Goal: Task Accomplishment & Management: Manage account settings

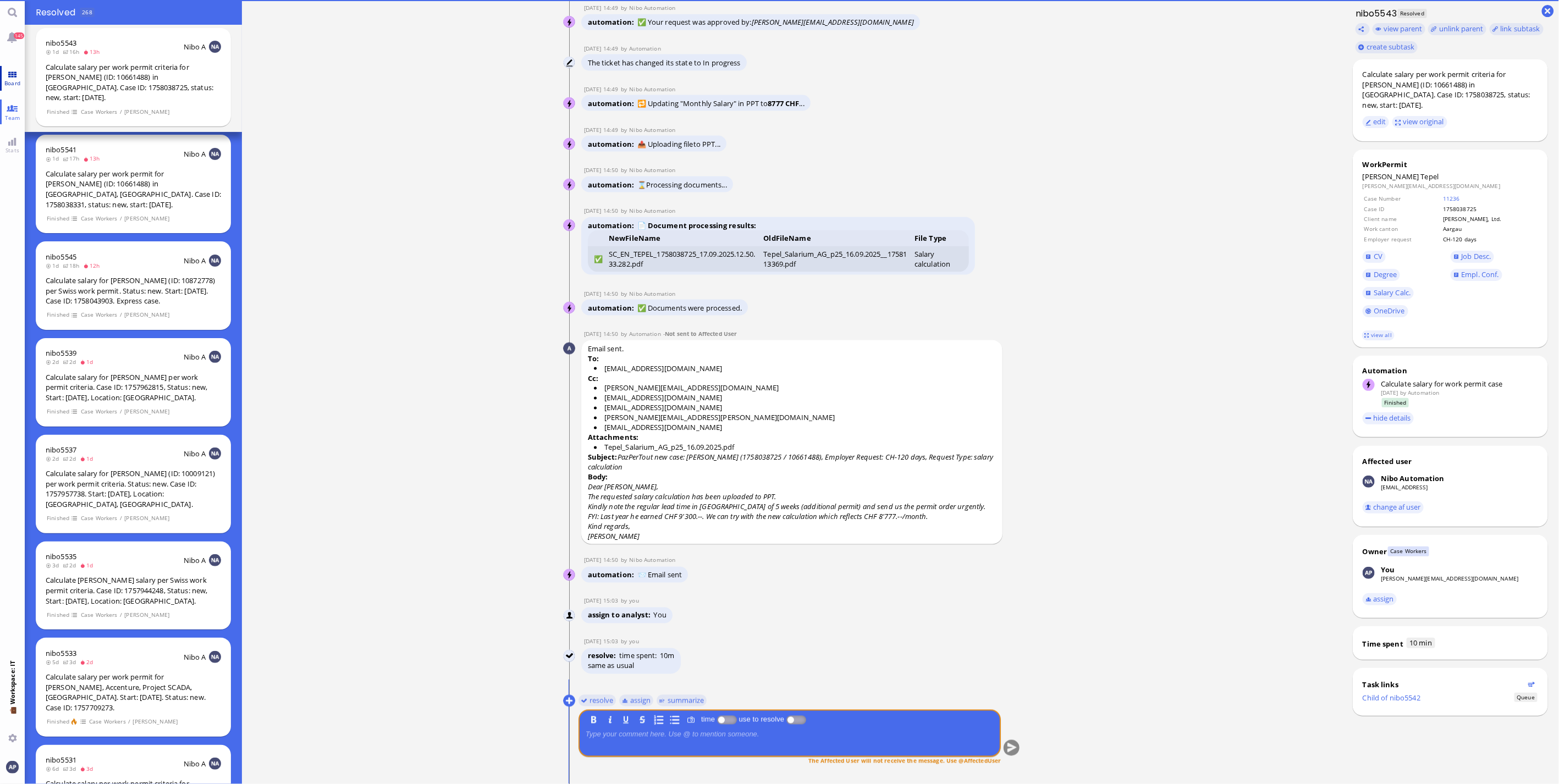
click at [19, 76] on link "Board" at bounding box center [12, 78] width 25 height 25
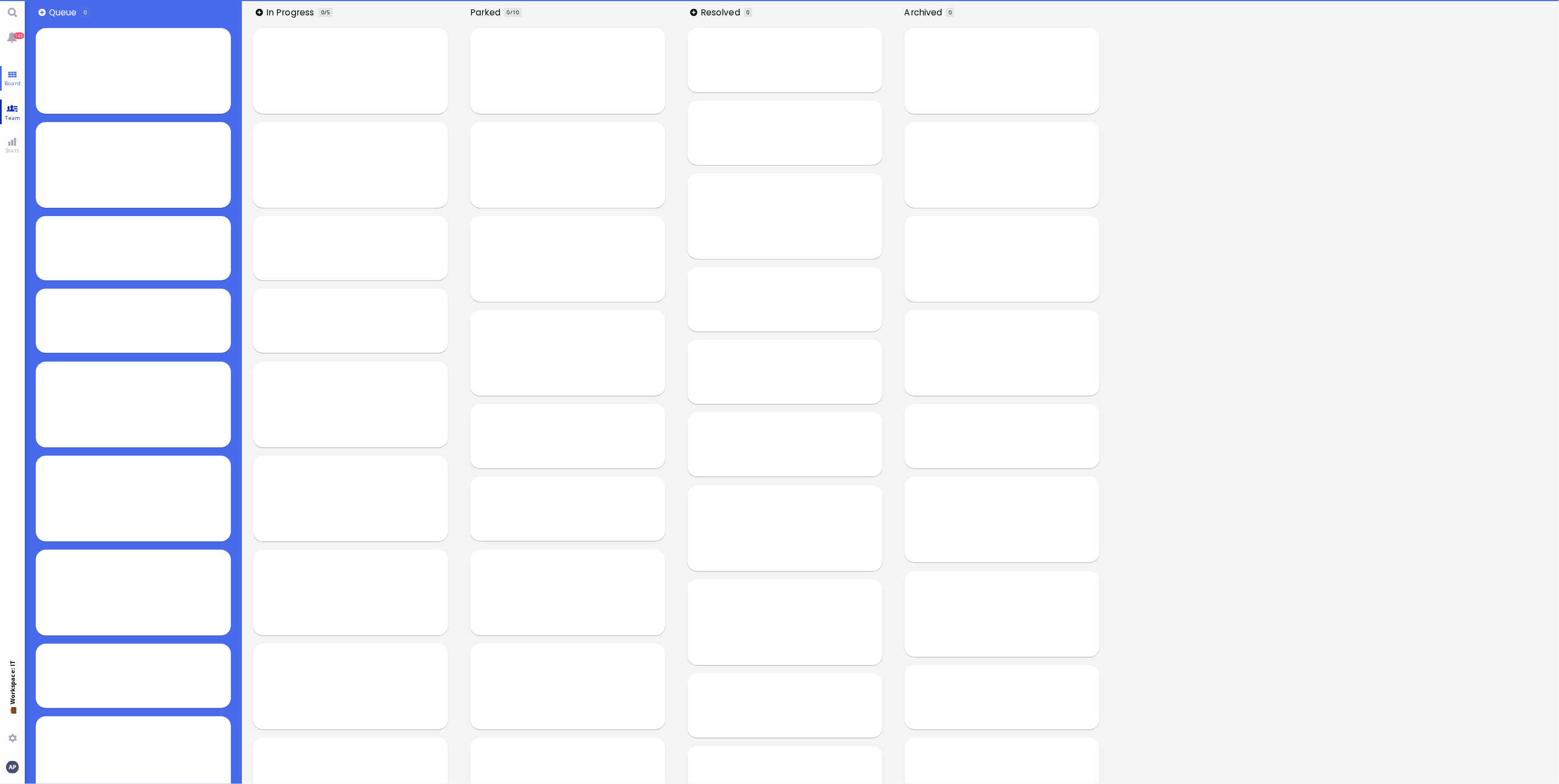
click at [11, 102] on link "Team" at bounding box center [12, 112] width 25 height 25
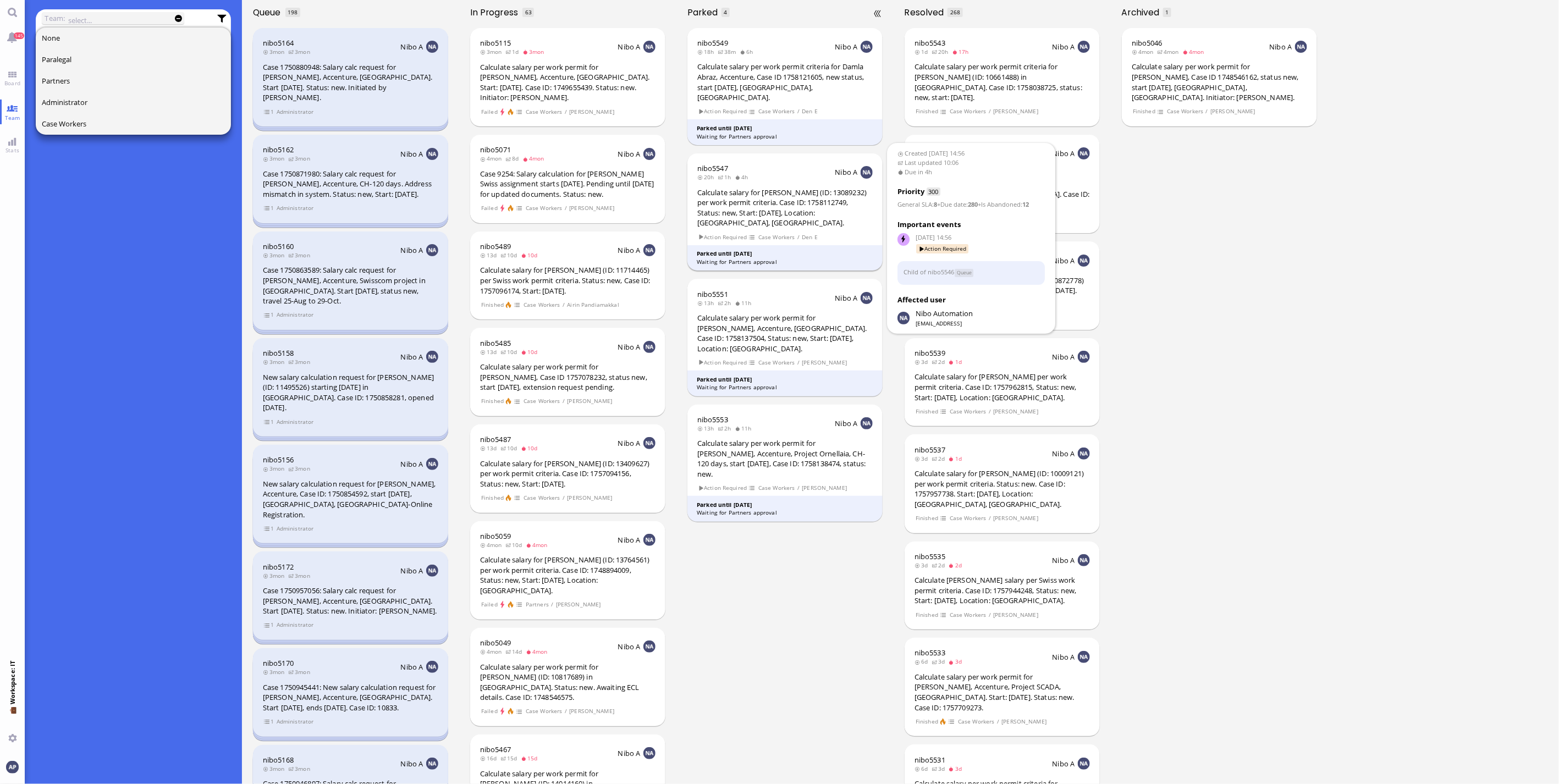
click at [782, 187] on div "Calculate salary for [PERSON_NAME] (ID: 13089232) per work permit criteria. Cas…" at bounding box center [785, 208] width 175 height 40
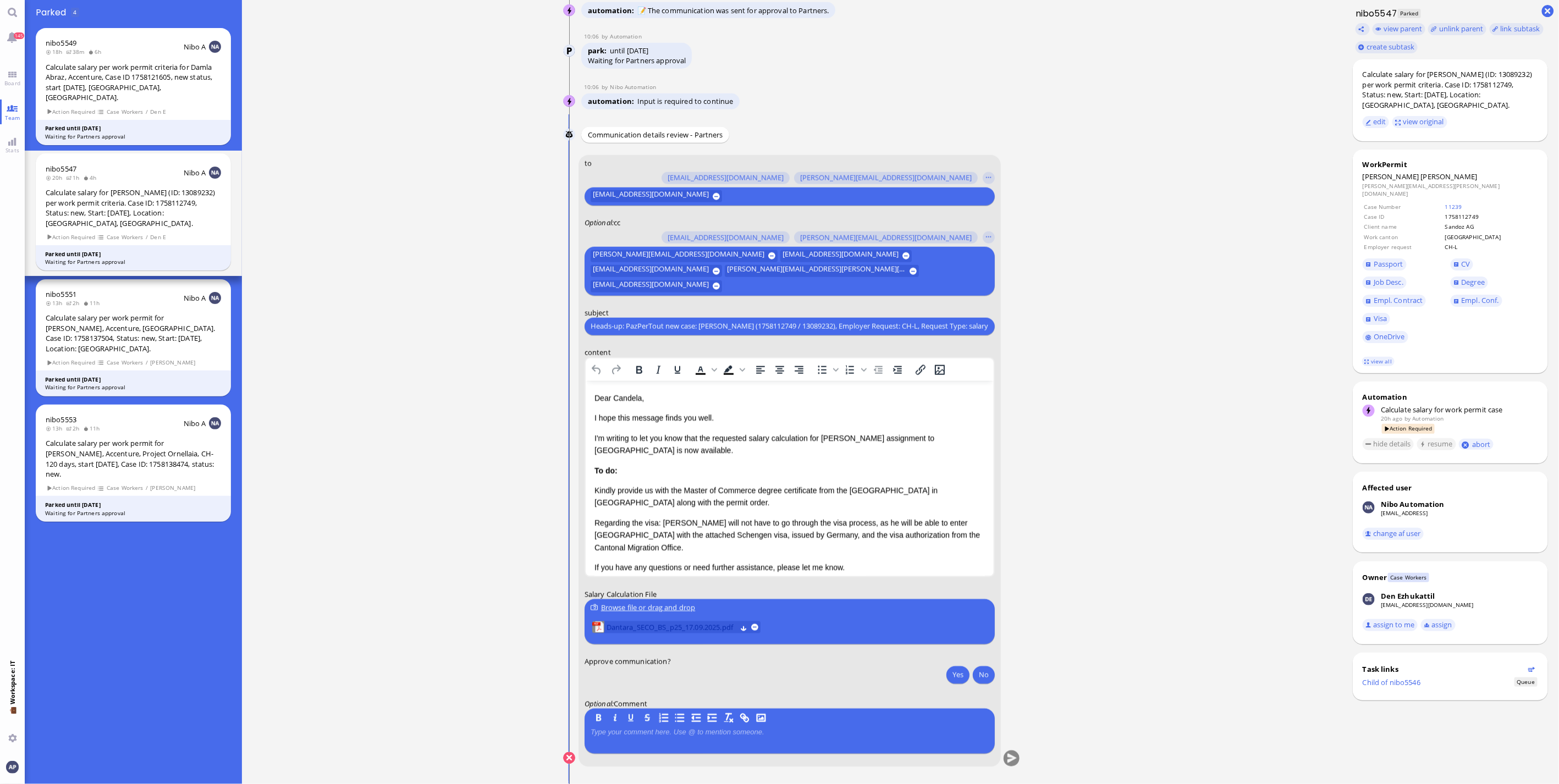
click at [647, 627] on span "Dantara_SECO_BS_p25_17.09.2025.pdf" at bounding box center [671, 627] width 129 height 12
click at [876, 546] on p "Regarding the visa: Vatsal will not have to go through the visa process, as he …" at bounding box center [789, 535] width 390 height 37
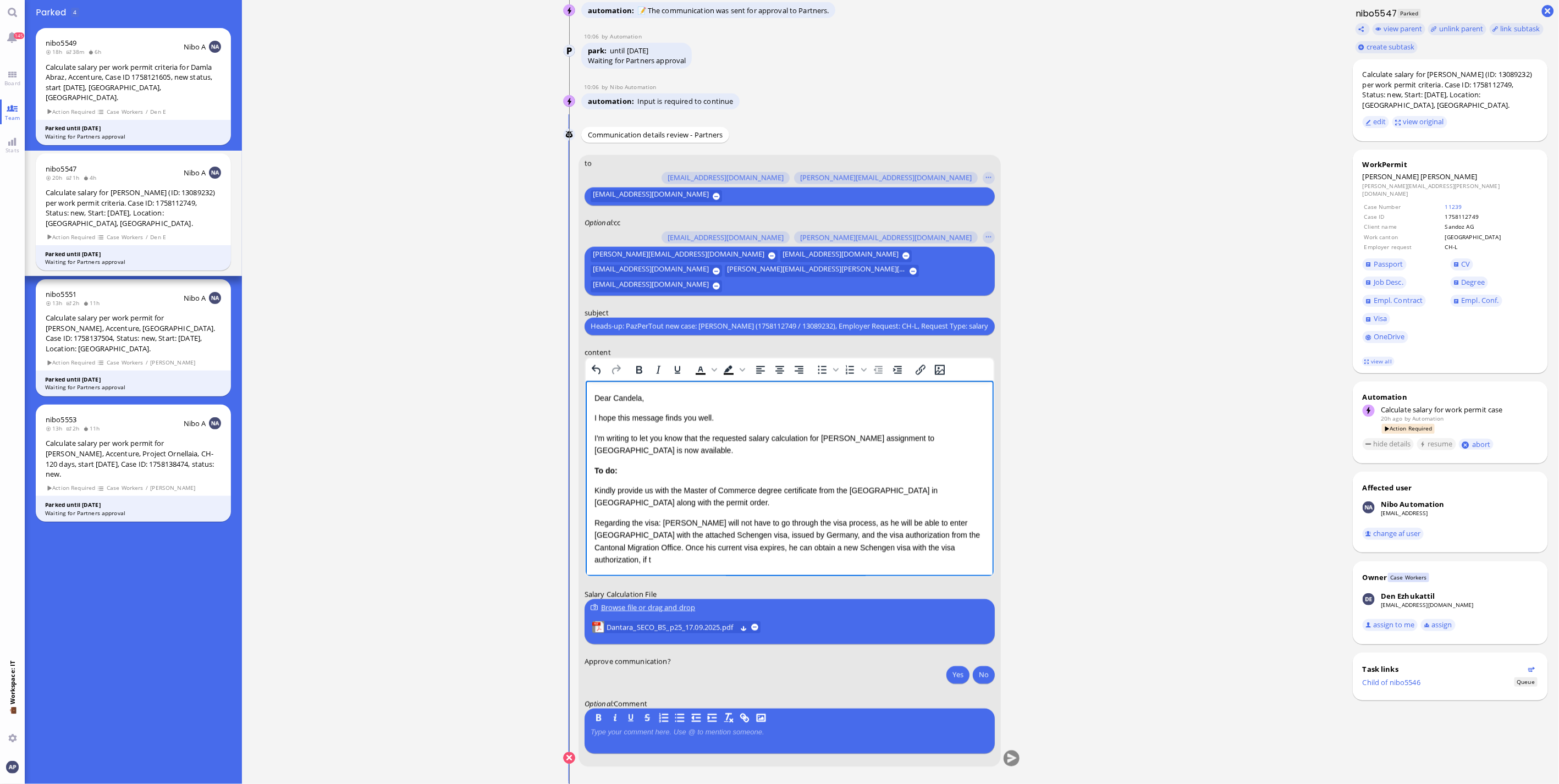
click at [618, 545] on p "Regarding the visa: Vatsal will not have to go through the visa process, as he …" at bounding box center [789, 541] width 390 height 49
click at [699, 547] on p "Regarding the visa: Vatsal will not have to go through the visa process, as he …" at bounding box center [789, 541] width 390 height 49
drag, startPoint x: 795, startPoint y: 544, endPoint x: 1396, endPoint y: 972, distance: 737.8
click at [795, 544] on p "Regarding the visa: Vatsal will not have to go through the visa process, as he …" at bounding box center [789, 541] width 390 height 49
drag, startPoint x: 660, startPoint y: 557, endPoint x: 771, endPoint y: 560, distance: 111.0
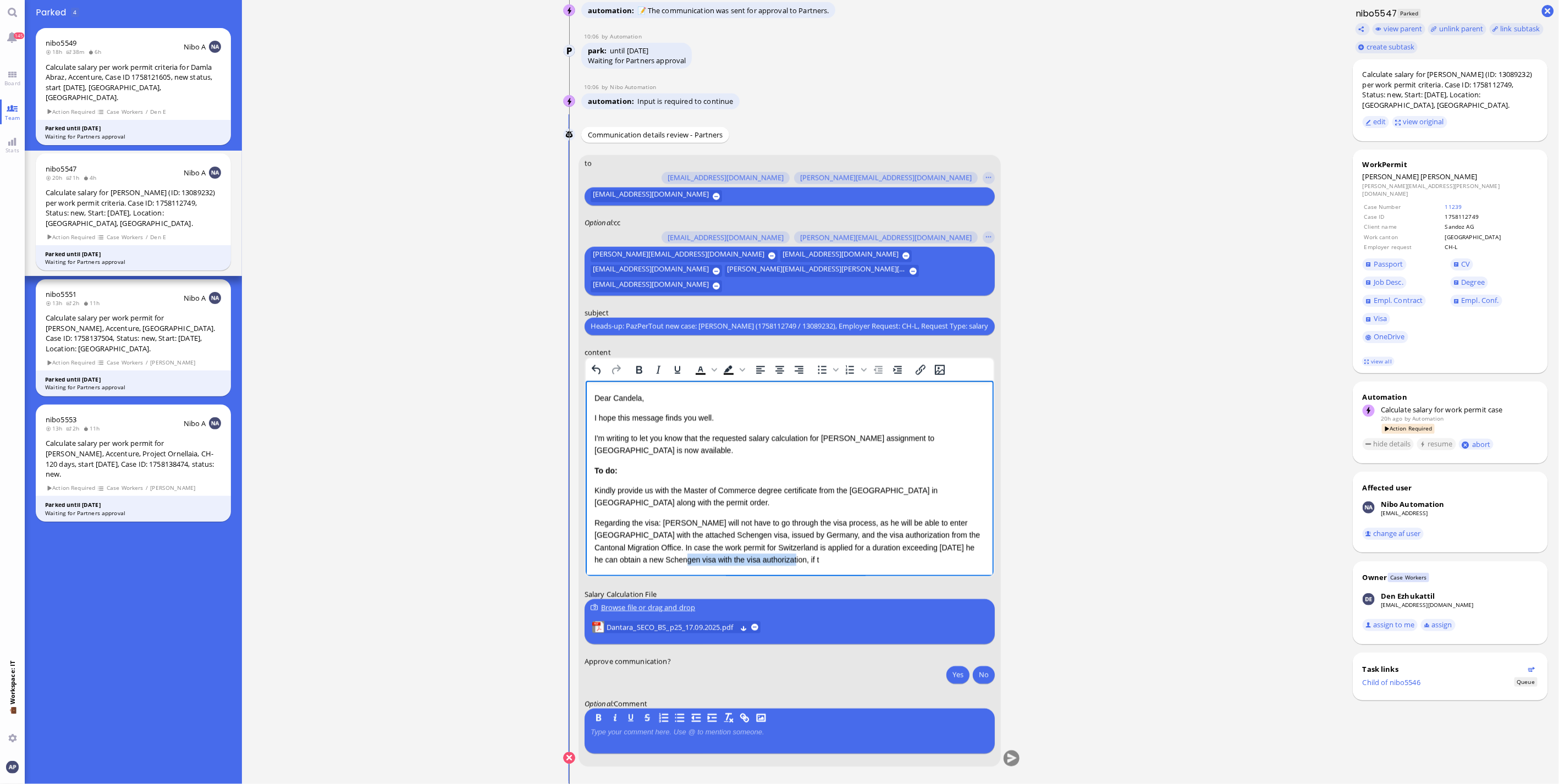
click at [771, 560] on p "Regarding the visa: Vatsal will not have to go through the visa process, as he …" at bounding box center [789, 541] width 390 height 49
drag, startPoint x: 731, startPoint y: 506, endPoint x: 1149, endPoint y: 874, distance: 556.9
click at [585, 488] on html "Dear Candela, I hope this message finds you well. I'm writing to let you know t…" at bounding box center [789, 498] width 408 height 236
drag, startPoint x: 817, startPoint y: 564, endPoint x: 617, endPoint y: 551, distance: 200.4
click at [617, 551] on p "Regarding the visa: Vatsal will not have to go through the visa process, as he …" at bounding box center [789, 541] width 390 height 49
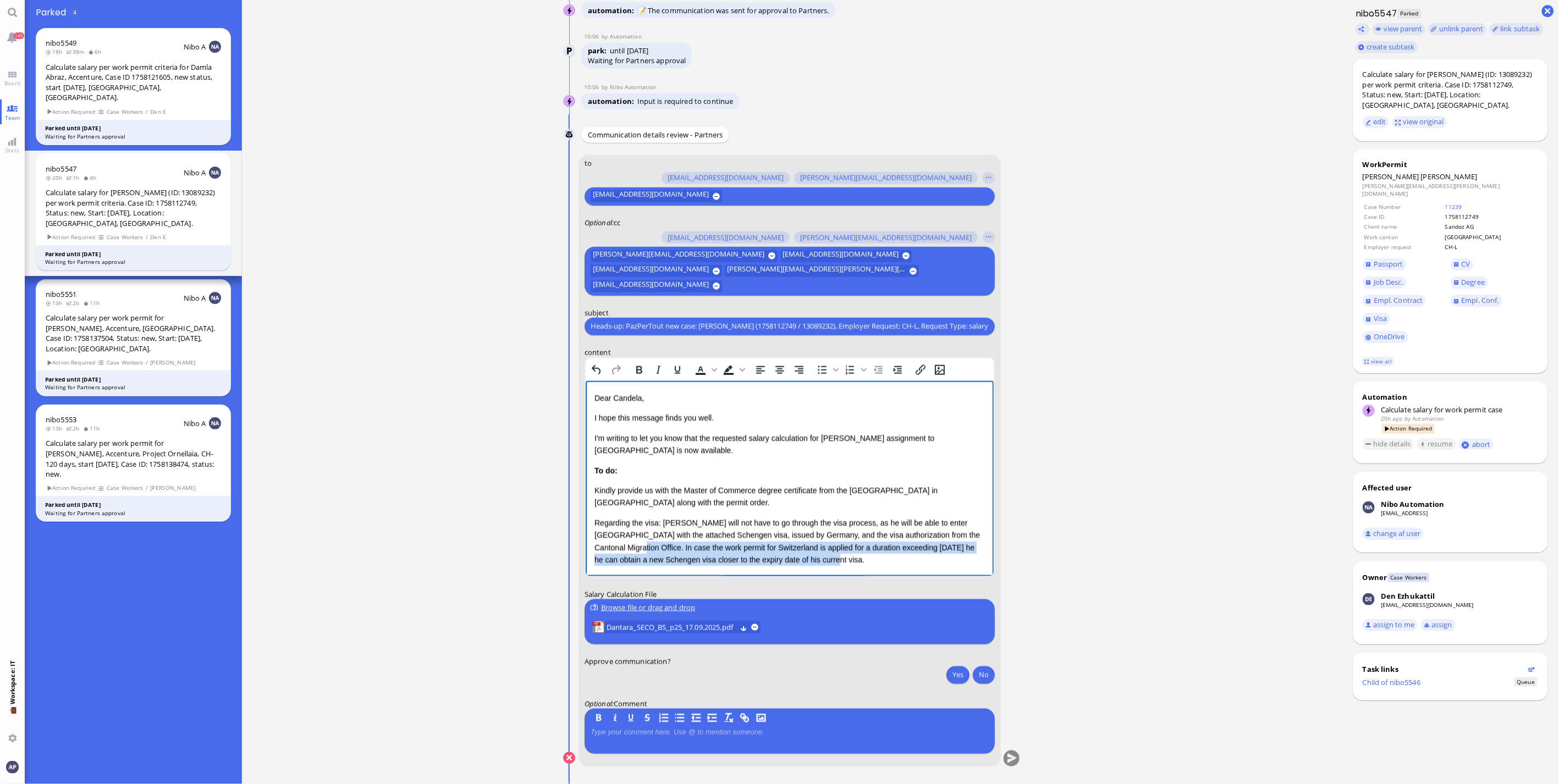
click at [616, 551] on p "Regarding the visa: Vatsal will not have to go through the visa process, as he …" at bounding box center [789, 541] width 390 height 49
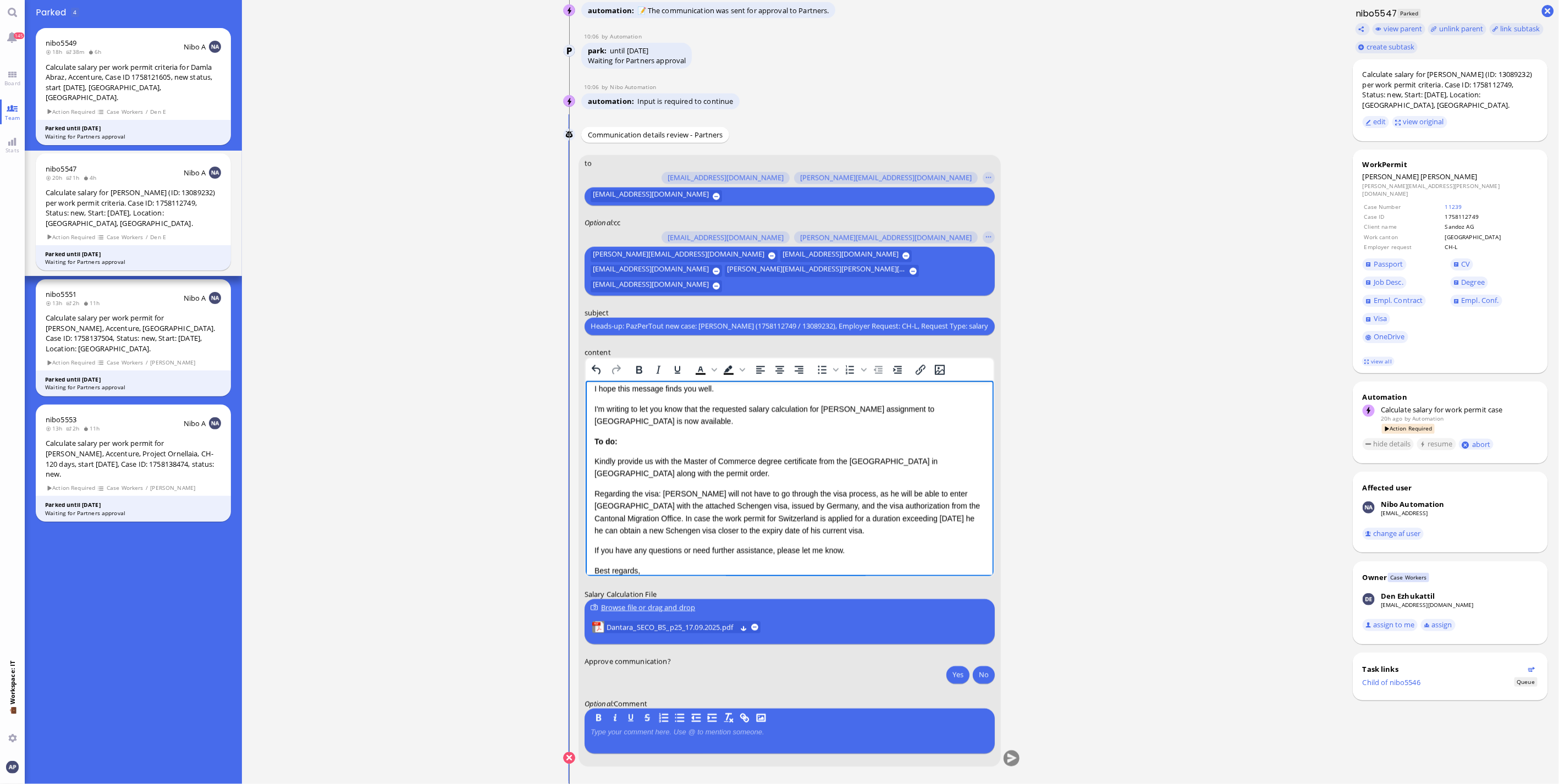
scroll to position [40, 0]
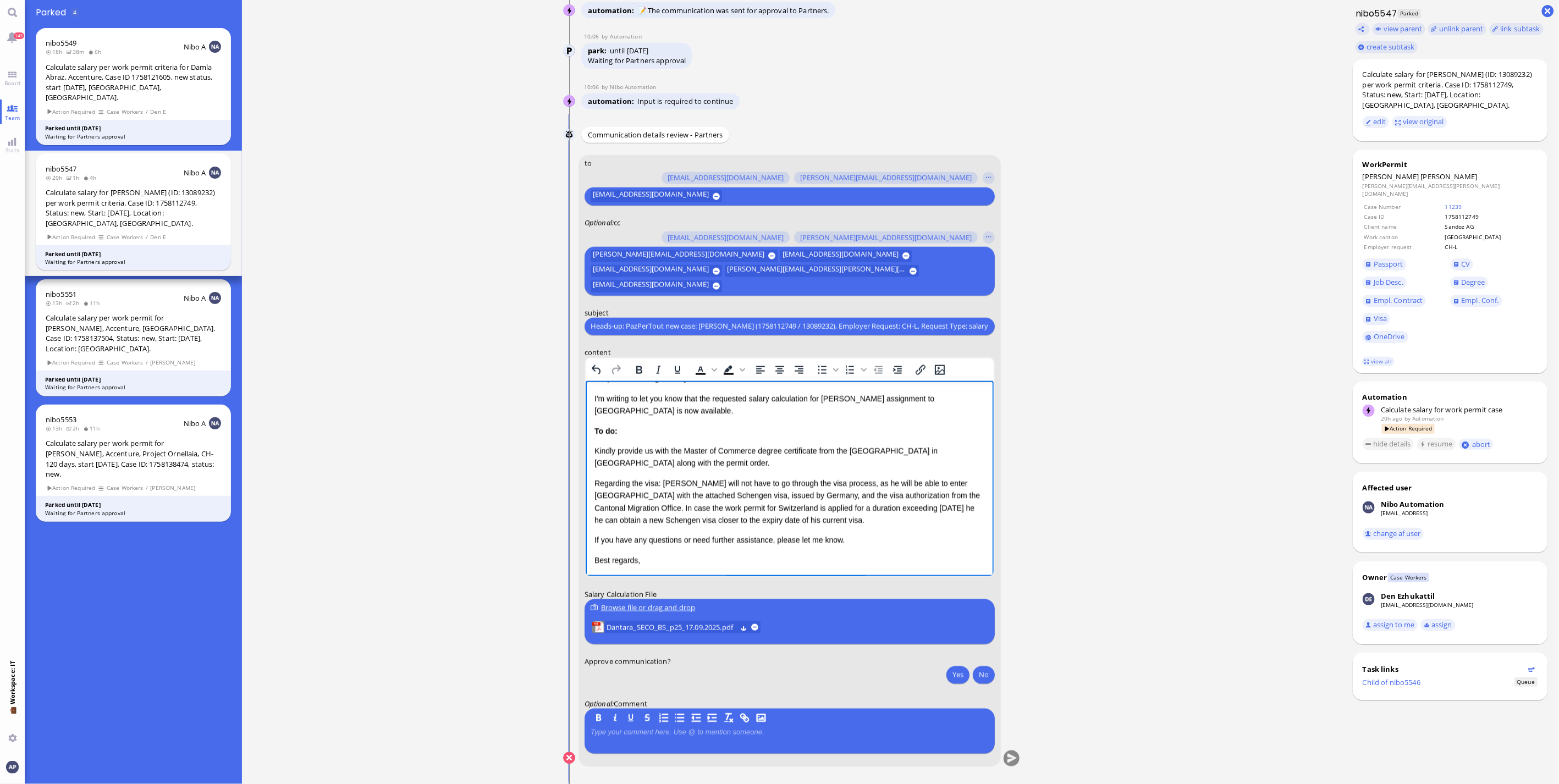
click at [876, 508] on p "Regarding the visa: Vatsal will not have to go through the visa process, as he …" at bounding box center [789, 501] width 390 height 49
drag, startPoint x: 701, startPoint y: 456, endPoint x: 583, endPoint y: 436, distance: 119.7
click at [585, 436] on html "Dear Candela, I hope this message finds you well. I'm writing to let you know t…" at bounding box center [789, 459] width 408 height 236
drag, startPoint x: 709, startPoint y: 463, endPoint x: 585, endPoint y: 423, distance: 130.3
click at [585, 423] on html "Dear Candela, I hope this message finds you well. I'm writing to let you know t…" at bounding box center [789, 459] width 408 height 236
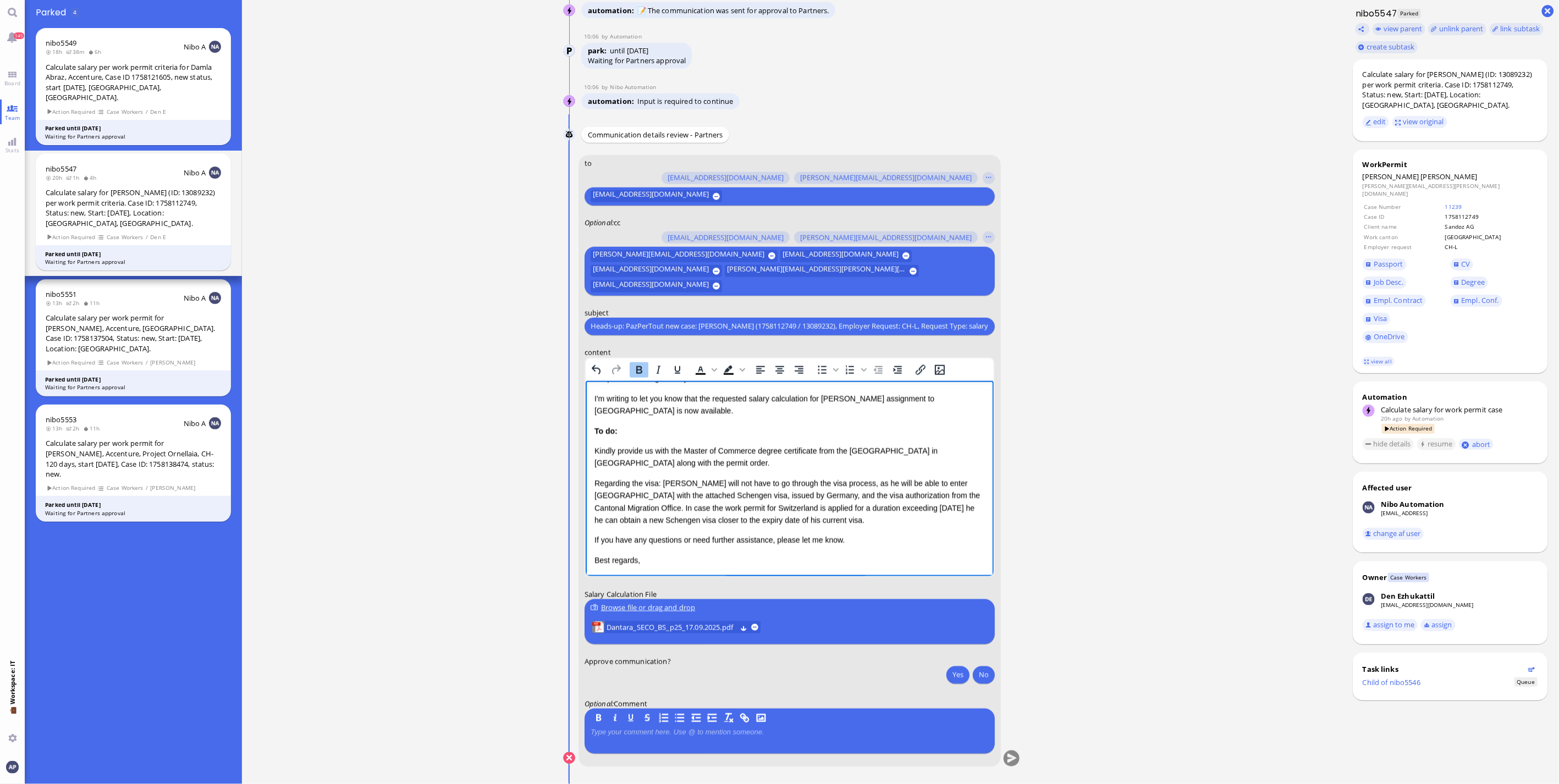
scroll to position [0, 0]
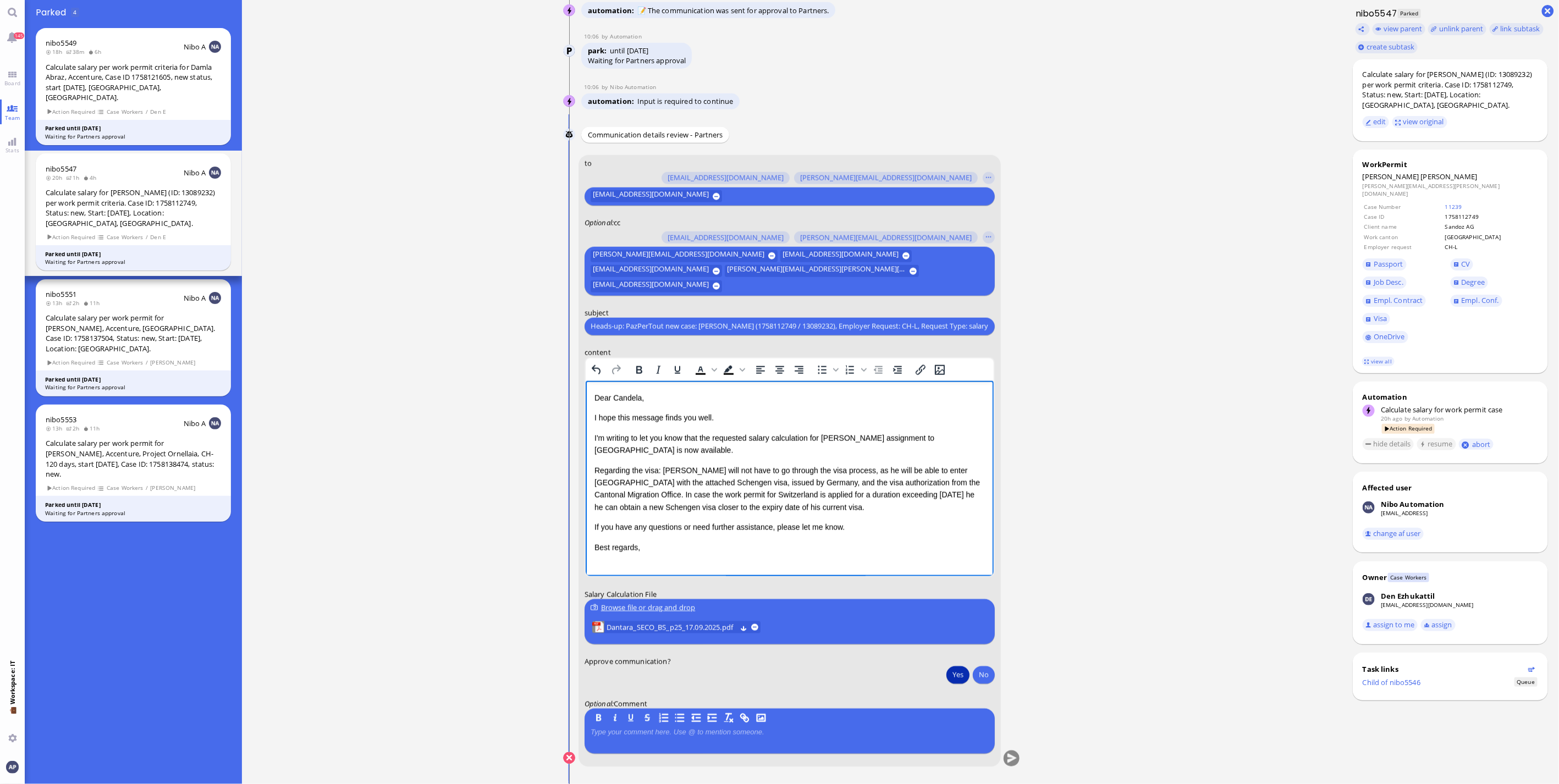
click at [954, 674] on button "Yes" at bounding box center [958, 674] width 23 height 18
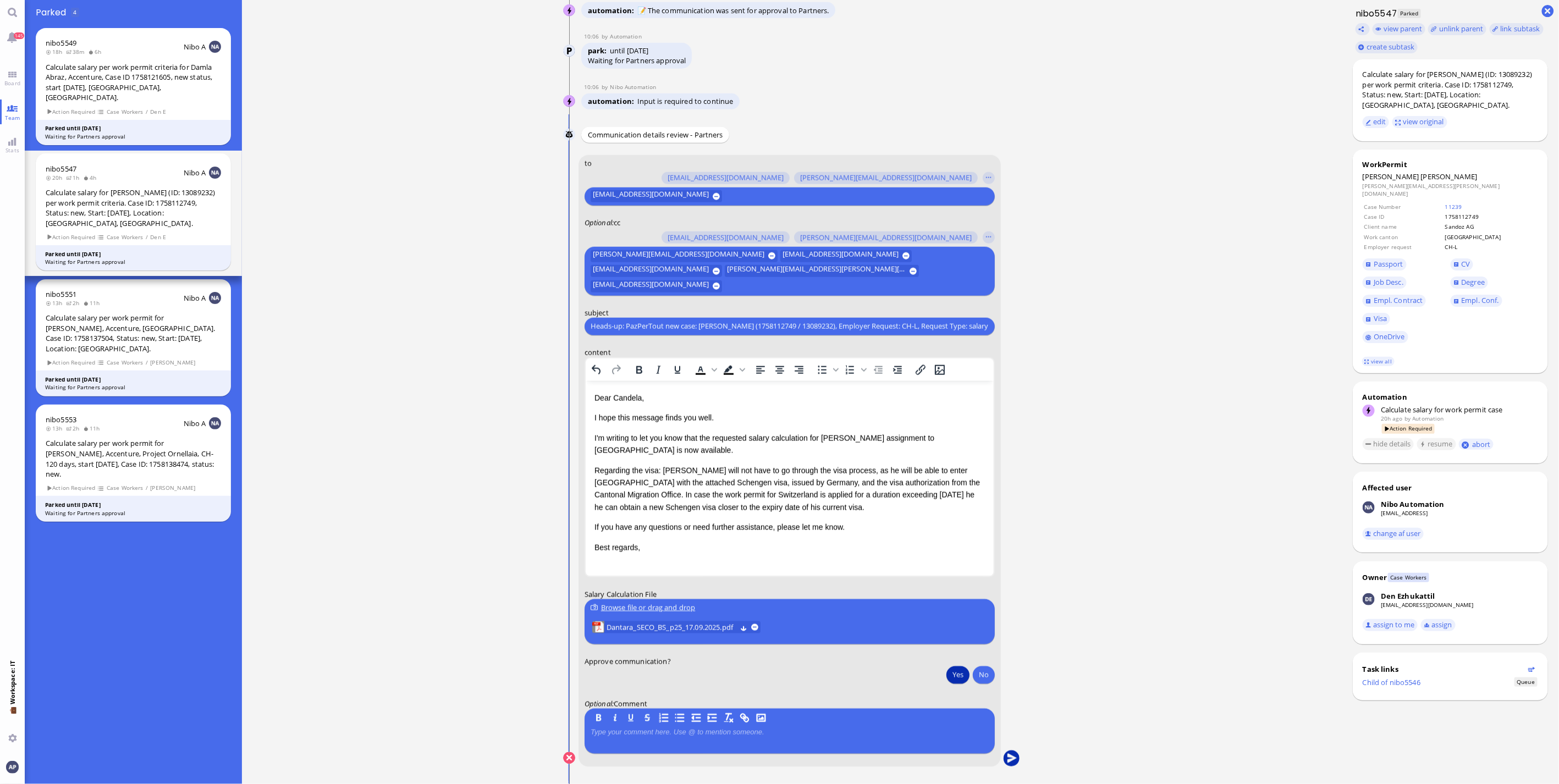
click at [1008, 763] on button "submit" at bounding box center [1011, 758] width 16 height 16
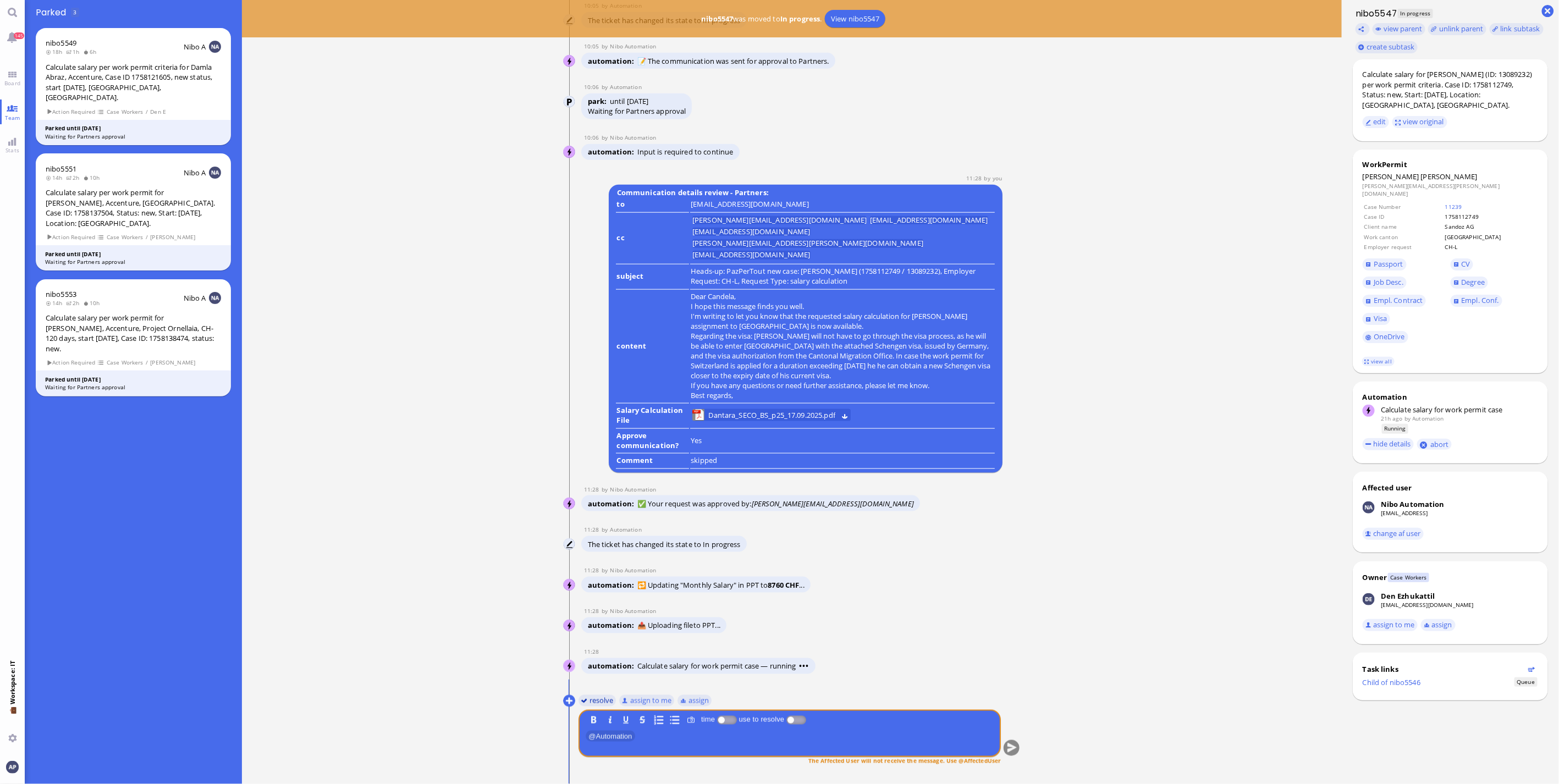
click at [581, 704] on button "resolve" at bounding box center [597, 700] width 38 height 12
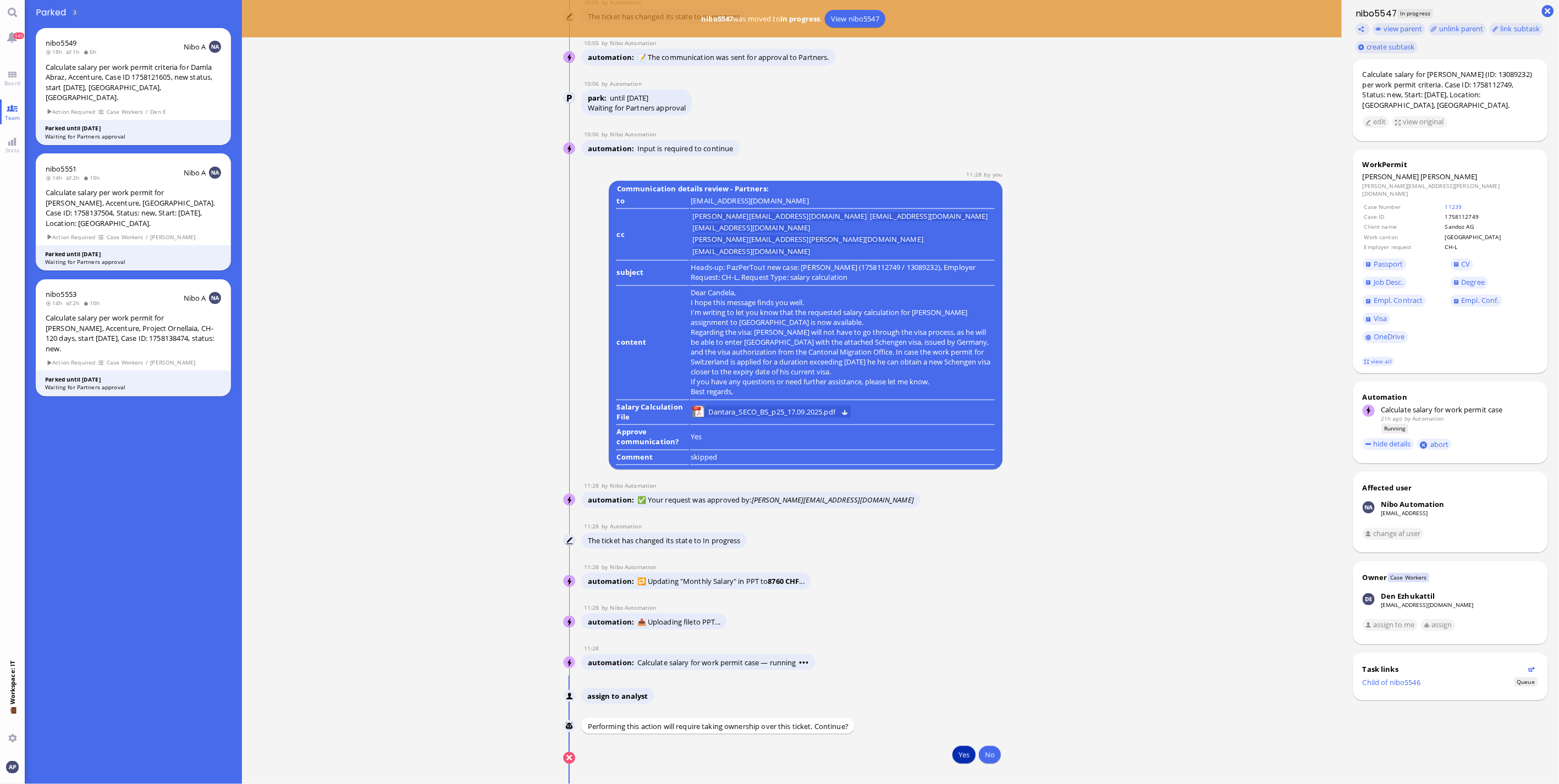
click at [958, 754] on button "Yes" at bounding box center [964, 754] width 23 height 18
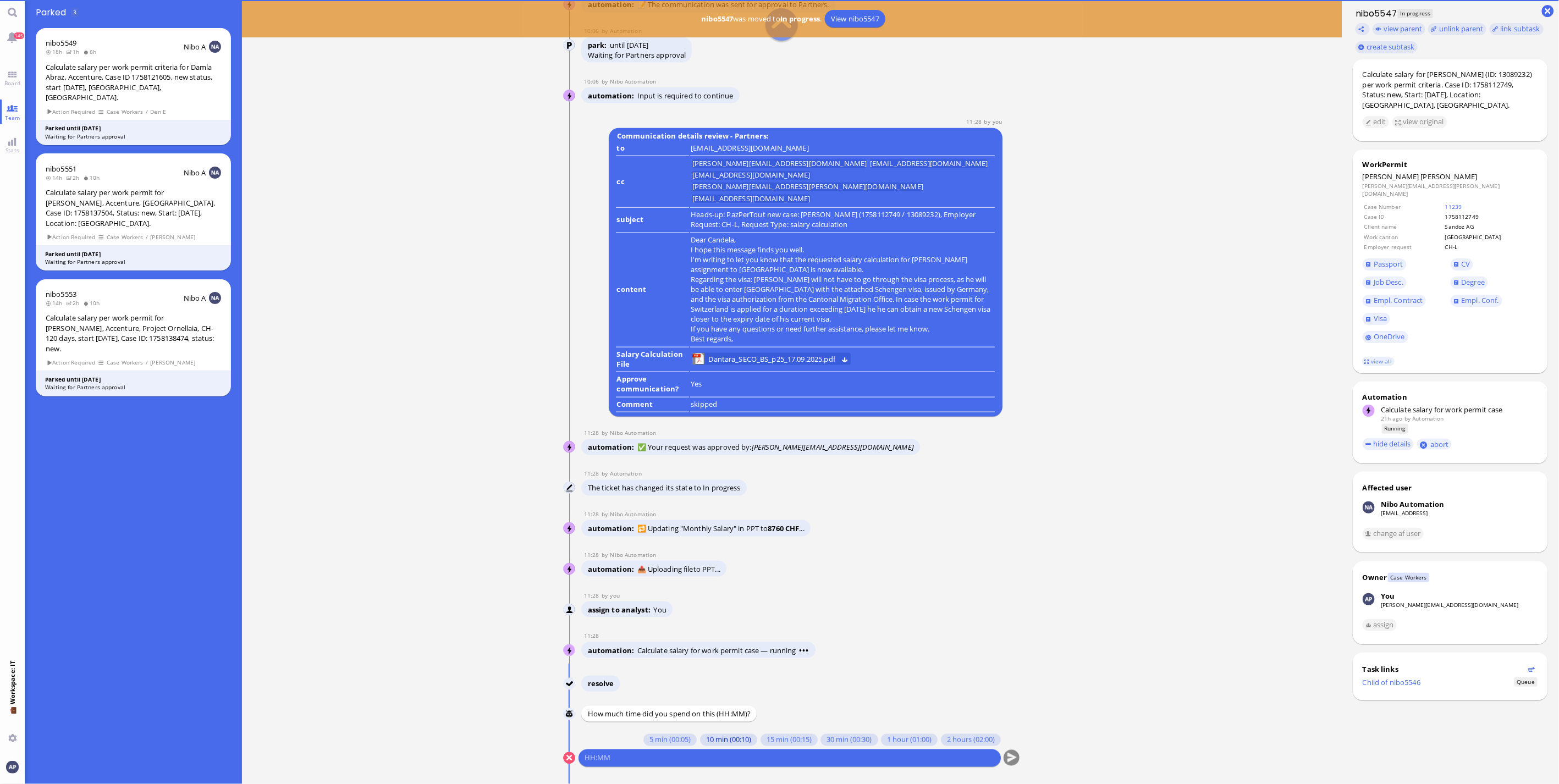
click at [709, 737] on button "10 min (00:10)" at bounding box center [728, 740] width 57 height 12
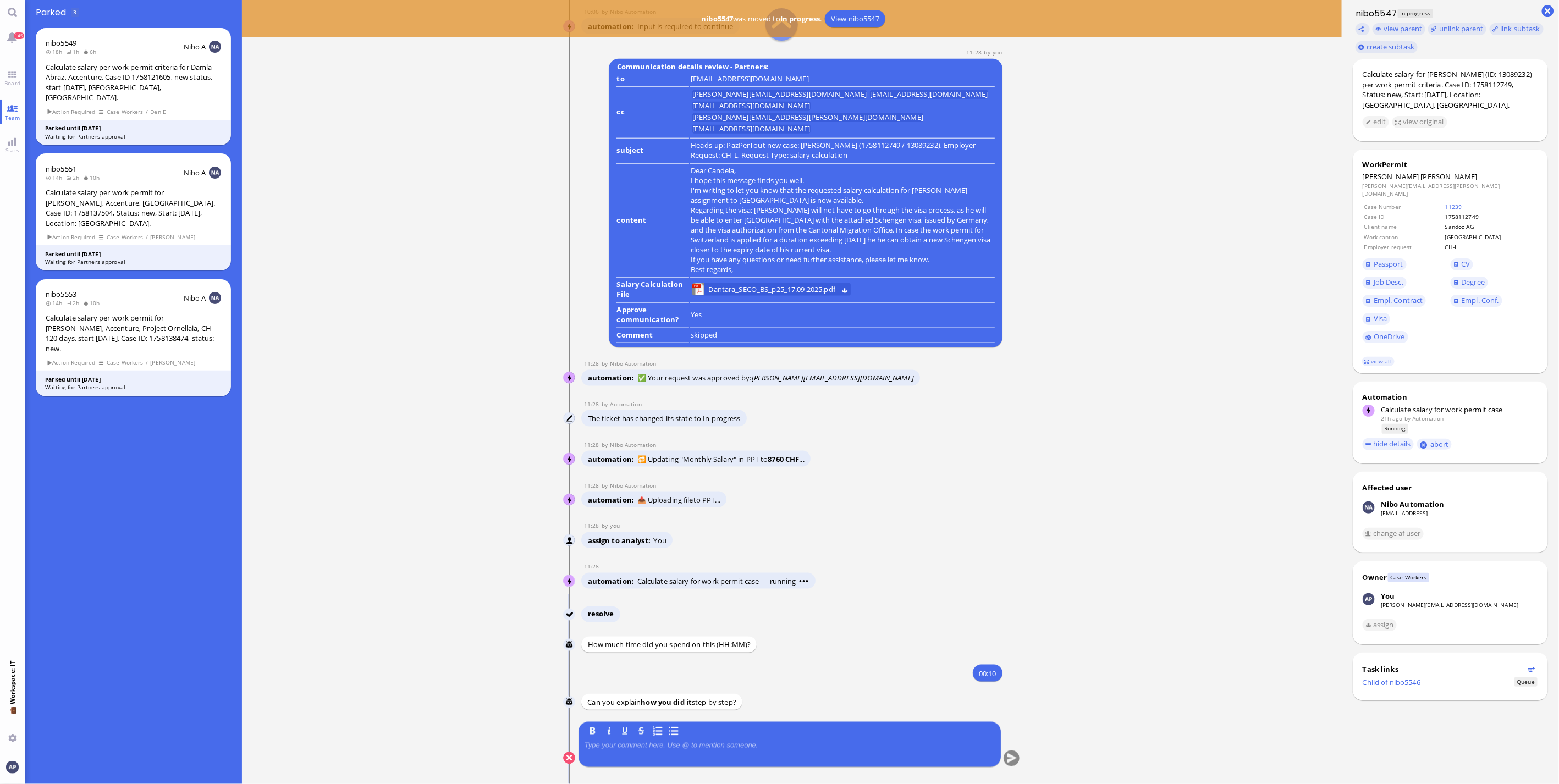
click at [667, 750] on p at bounding box center [790, 745] width 410 height 9
drag, startPoint x: 685, startPoint y: 746, endPoint x: 666, endPoint y: 752, distance: 19.9
click at [666, 751] on div at bounding box center [790, 752] width 410 height 23
click at [672, 741] on p at bounding box center [790, 745] width 410 height 9
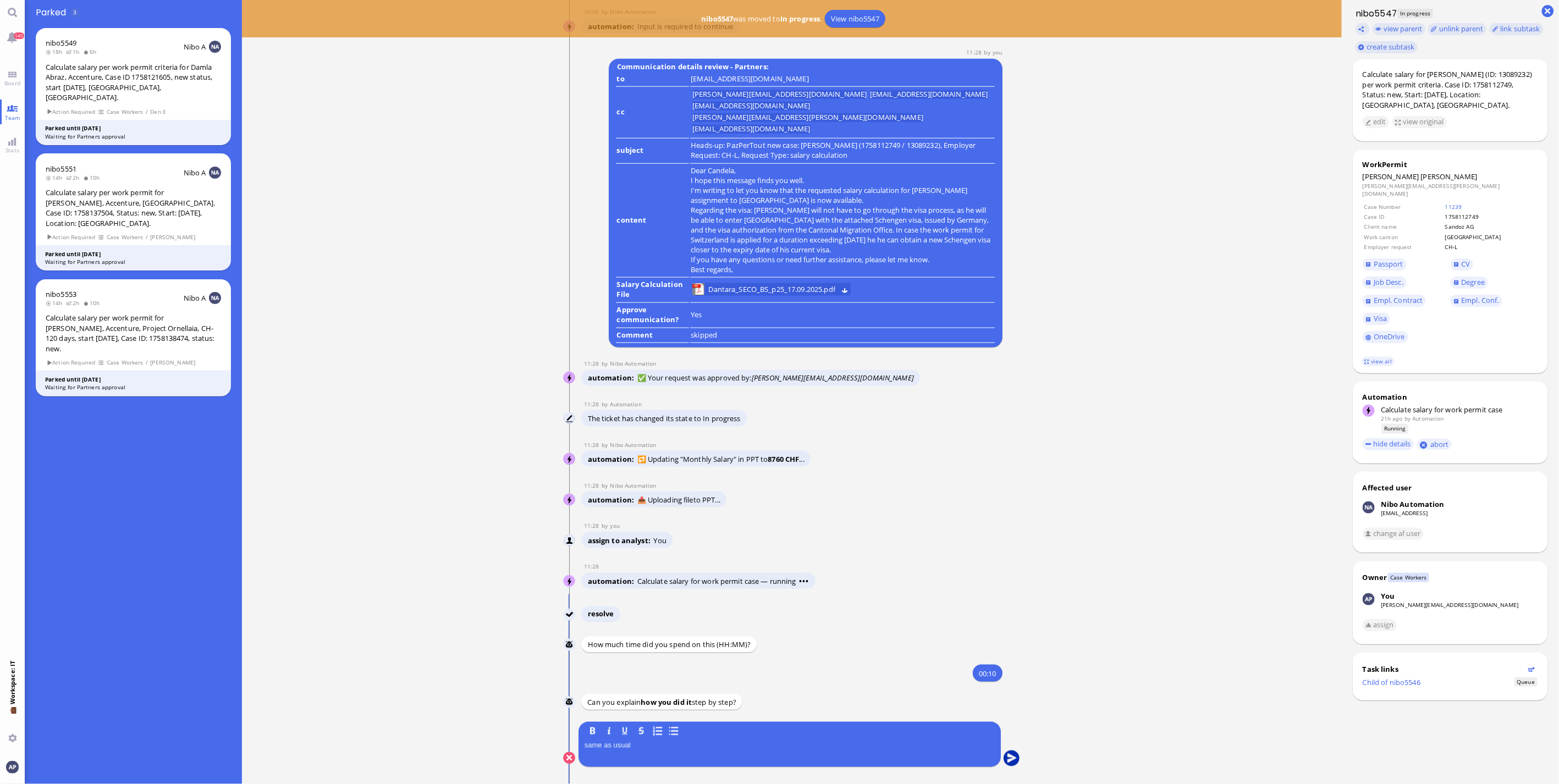
click at [1009, 754] on button "submit" at bounding box center [1011, 758] width 16 height 16
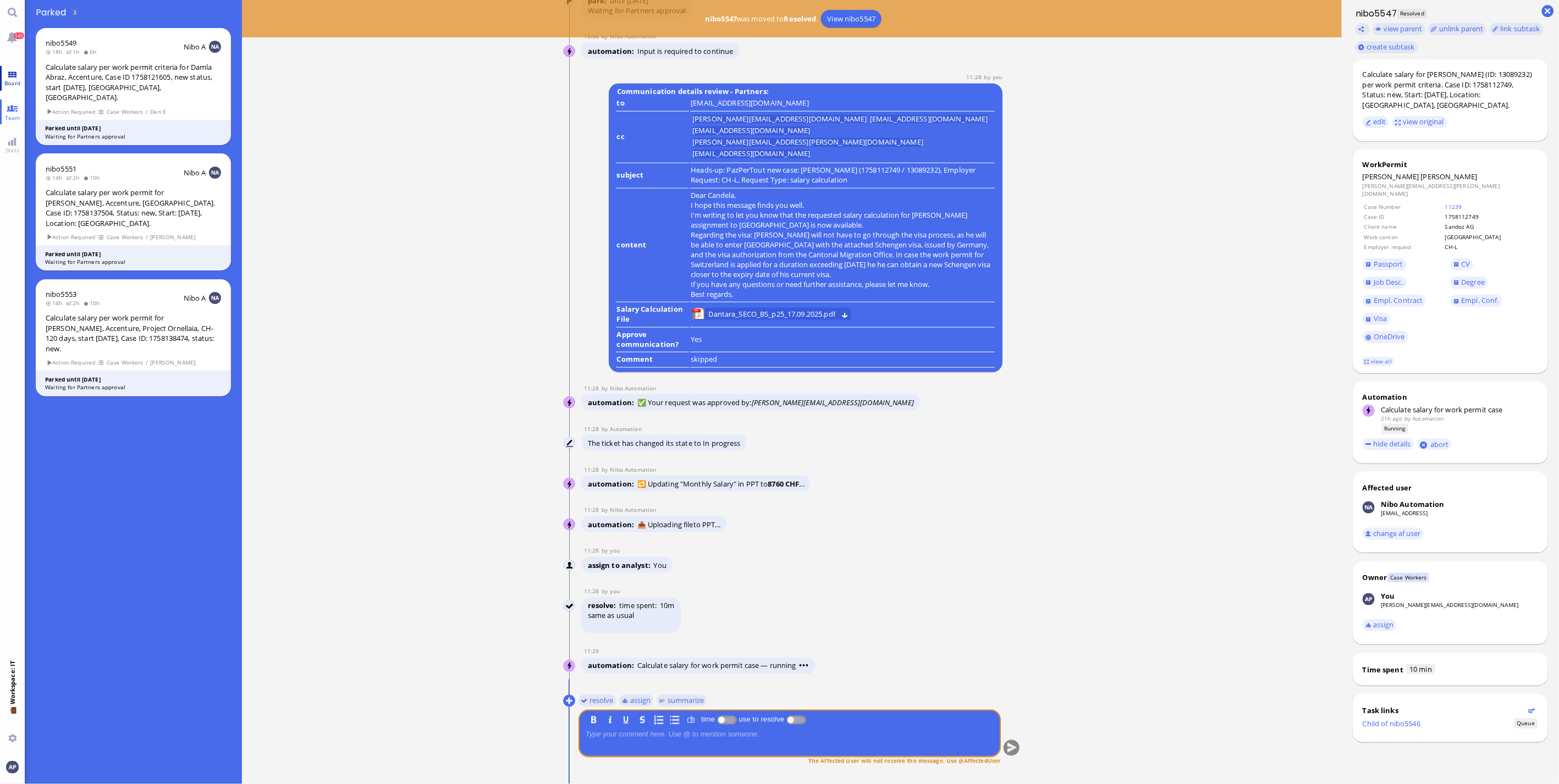
click at [7, 82] on span "Board" at bounding box center [12, 82] width 22 height 7
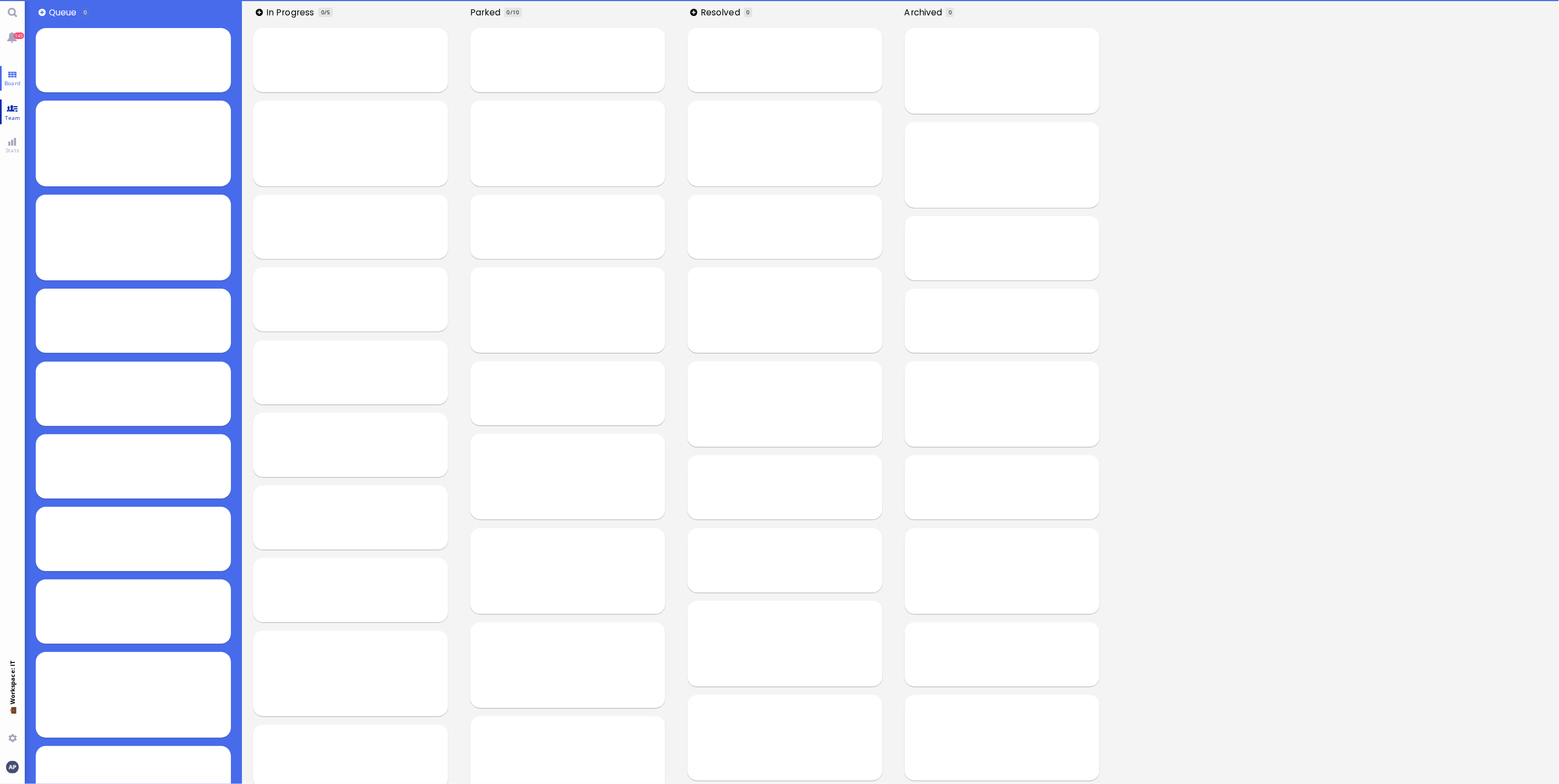
click at [11, 114] on span "Team" at bounding box center [12, 117] width 21 height 7
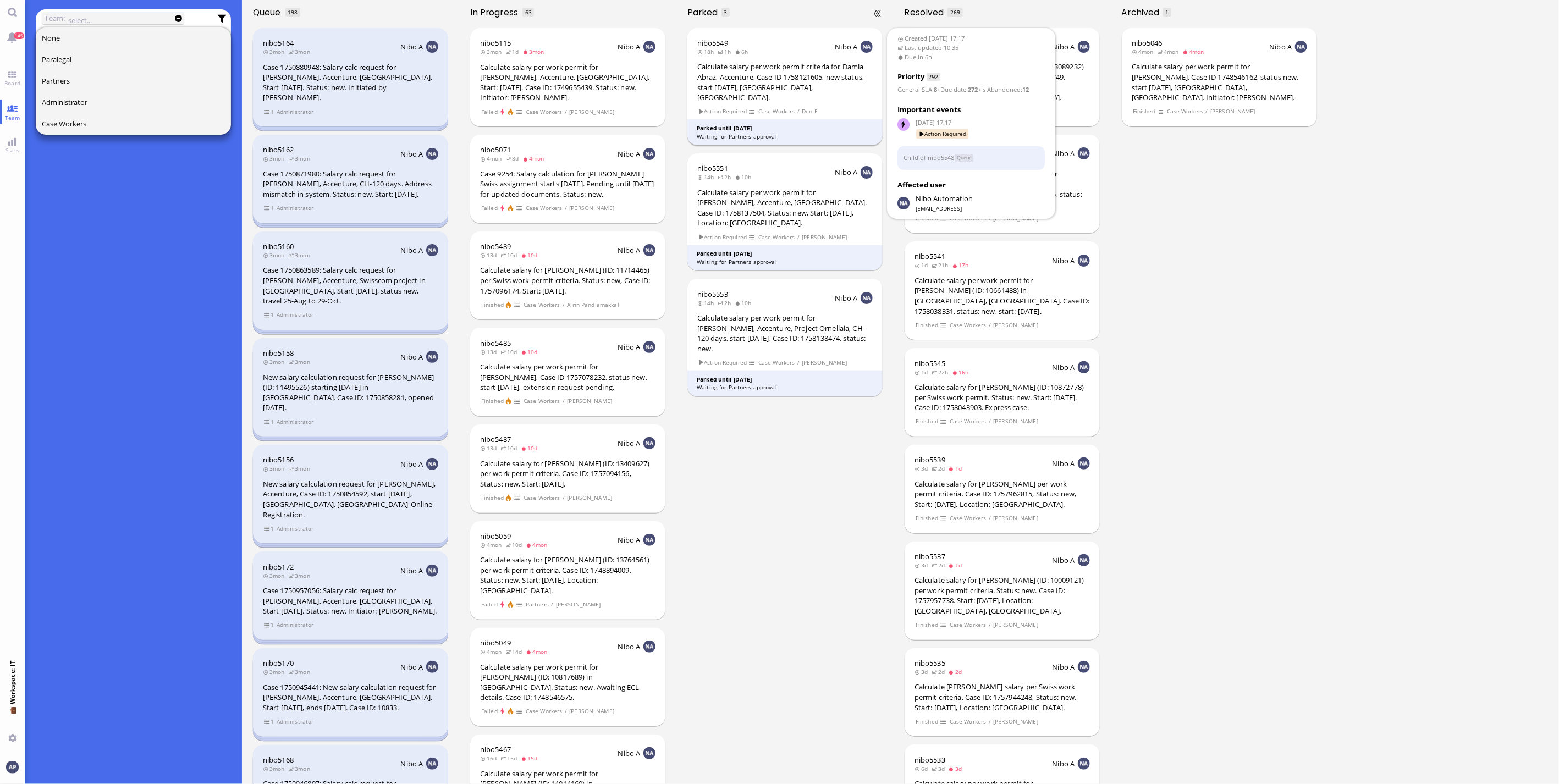
click at [816, 88] on div "Calculate salary per work permit criteria for Damla Abraz, Accenture, Case ID 1…" at bounding box center [785, 82] width 175 height 40
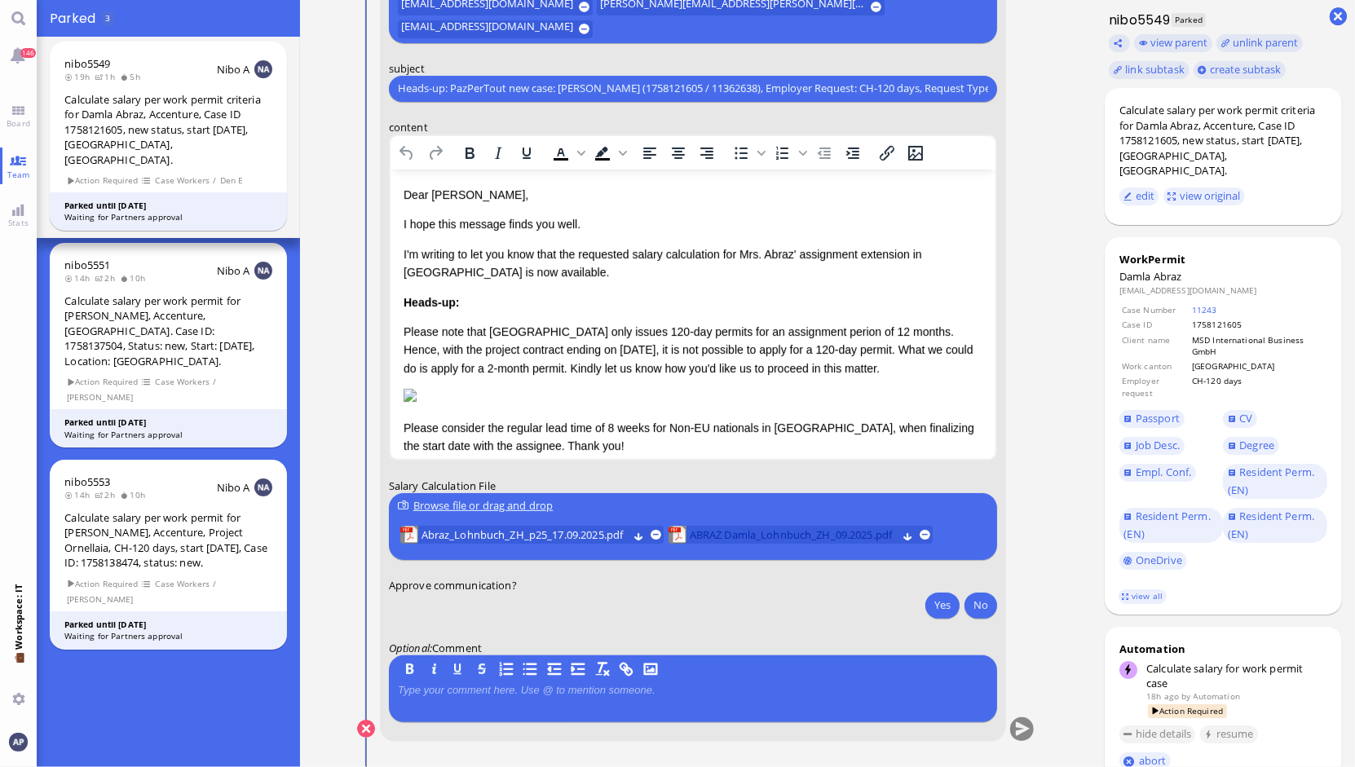
click at [770, 538] on span "ABRAZ Damla_Lohnbuch_ZH_09.2025.pdf" at bounding box center [792, 535] width 207 height 18
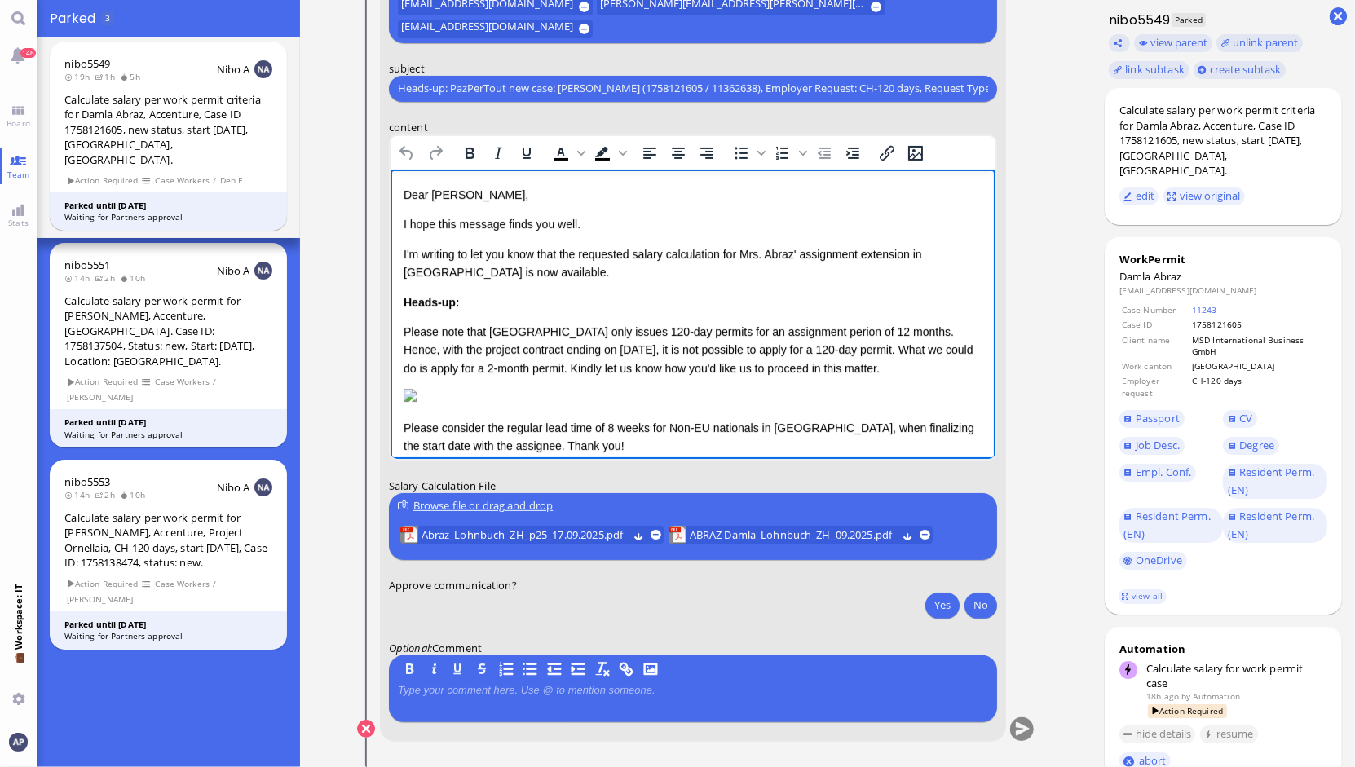
click at [983, 258] on html "Dear Aldana, I hope this message finds you well. I'm writing to let you know th…" at bounding box center [692, 349] width 605 height 361
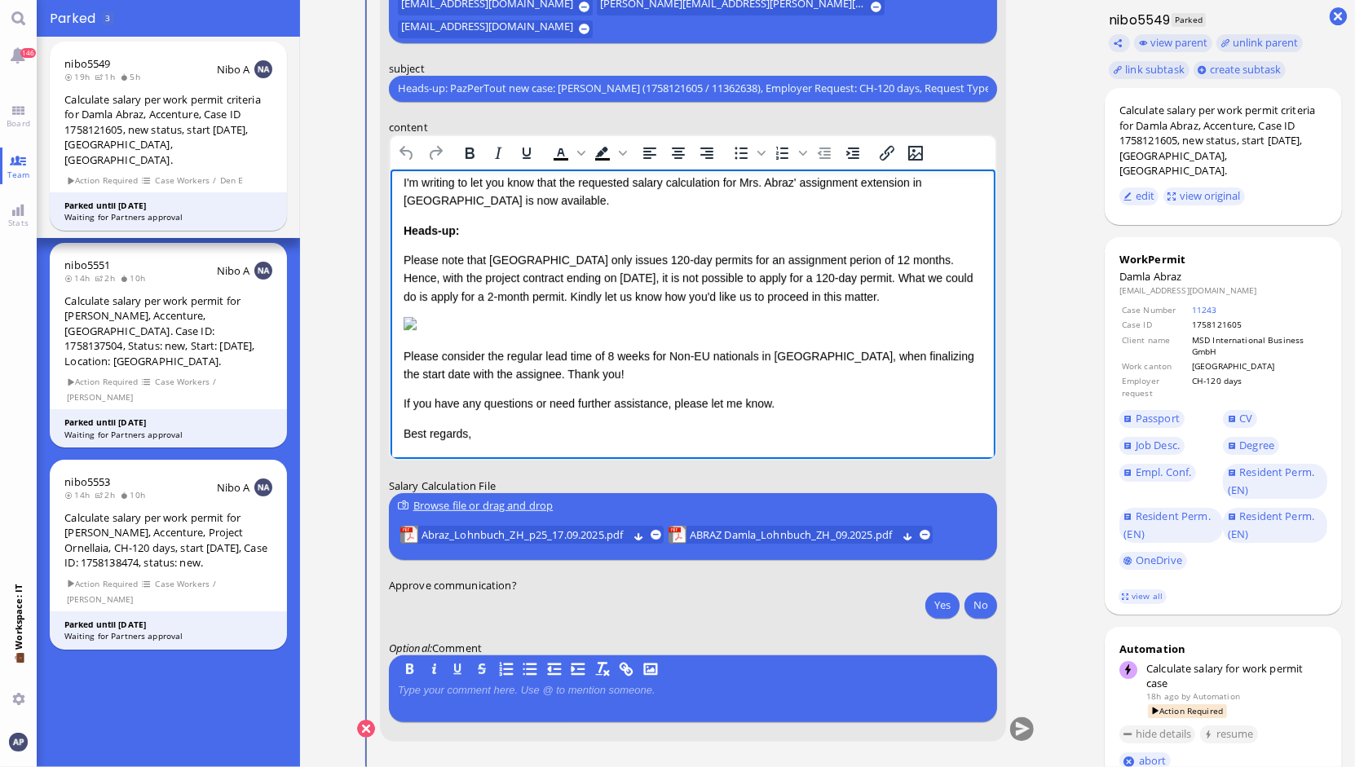
scroll to position [101, 0]
click at [828, 250] on p "Please note that [GEOGRAPHIC_DATA] only issues 120-day permits for an assignmen…" at bounding box center [692, 277] width 579 height 55
click at [898, 316] on p "Rich Text Area. Press ALT-0 for help." at bounding box center [692, 325] width 579 height 18
drag, startPoint x: 988, startPoint y: 281, endPoint x: 1380, endPoint y: 523, distance: 460.5
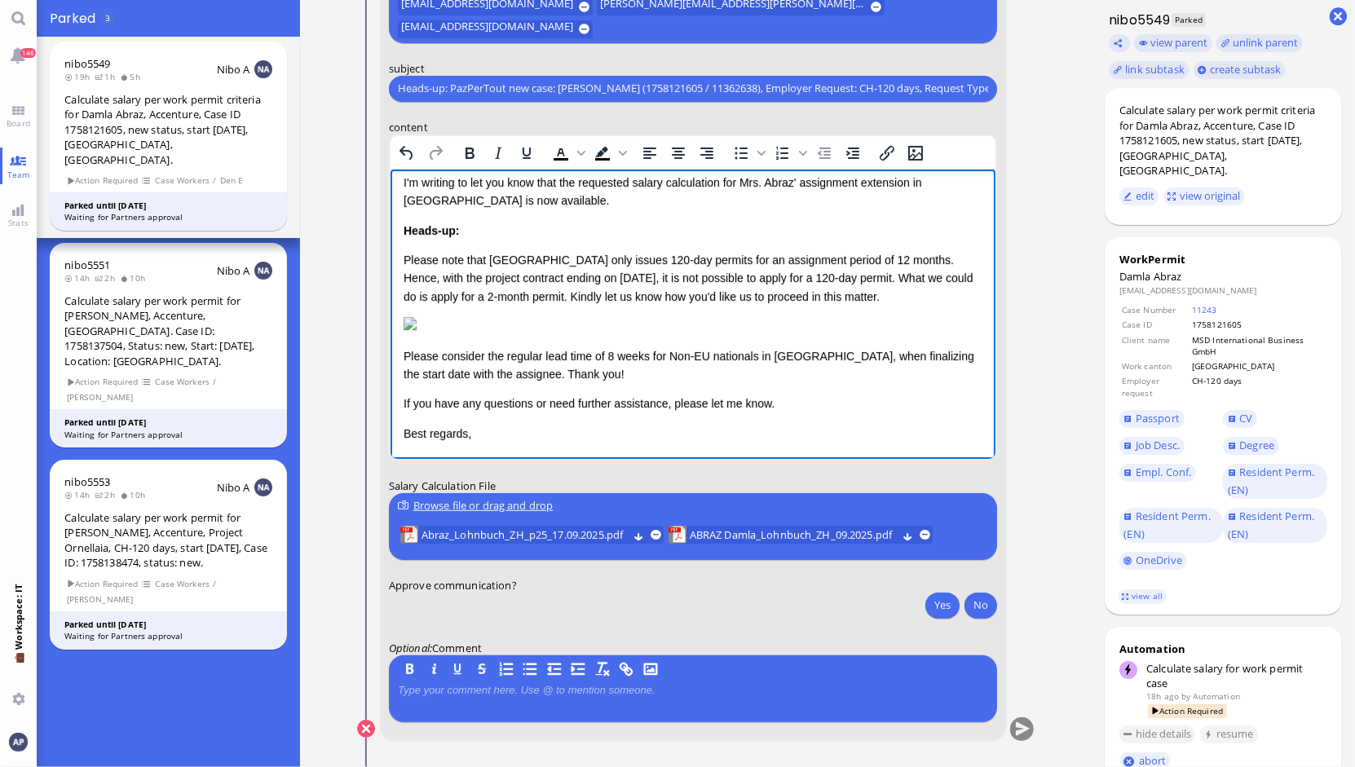
click at [609, 360] on p "Please consider the regular lead time of 8 weeks for Non-EU nationals in [GEOGR…" at bounding box center [692, 365] width 579 height 37
click at [607, 356] on p "Please consider the regular lead time of 6 weeks for Non-EU nationals in Zurich…" at bounding box center [692, 365] width 579 height 37
click at [652, 537] on button at bounding box center [655, 534] width 11 height 11
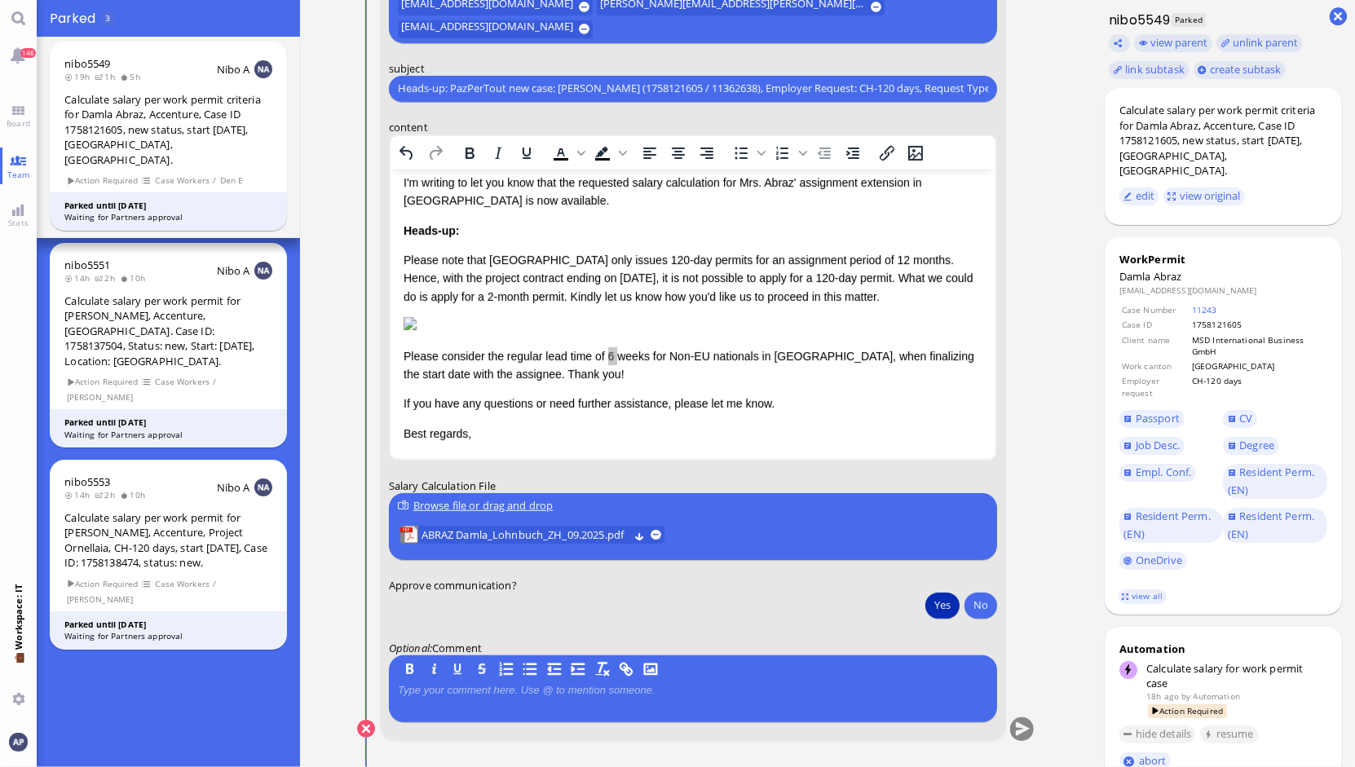
click at [931, 599] on button "Yes" at bounding box center [942, 605] width 34 height 26
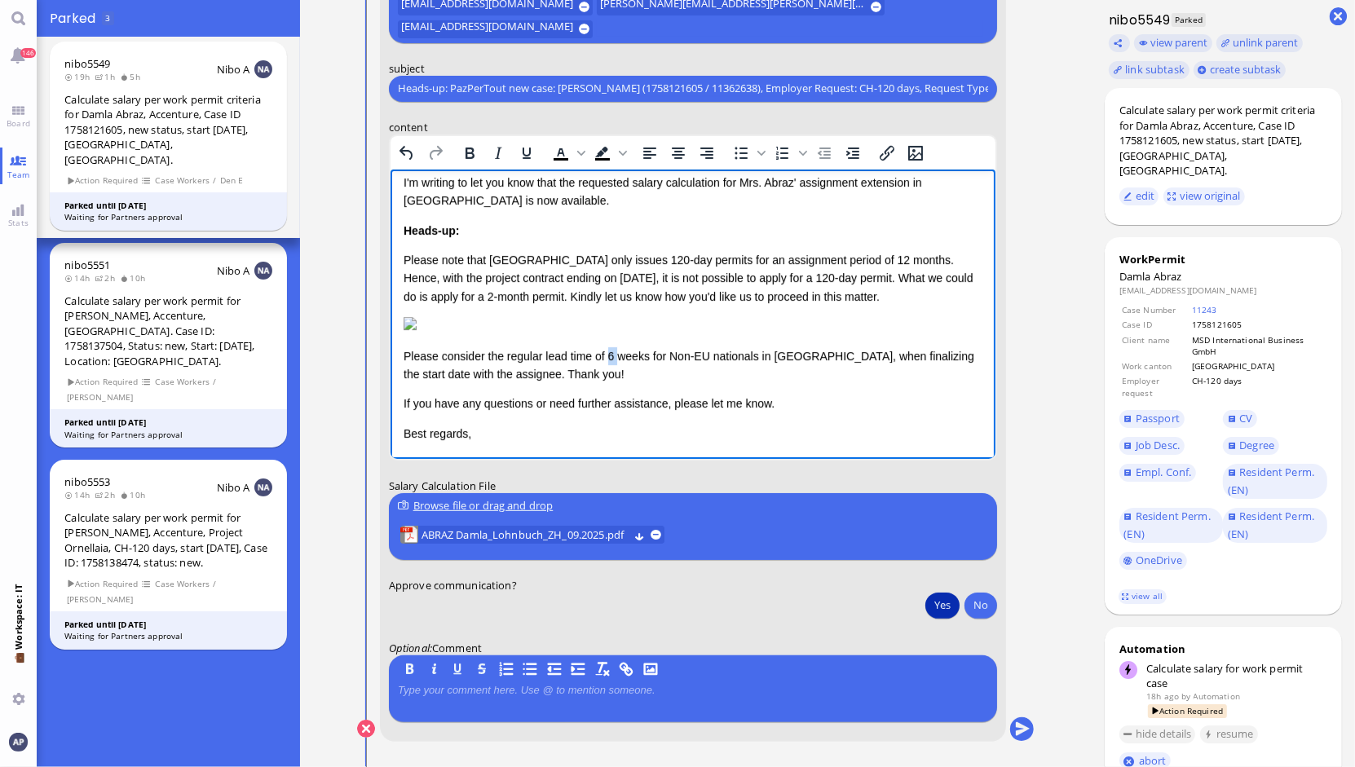
click at [611, 356] on p "Please consider the regular lead time of 6 weeks for Non-EU nationals in Zurich…" at bounding box center [692, 365] width 579 height 37
click at [1011, 726] on button "submit" at bounding box center [1021, 730] width 24 height 24
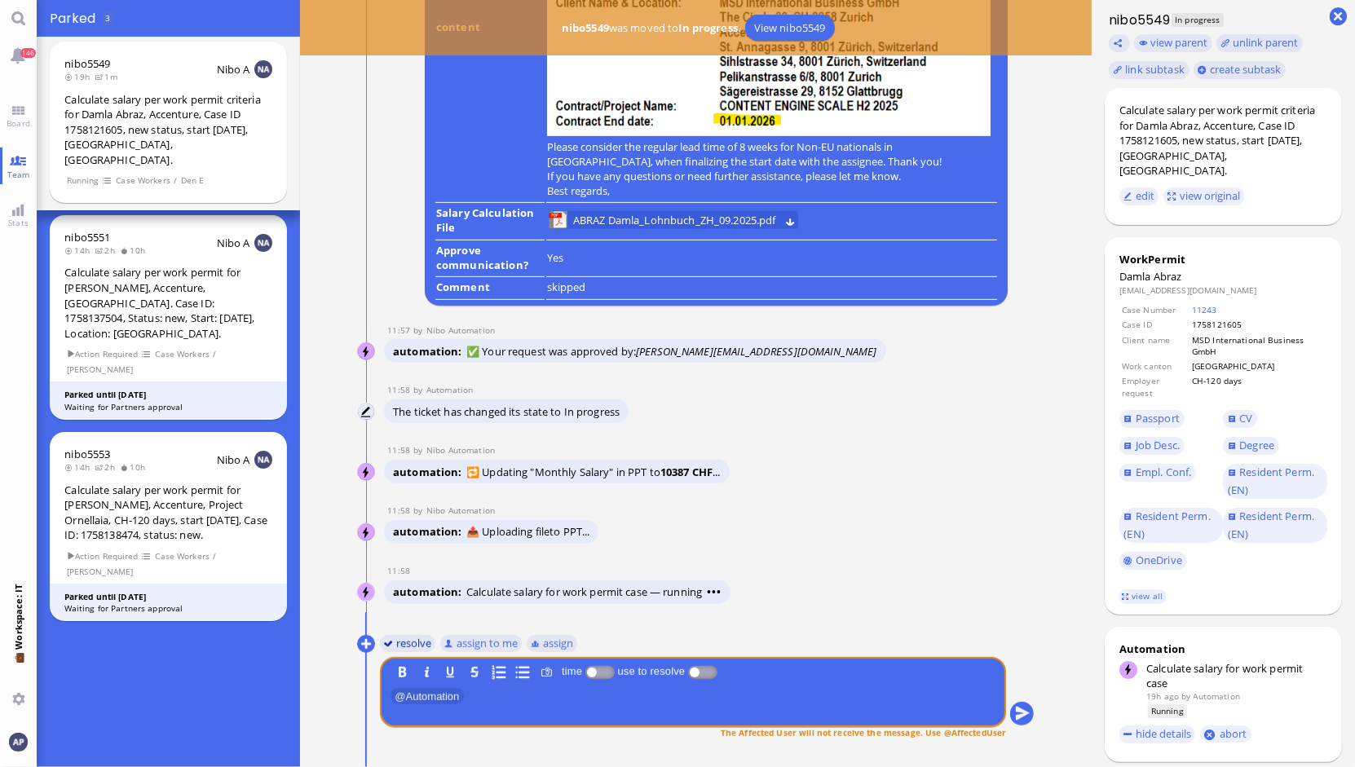
click at [404, 638] on button "resolve" at bounding box center [407, 643] width 56 height 18
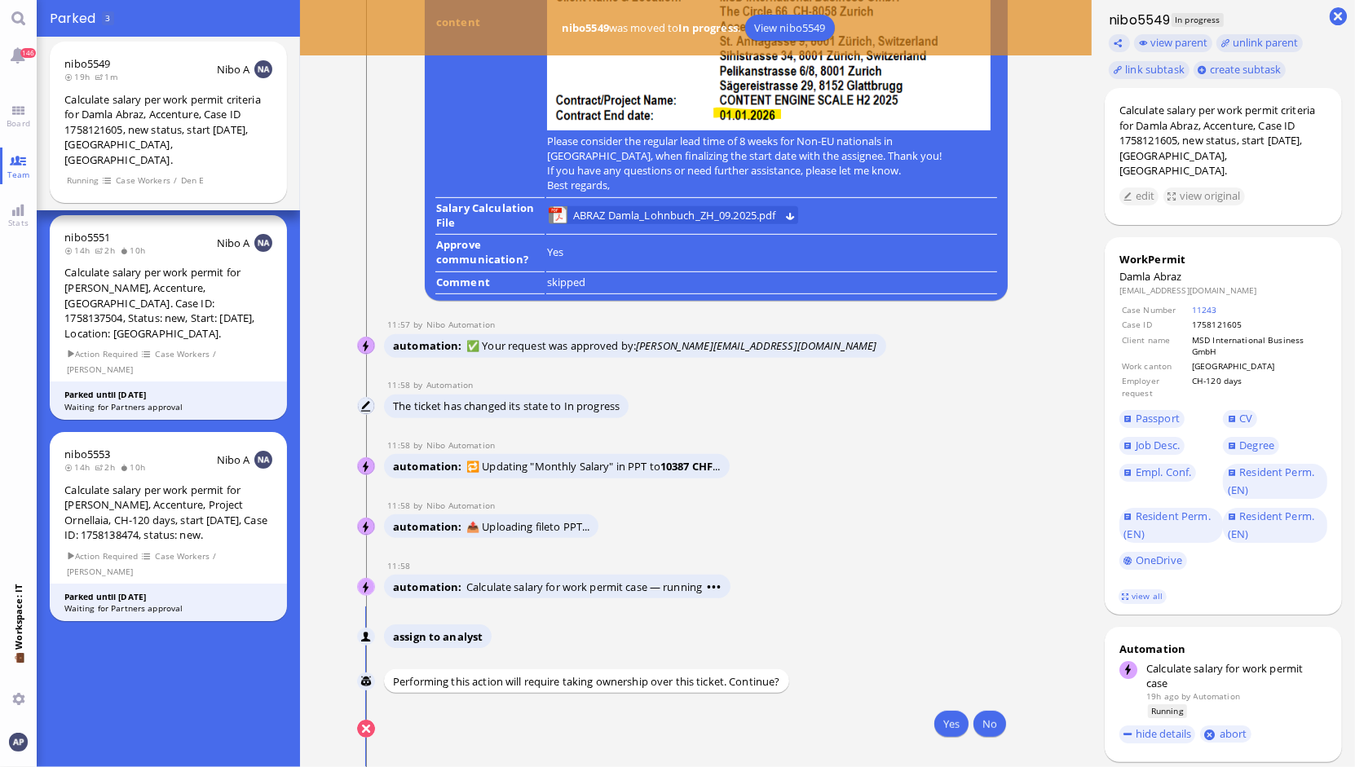
click at [404, 638] on span "assign to analyst" at bounding box center [438, 636] width 90 height 15
click at [936, 718] on button "Yes" at bounding box center [951, 724] width 34 height 26
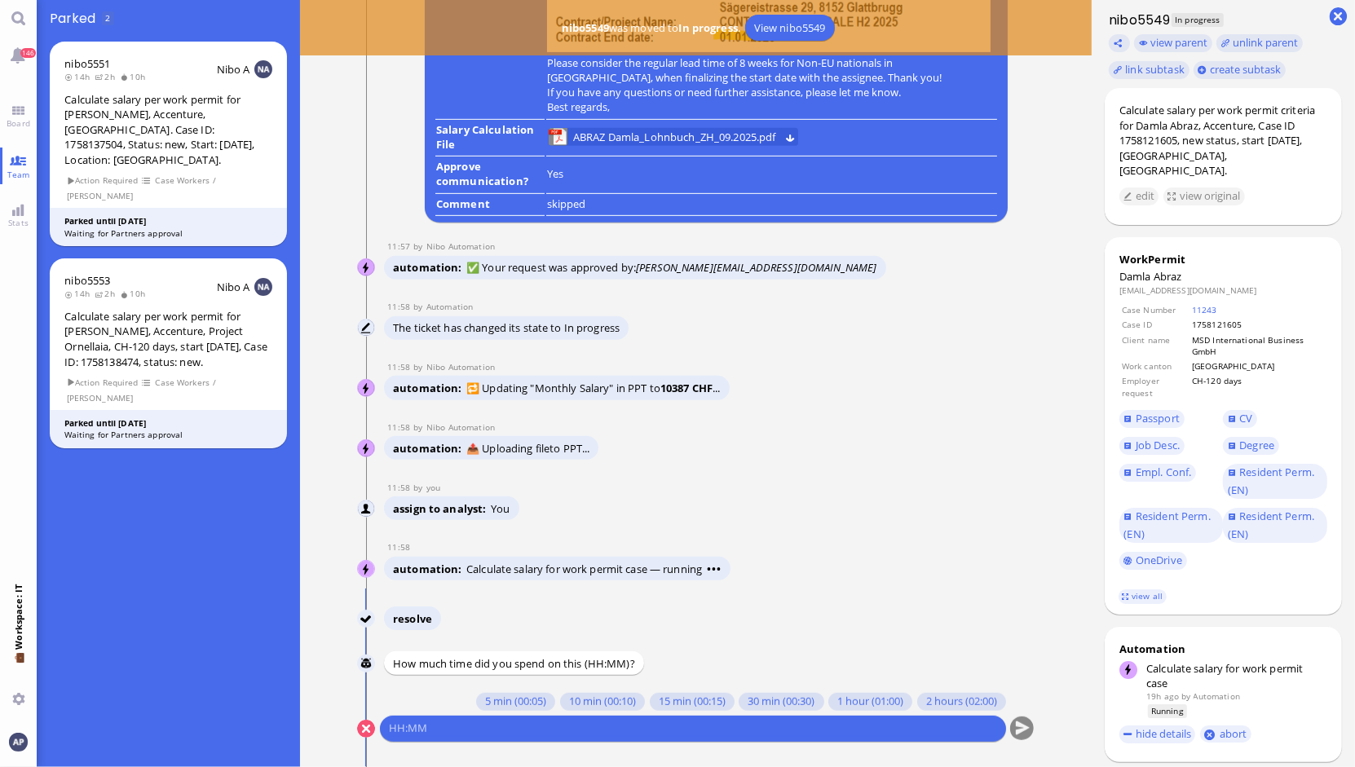
click at [497, 682] on div "Nibo resolve Nibo How much time did you spend on this (HH:MM)? You 5 min (00:05…" at bounding box center [696, 685] width 678 height 156
click at [493, 701] on button "5 min (00:05)" at bounding box center [515, 702] width 79 height 18
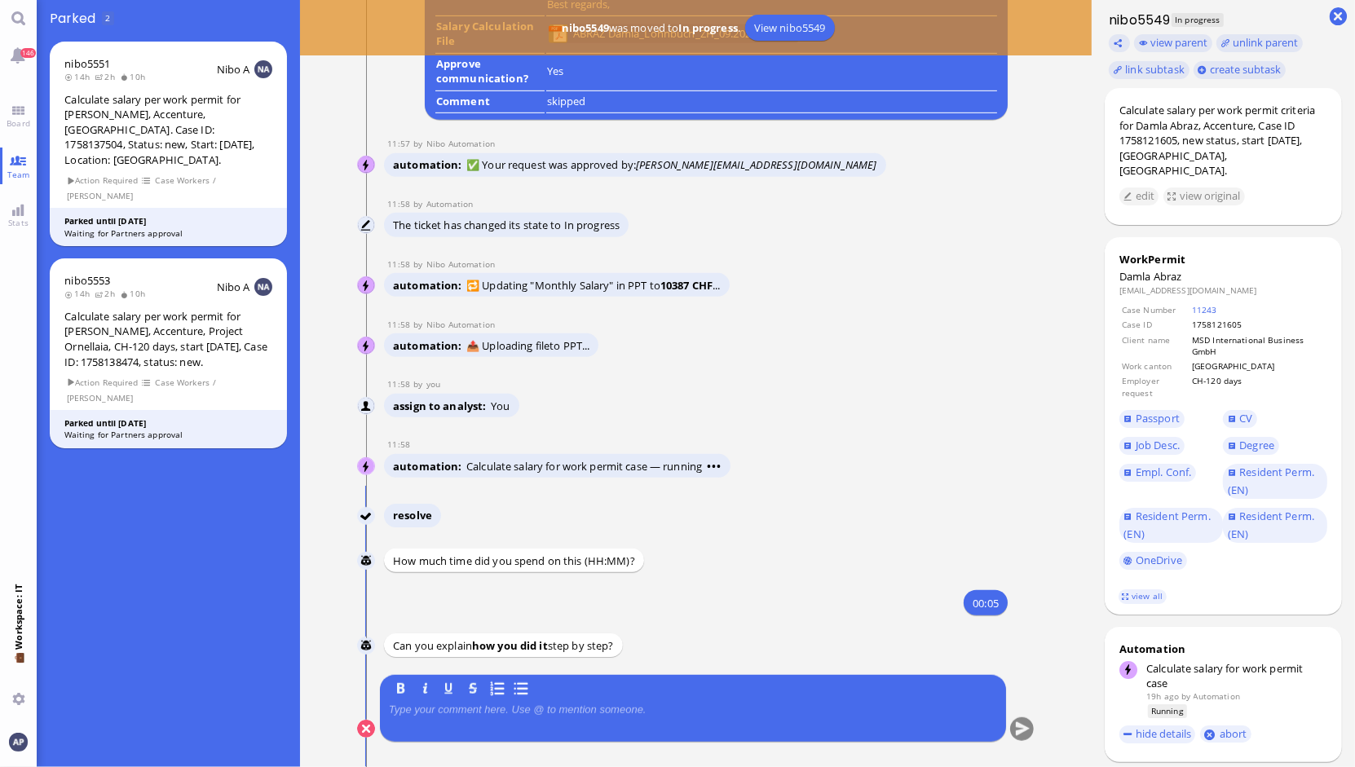
click at [493, 718] on div at bounding box center [693, 721] width 608 height 34
click at [495, 710] on p at bounding box center [693, 710] width 608 height 13
click at [1016, 727] on button "submit" at bounding box center [1021, 730] width 24 height 24
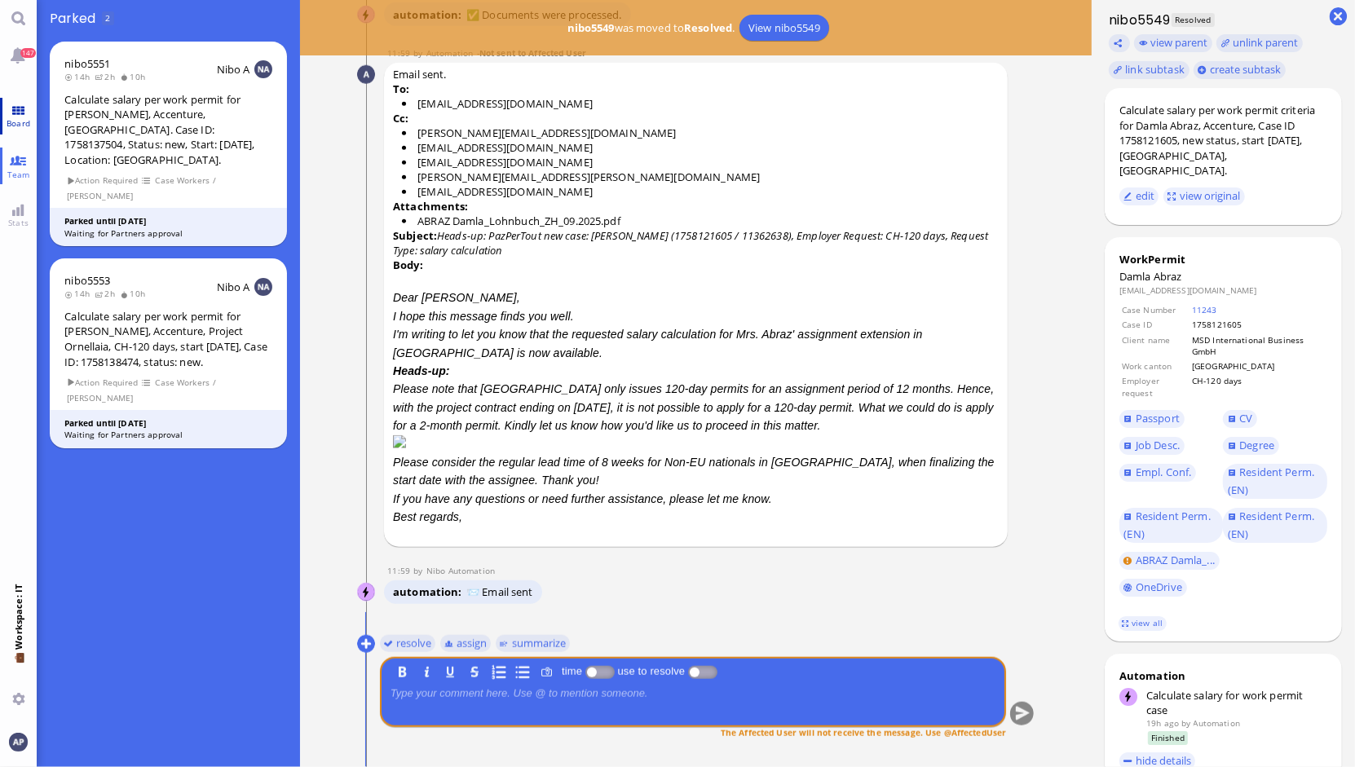
click at [20, 118] on span "Board" at bounding box center [18, 122] width 32 height 11
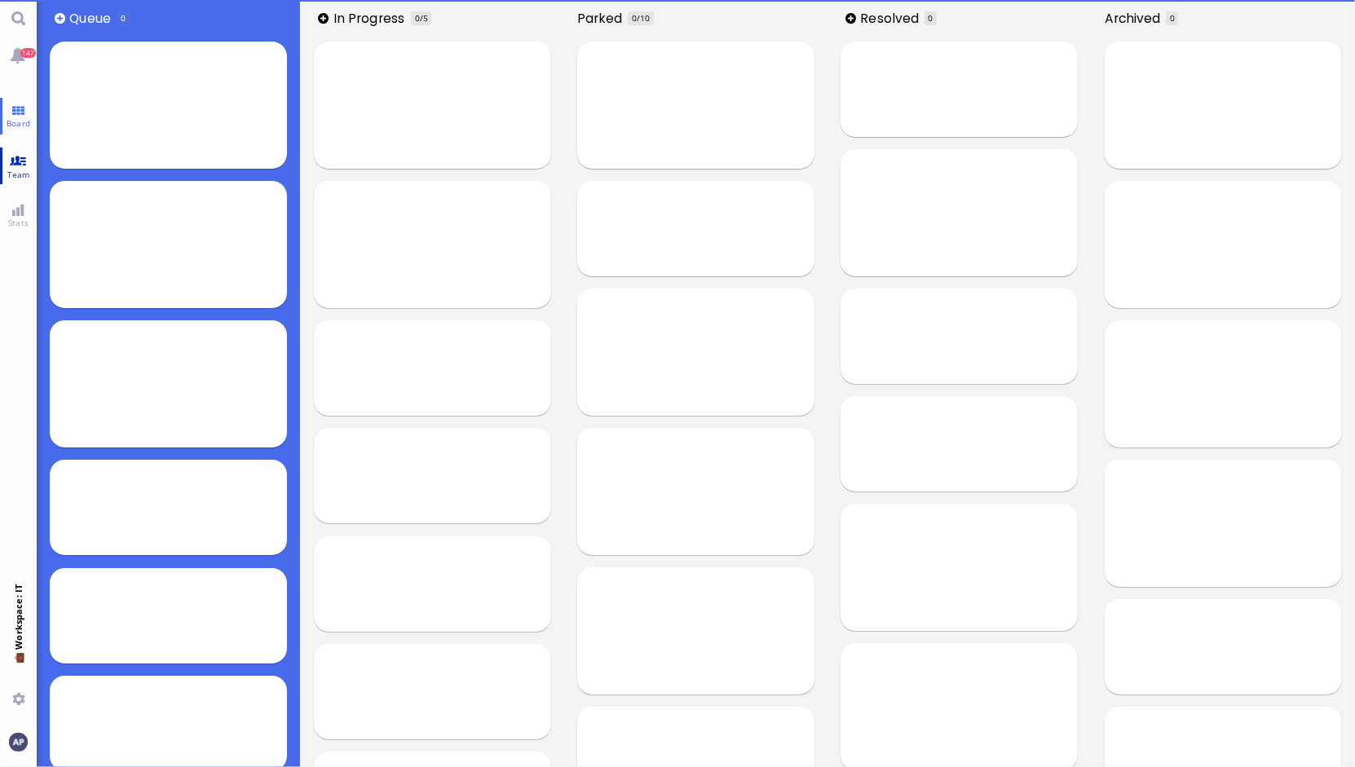
click at [20, 166] on link "Team" at bounding box center [18, 166] width 37 height 37
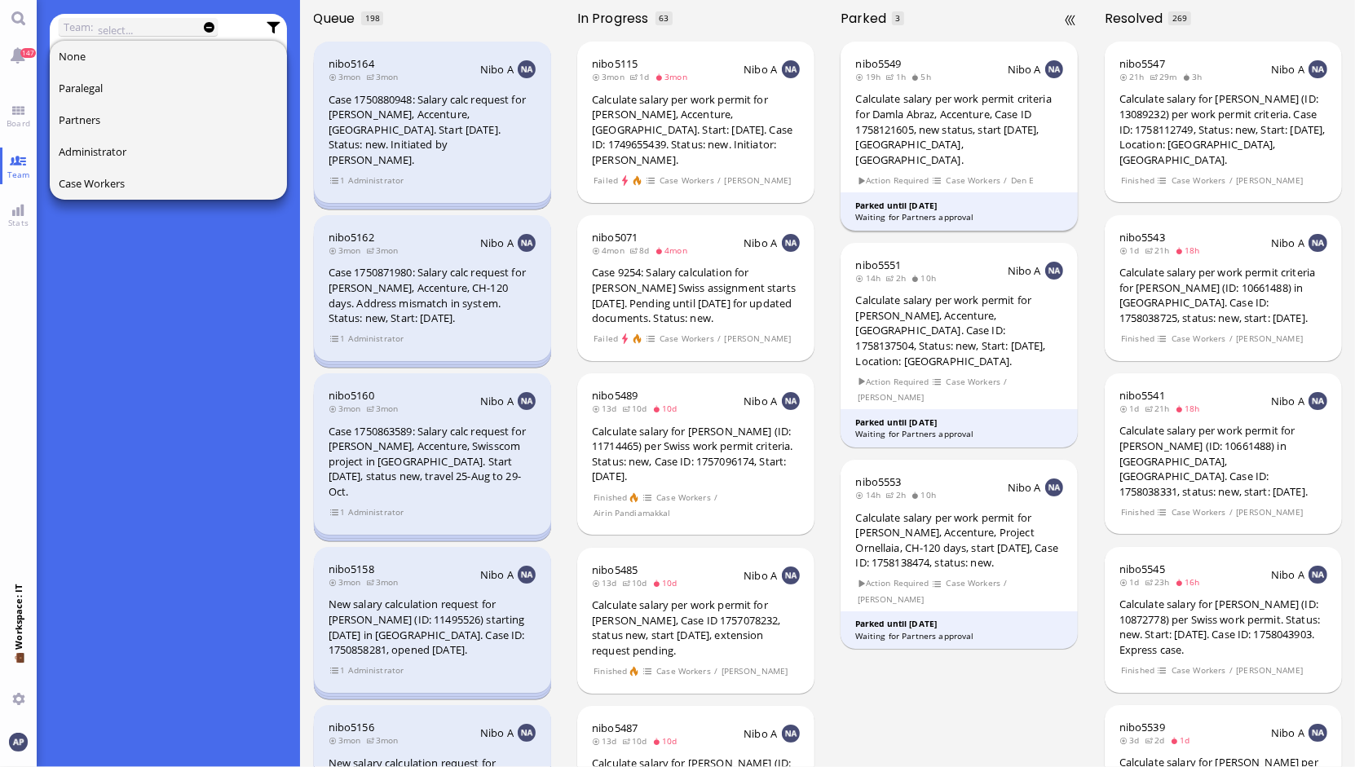
click at [901, 99] on div "Calculate salary per work permit criteria for Damla Abraz, Accenture, Case ID 1…" at bounding box center [960, 129] width 208 height 76
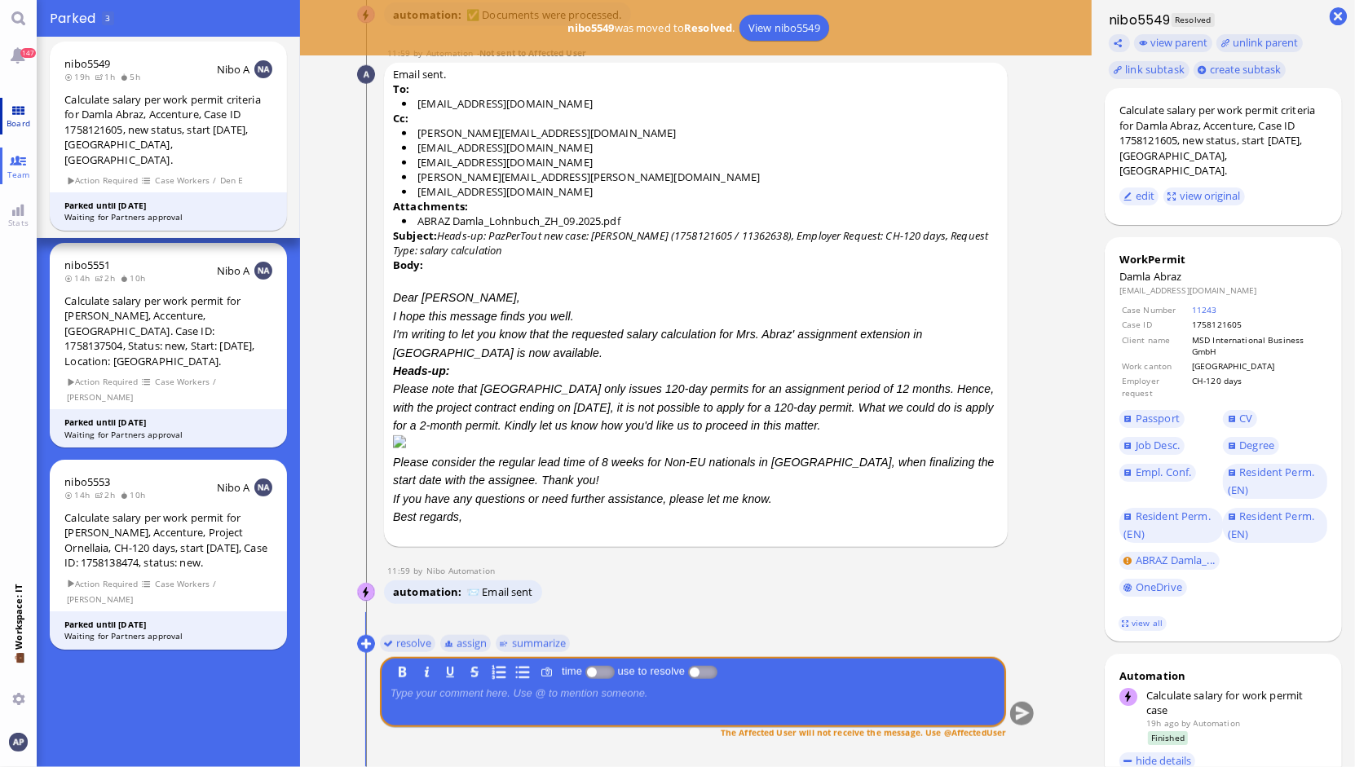
click at [25, 113] on link "Board" at bounding box center [18, 116] width 37 height 37
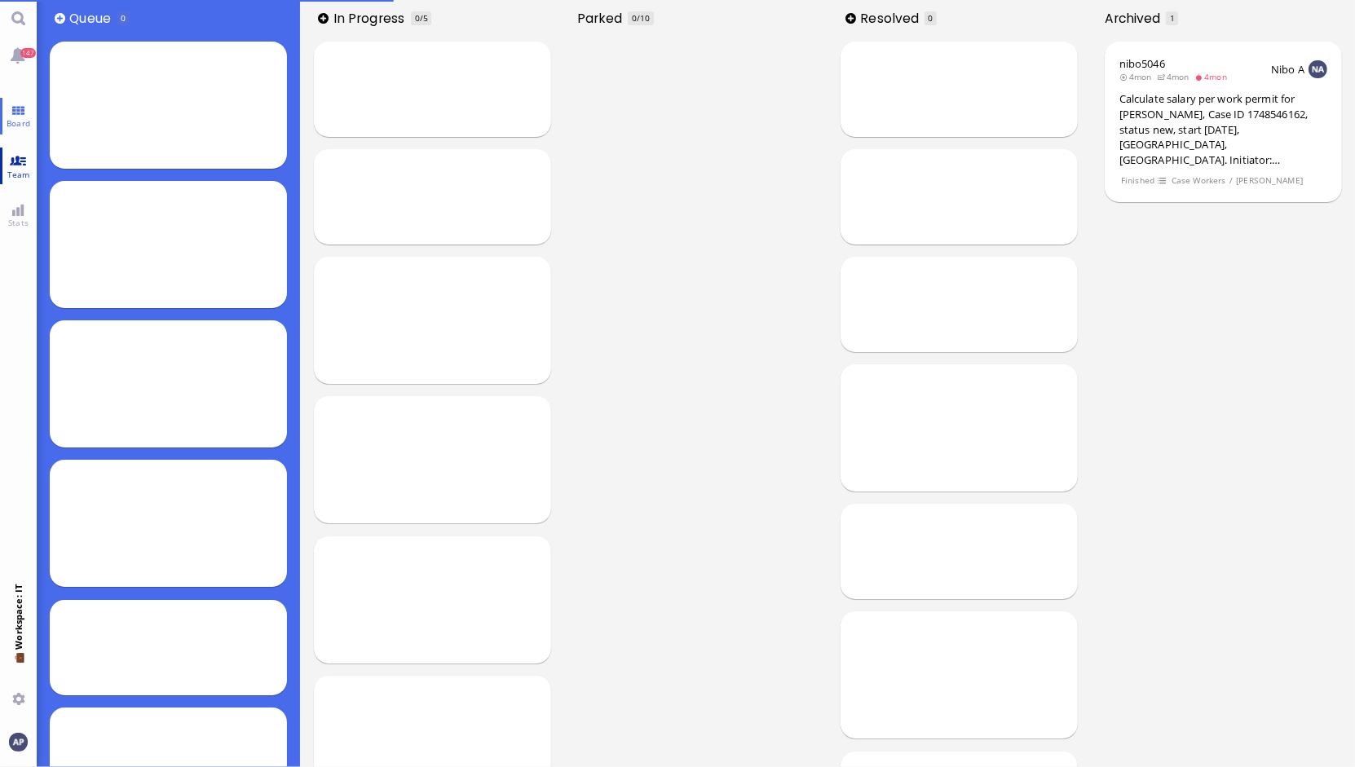
click at [12, 151] on link "Team" at bounding box center [18, 166] width 37 height 37
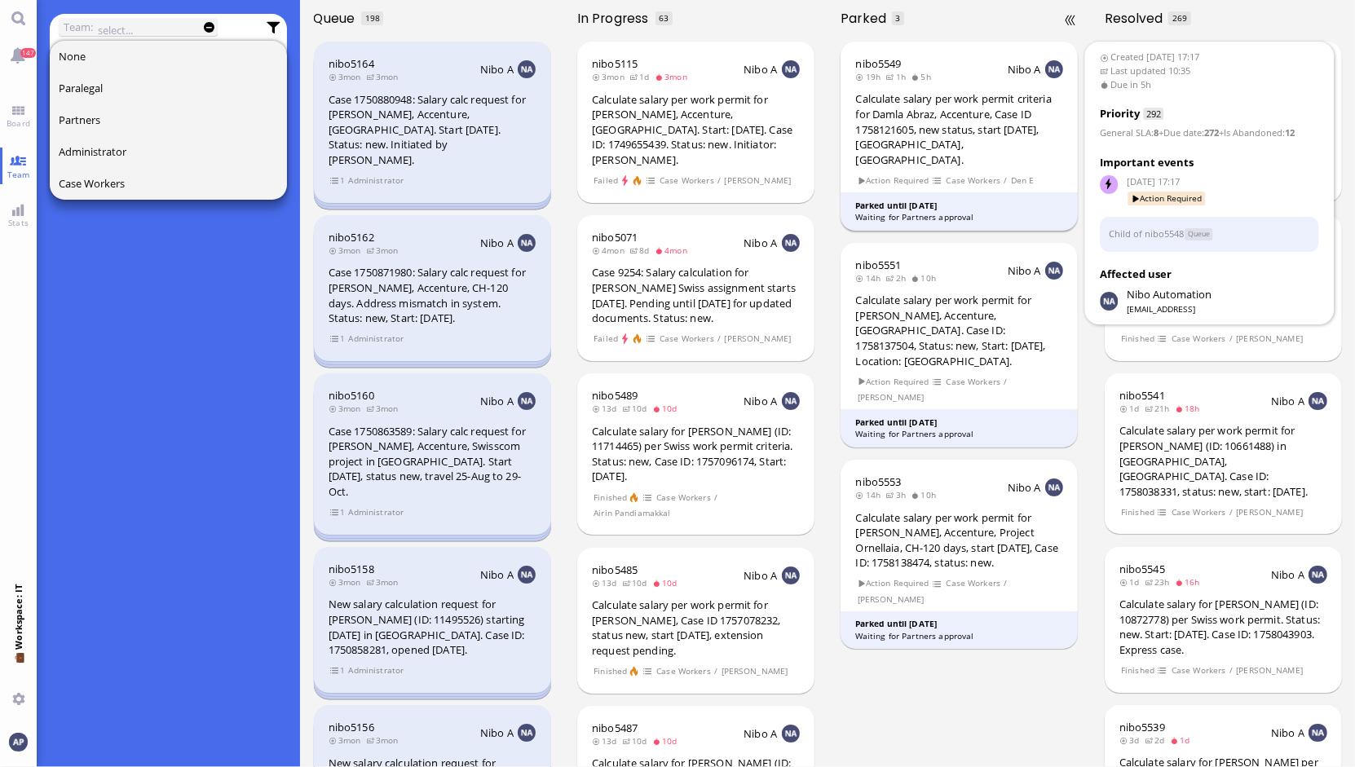
click at [934, 130] on div "Calculate salary per work permit criteria for Damla Abraz, Accenture, Case ID 1…" at bounding box center [960, 129] width 208 height 76
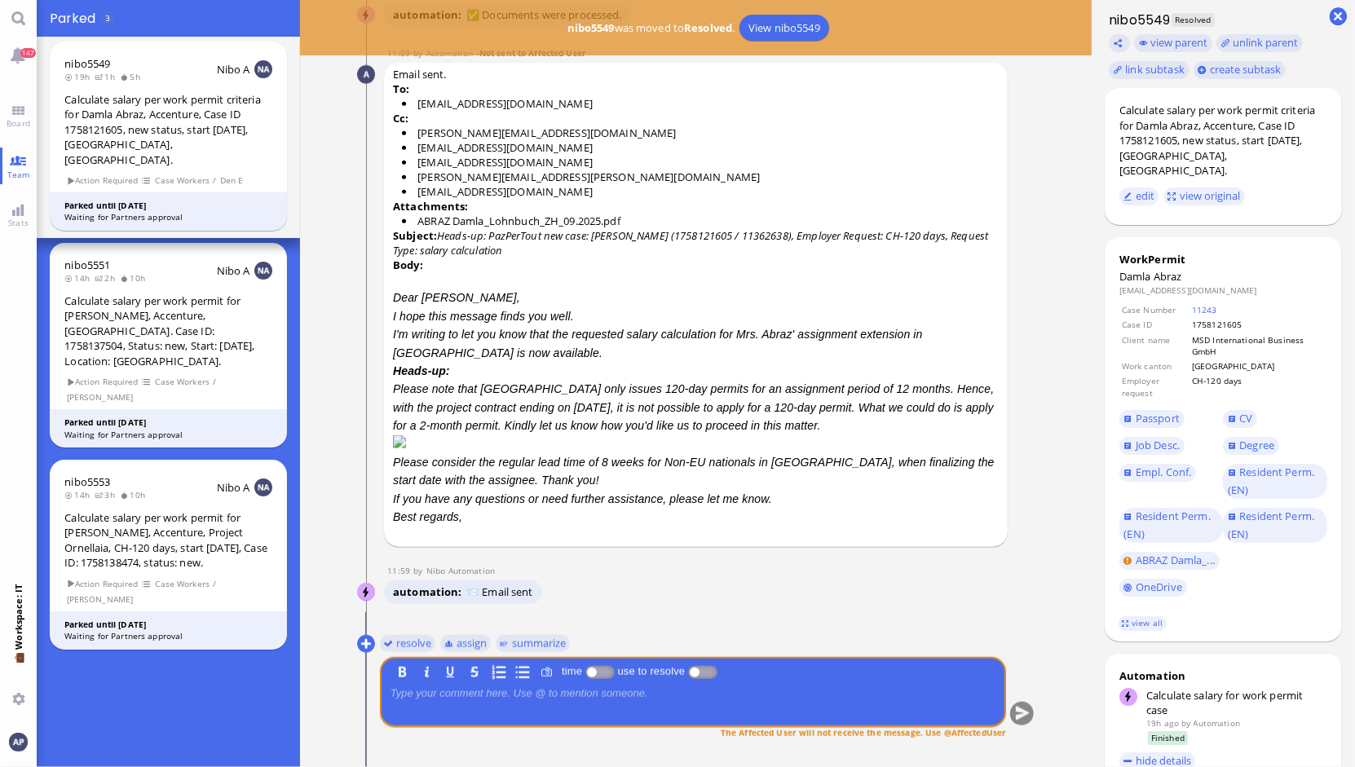
click at [719, 581] on div "automation 📨 Email sent" at bounding box center [675, 594] width 583 height 27
click at [1065, 679] on nitautoscroll "17 Sep 17:17 by Automation Automation Calculate eligible salary for work permit…" at bounding box center [696, 383] width 753 height 767
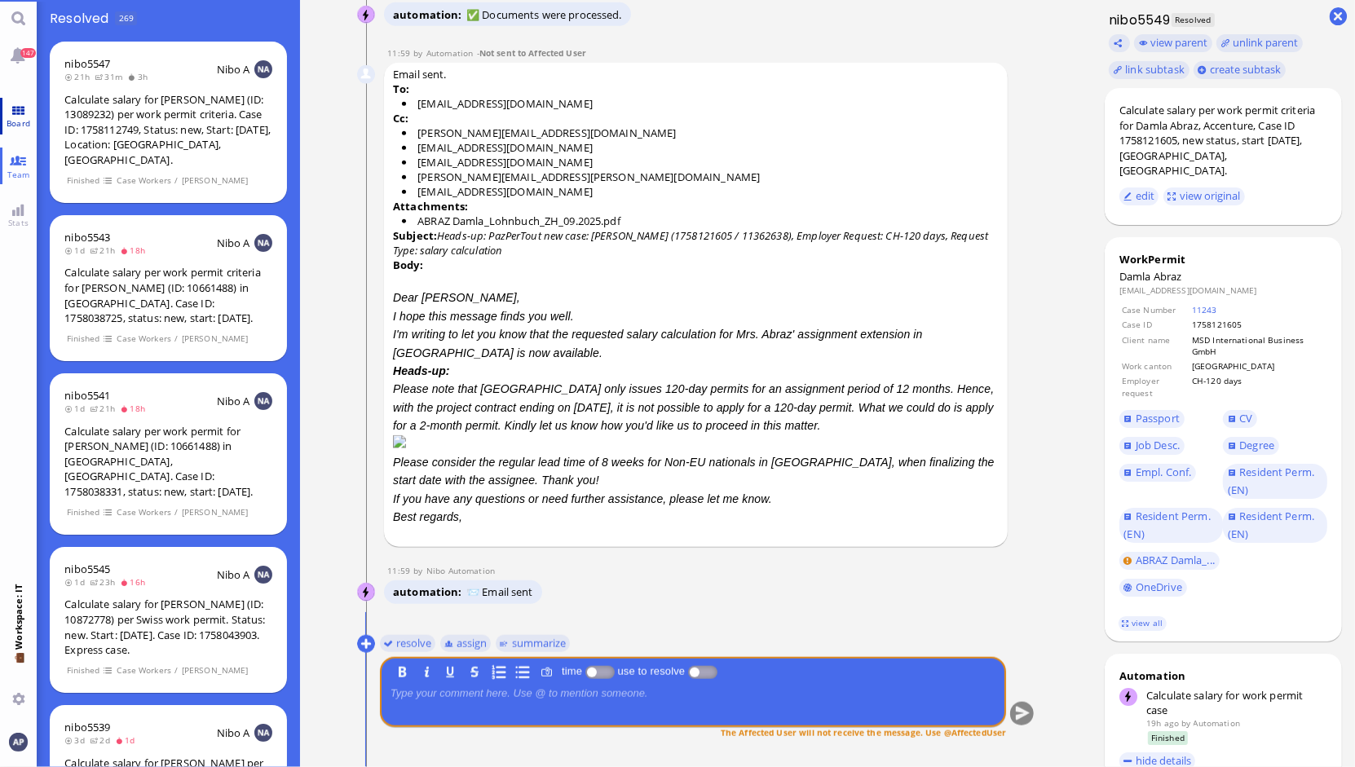
click at [11, 117] on span "Board" at bounding box center [18, 122] width 32 height 11
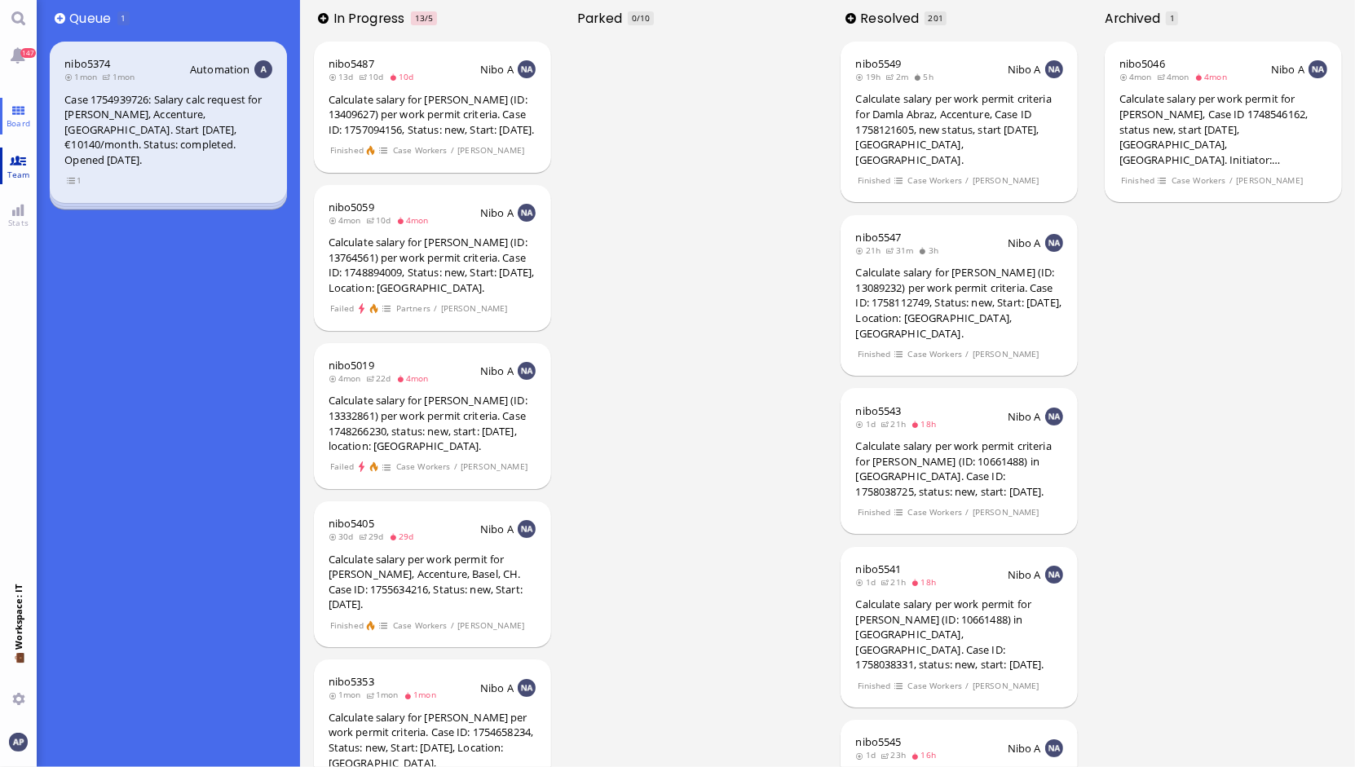
click at [16, 163] on link "Team" at bounding box center [18, 166] width 37 height 37
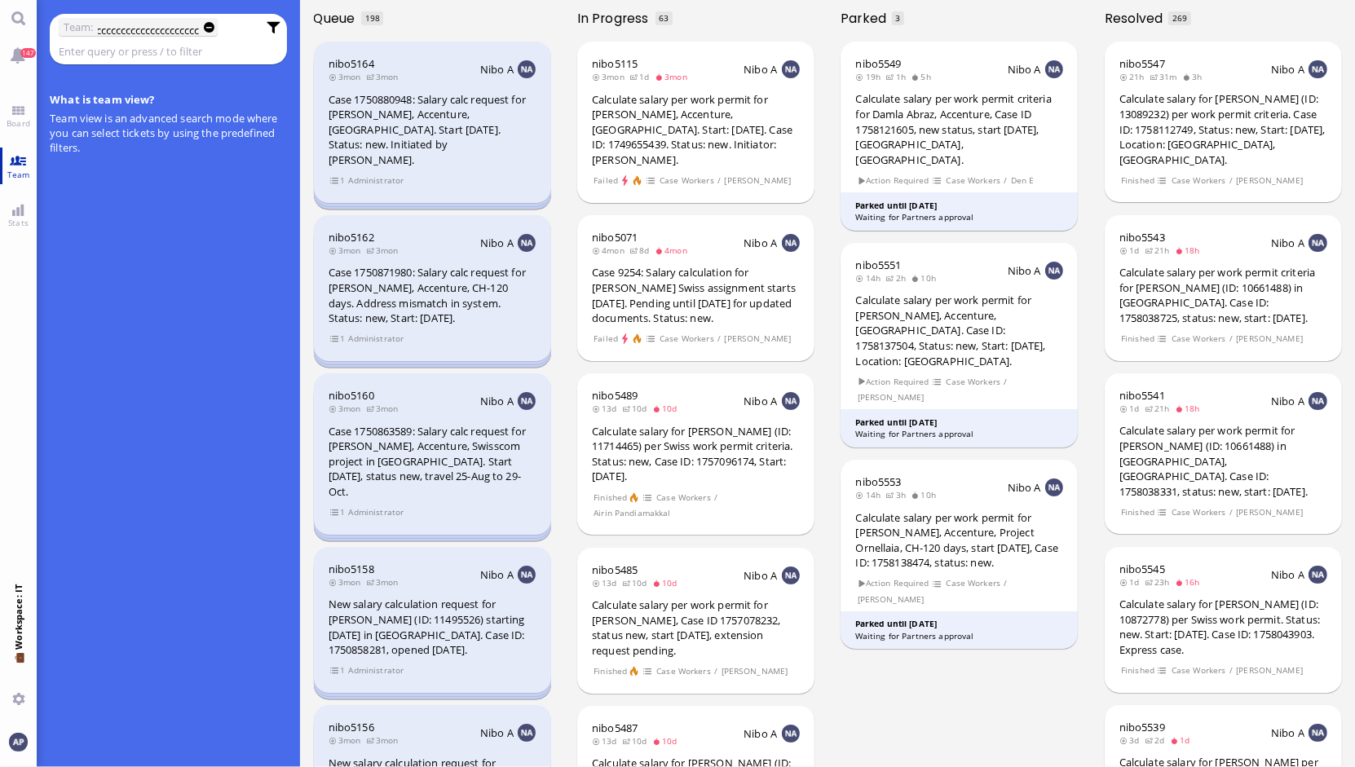
scroll to position [0, 580]
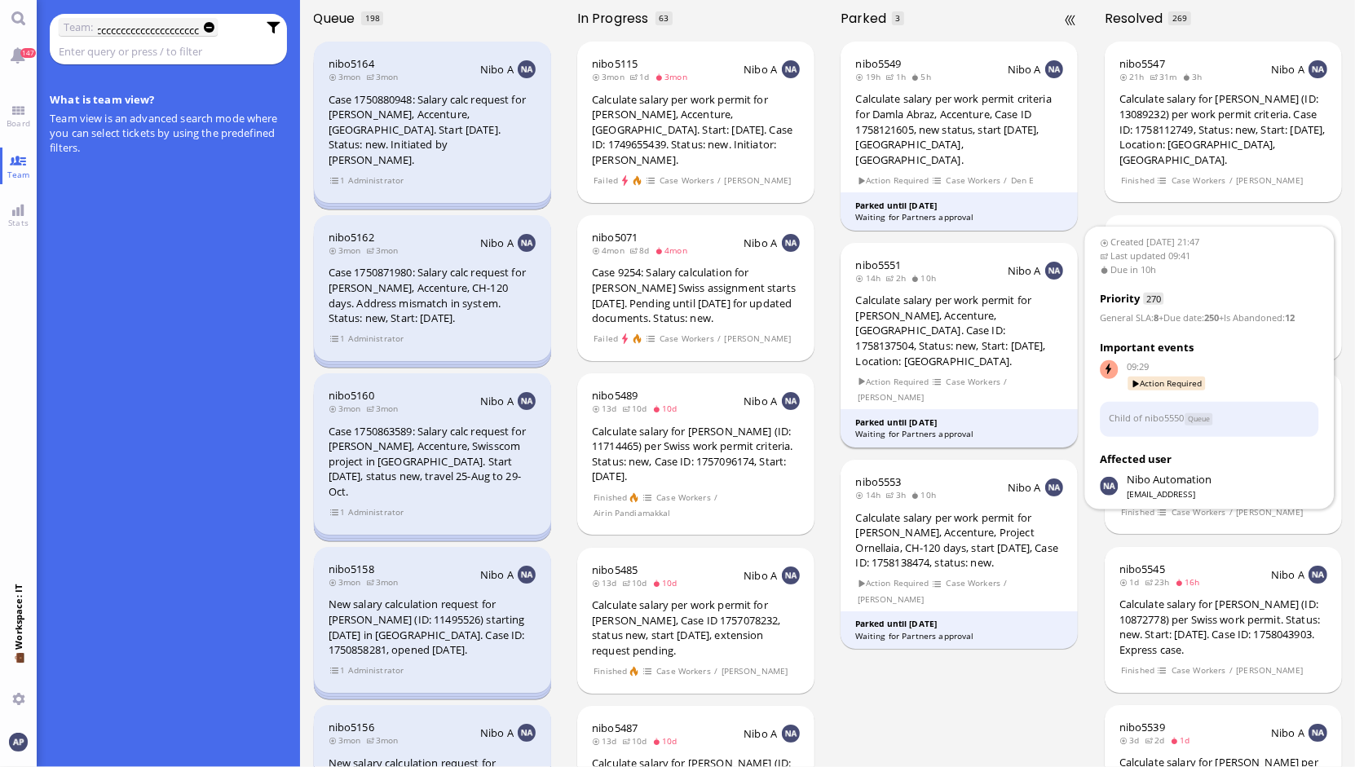
type input "ccccccccccccccccccccccccccccccccccccccccccccccccccccccccccccccccccccccccccccccc…"
click at [894, 305] on div "Calculate salary per work permit for [PERSON_NAME], Accenture, [GEOGRAPHIC_DATA…" at bounding box center [960, 331] width 208 height 76
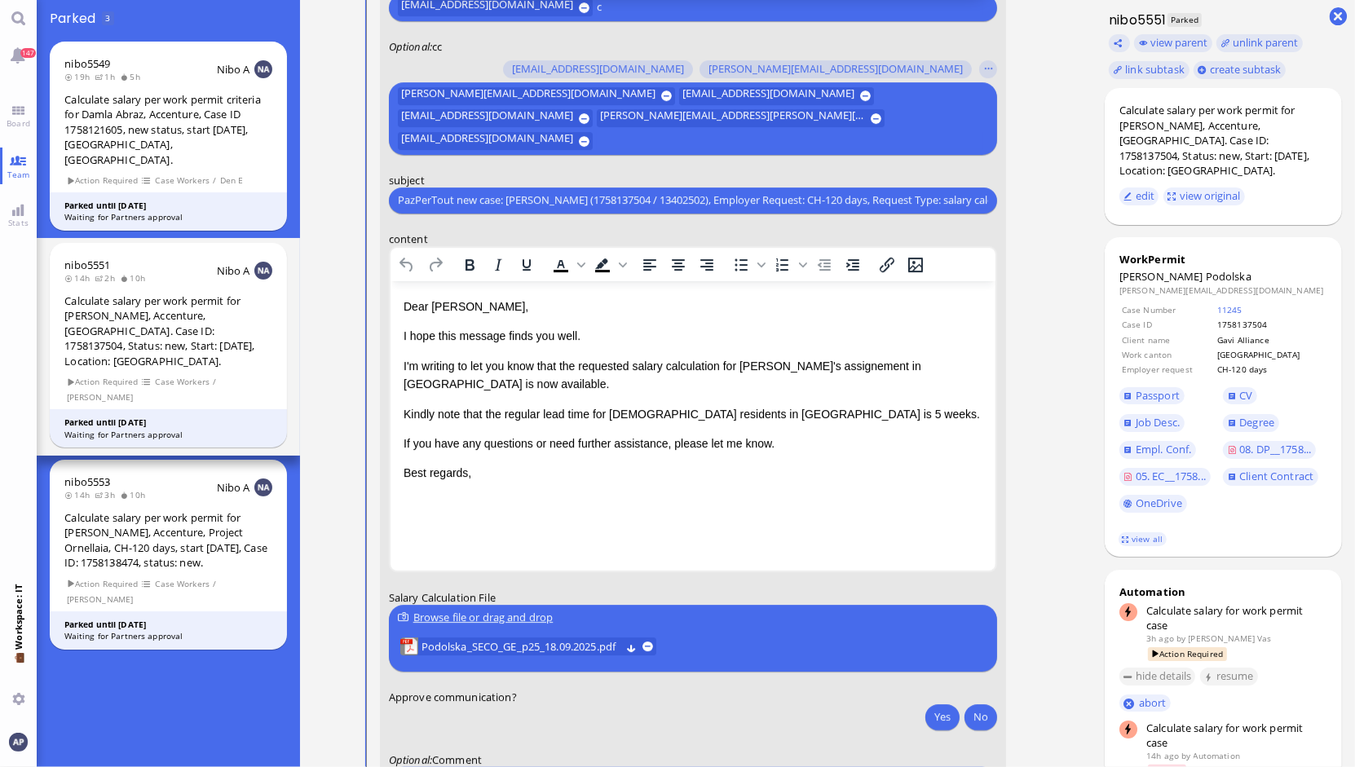
scroll to position [-112, 0]
type input "c"
click at [823, 351] on div "Dear [PERSON_NAME], I hope this message finds you well. I'm writing to let you …" at bounding box center [692, 390] width 579 height 185
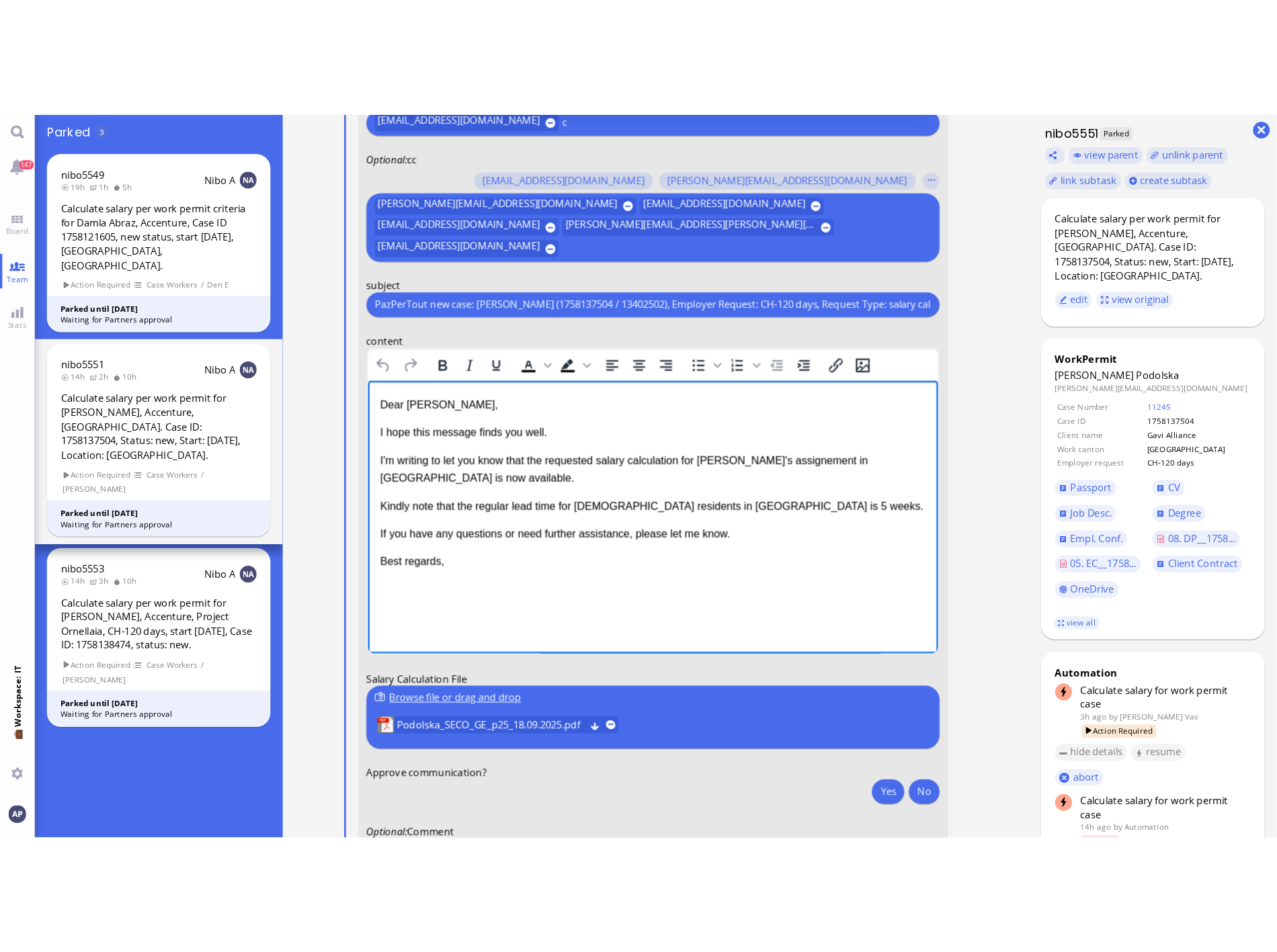
scroll to position [-93, 0]
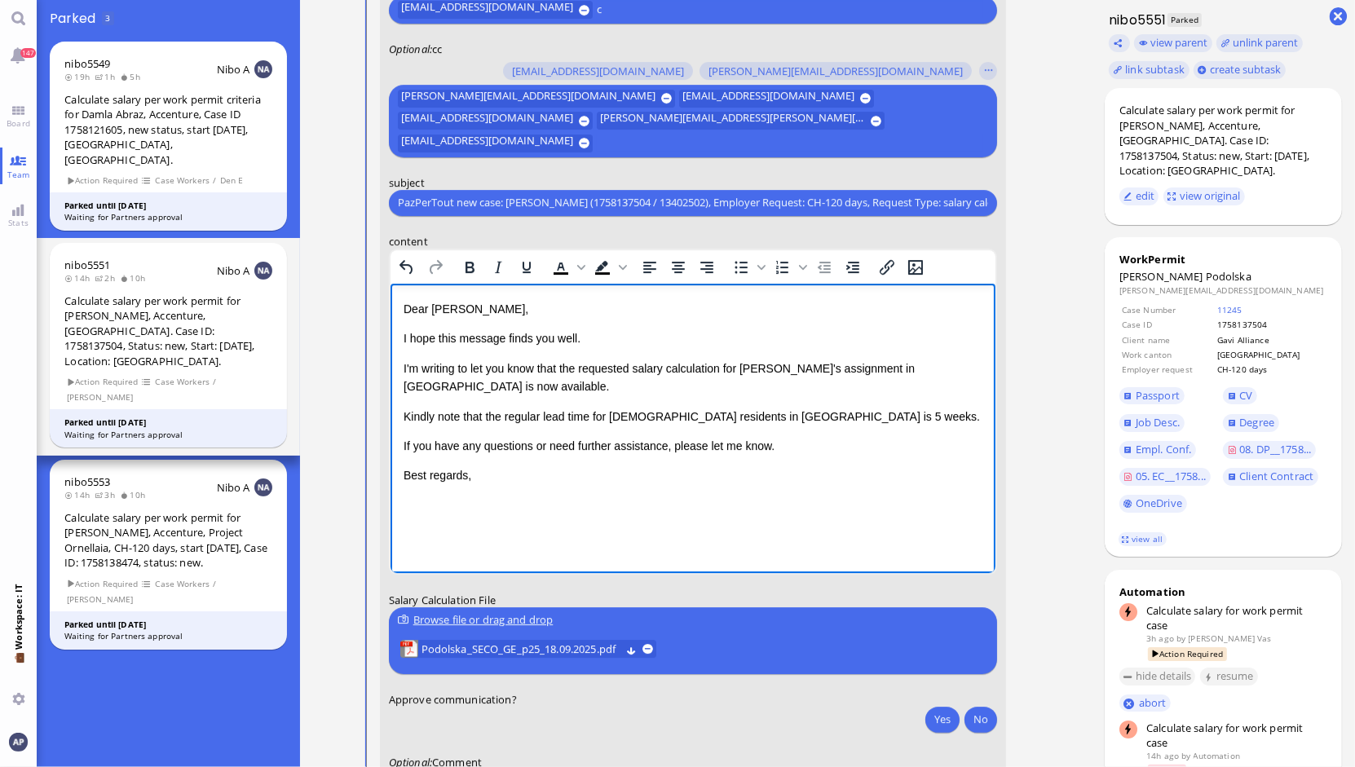
click at [132, 739] on div "nibo5549 19h 1h 5h Nibo A Calculate salary per work permit criteria for Damla A…" at bounding box center [168, 402] width 263 height 731
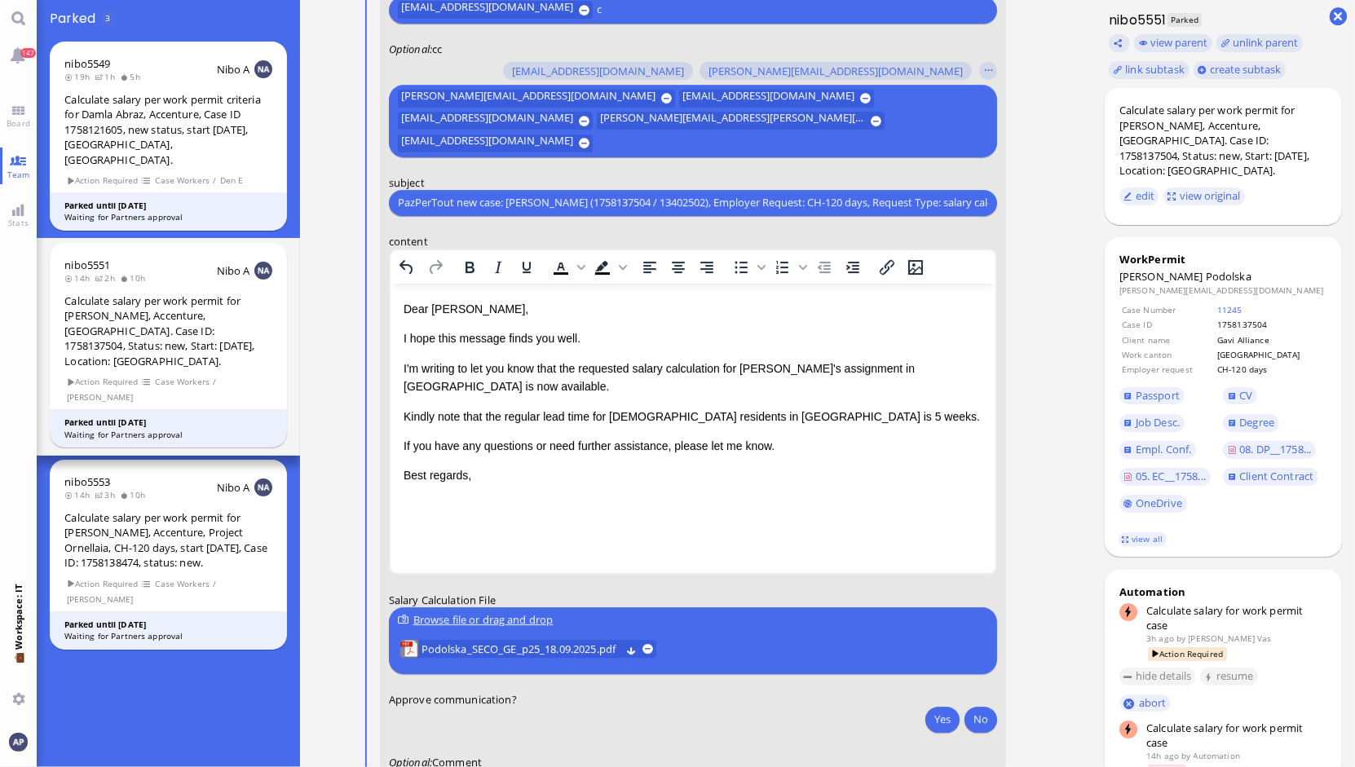
click at [132, 740] on div "nibo5549 19h 1h 5h Nibo A Calculate salary per work permit criteria for Damla A…" at bounding box center [168, 402] width 263 height 731
click at [133, 740] on div "nibo5549 19h 1h 5h Nibo A Calculate salary per work permit criteria for Damla A…" at bounding box center [168, 402] width 263 height 731
click at [132, 740] on div "nibo5549 19h 1h 5h Nibo A Calculate salary per work permit criteria for Damla A…" at bounding box center [168, 402] width 263 height 731
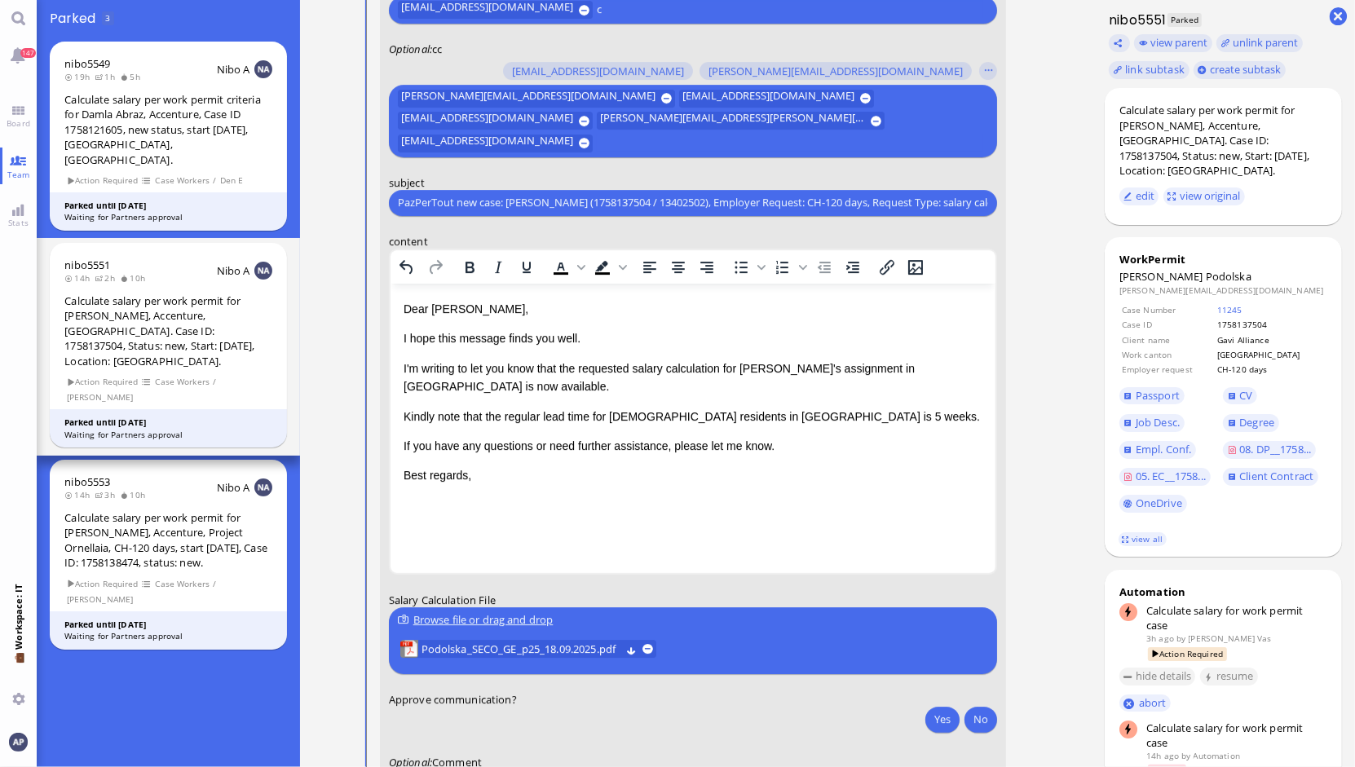
click at [132, 740] on div "nibo5549 19h 1h 5h Nibo A Calculate salary per work permit criteria for Damla A…" at bounding box center [168, 402] width 263 height 731
click at [131, 741] on div "nibo5549 19h 1h 5h Nibo A Calculate salary per work permit criteria for Damla A…" at bounding box center [168, 402] width 263 height 731
click at [130, 741] on div "nibo5549 19h 1h 5h Nibo A Calculate salary per work permit criteria for Damla A…" at bounding box center [168, 402] width 263 height 731
click at [130, 740] on div "nibo5549 19h 1h 5h Nibo A Calculate salary per work permit criteria for Damla A…" at bounding box center [168, 402] width 263 height 731
click at [538, 638] on li "Podolska_SECO_GE_p25_18.09.2025.pdf" at bounding box center [528, 649] width 261 height 23
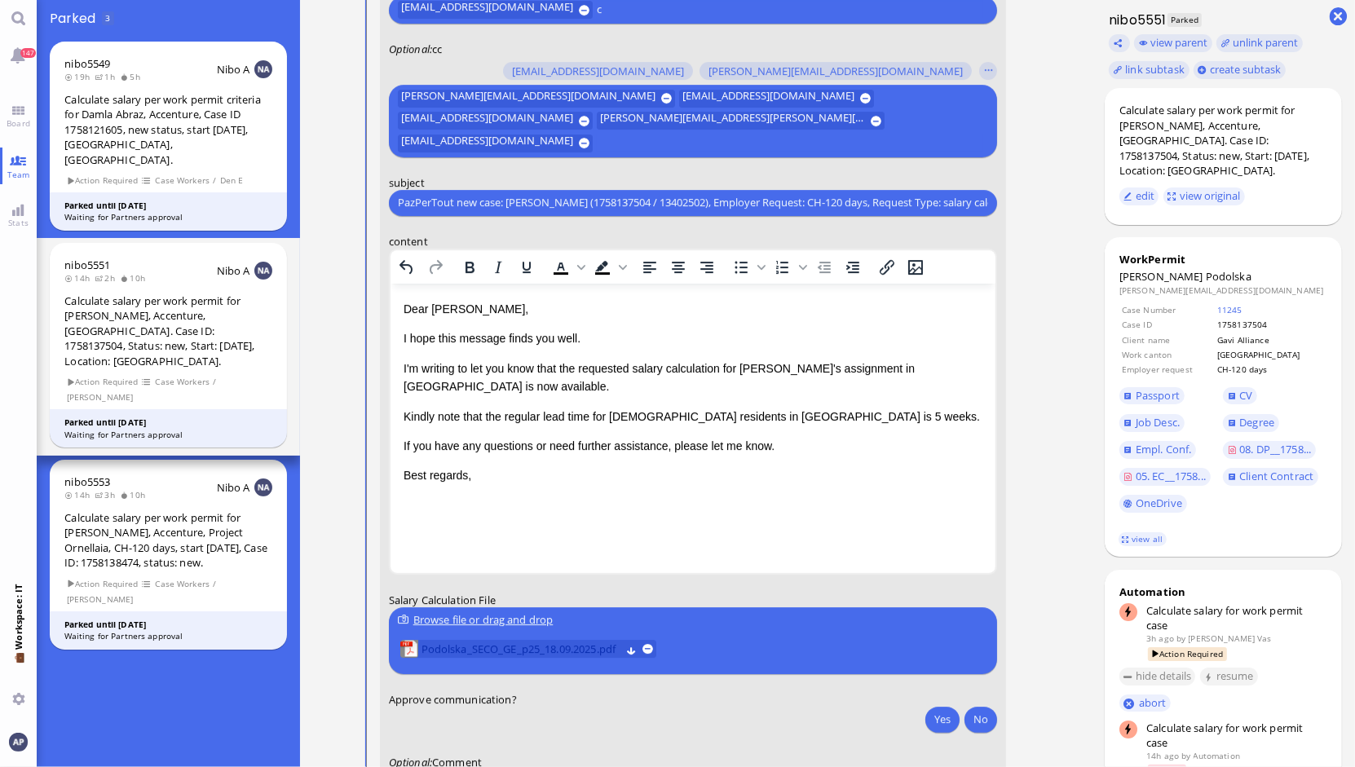
click at [568, 651] on span "Podolska_SECO_GE_p25_18.09.2025.pdf" at bounding box center [520, 649] width 199 height 18
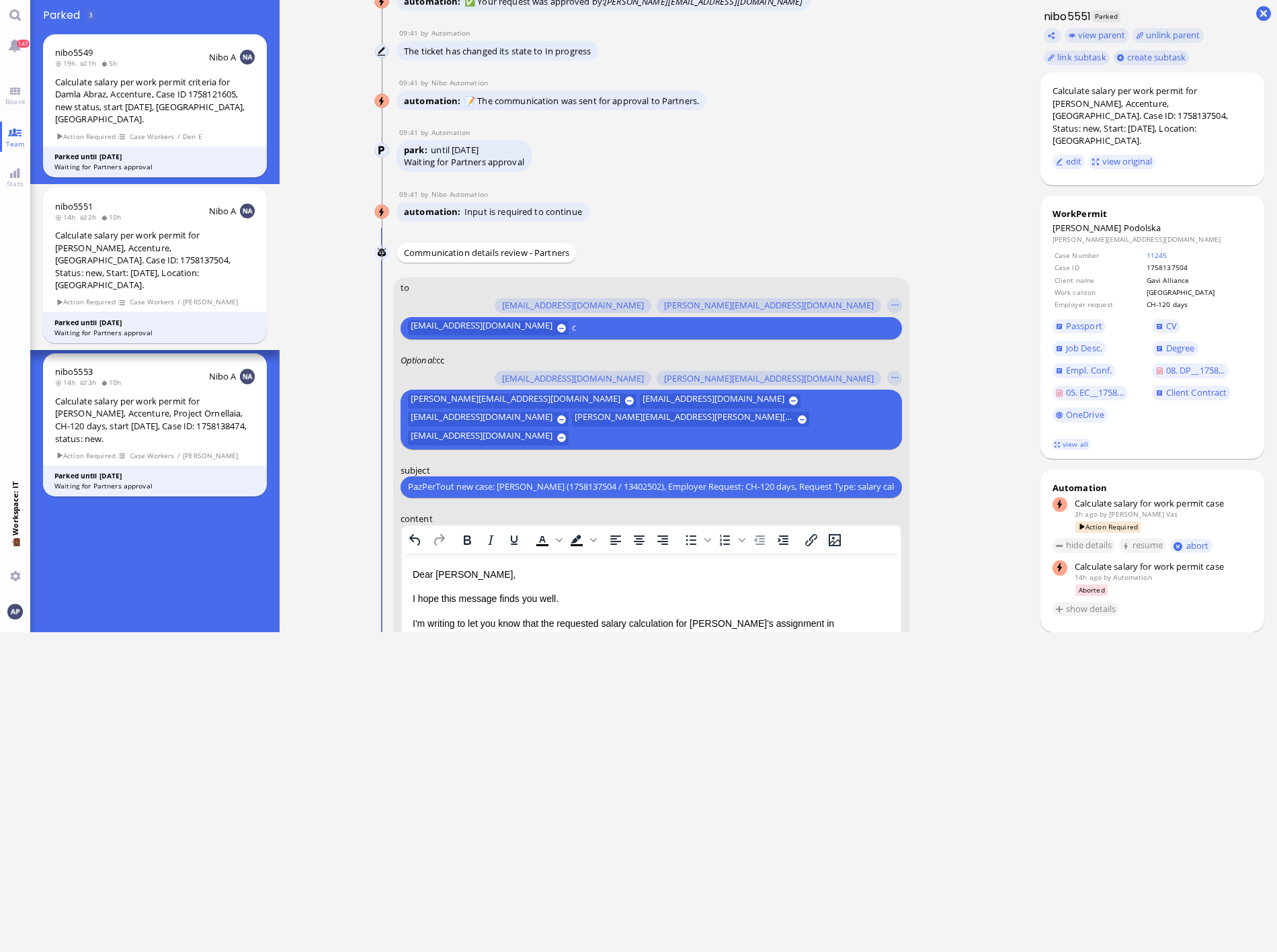
scroll to position [-93, 0]
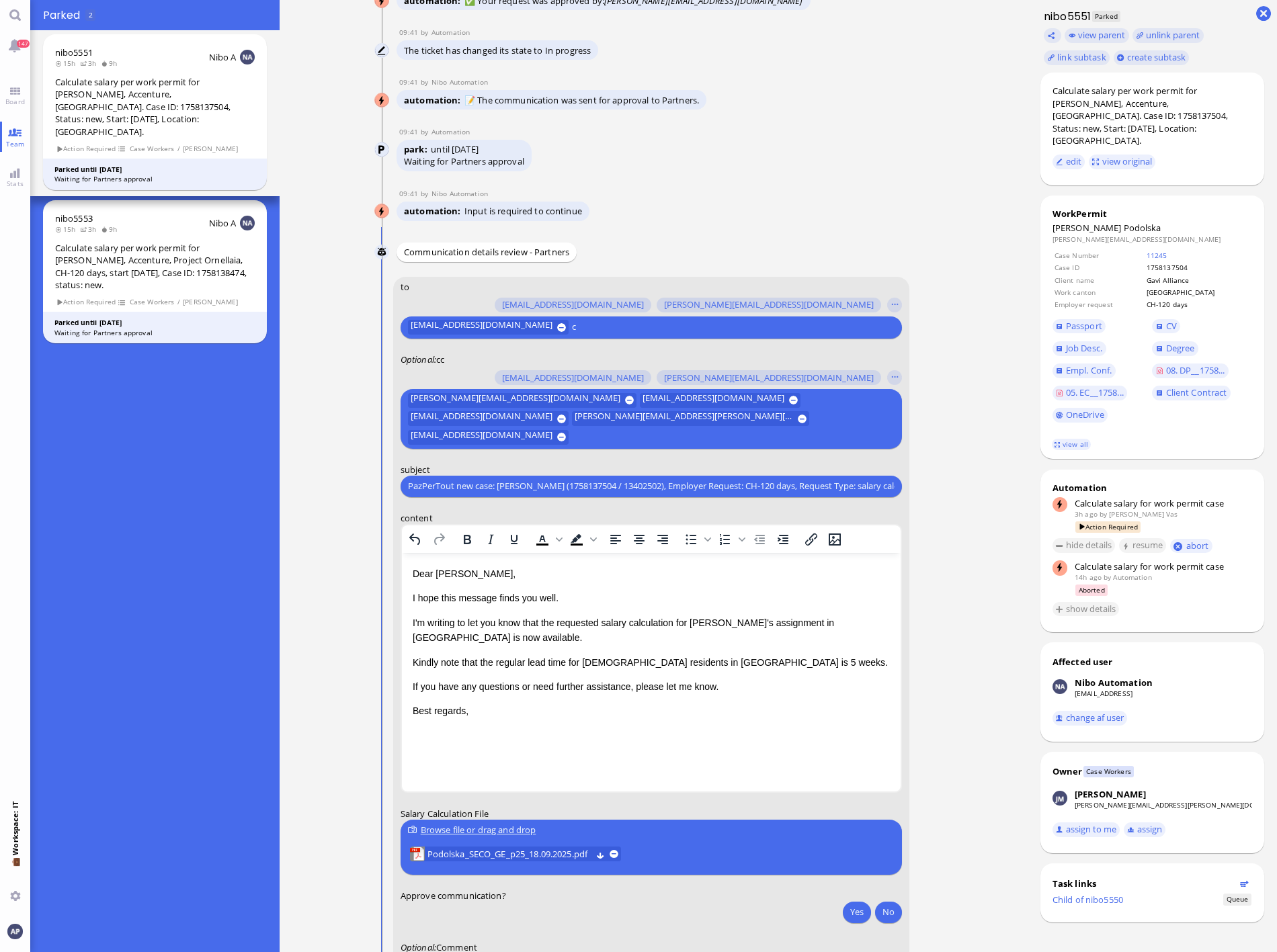
click at [617, 631] on p "Kindly note that the regular lead time for [DEMOGRAPHIC_DATA] residents in [GEO…" at bounding box center [650, 662] width 477 height 15
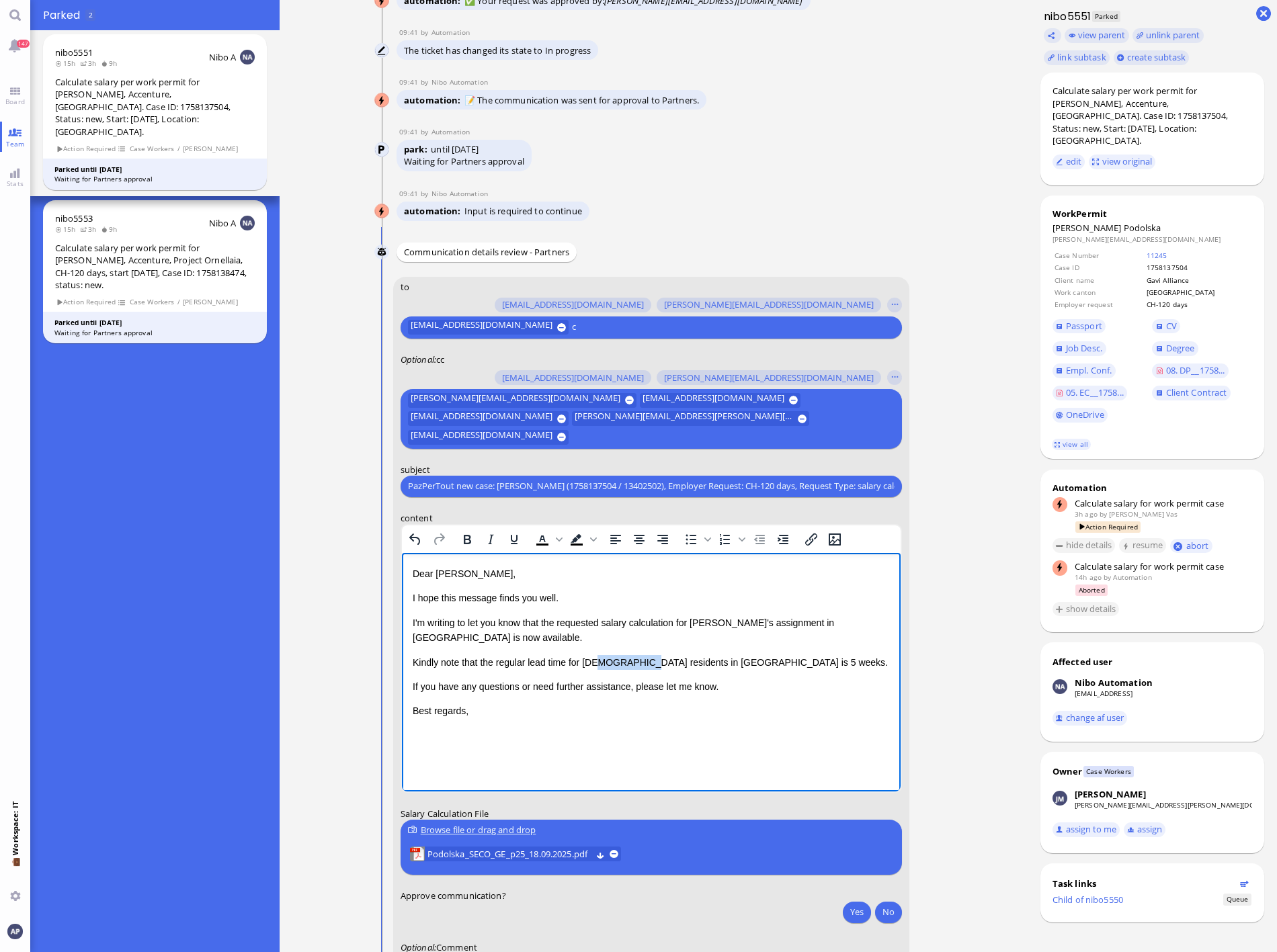
click at [617, 631] on p "Kindly note that the regular lead time for [DEMOGRAPHIC_DATA] residents in [GEO…" at bounding box center [650, 662] width 477 height 15
click at [623, 631] on p "I'm writing to let you know that the requested salary calculation for [PERSON_N…" at bounding box center [650, 630] width 477 height 30
click at [614, 631] on p "Kindly note that the regular lead time for [DEMOGRAPHIC_DATA] nationals in [GEO…" at bounding box center [650, 662] width 477 height 15
click at [843, 631] on button "Yes" at bounding box center [857, 912] width 28 height 21
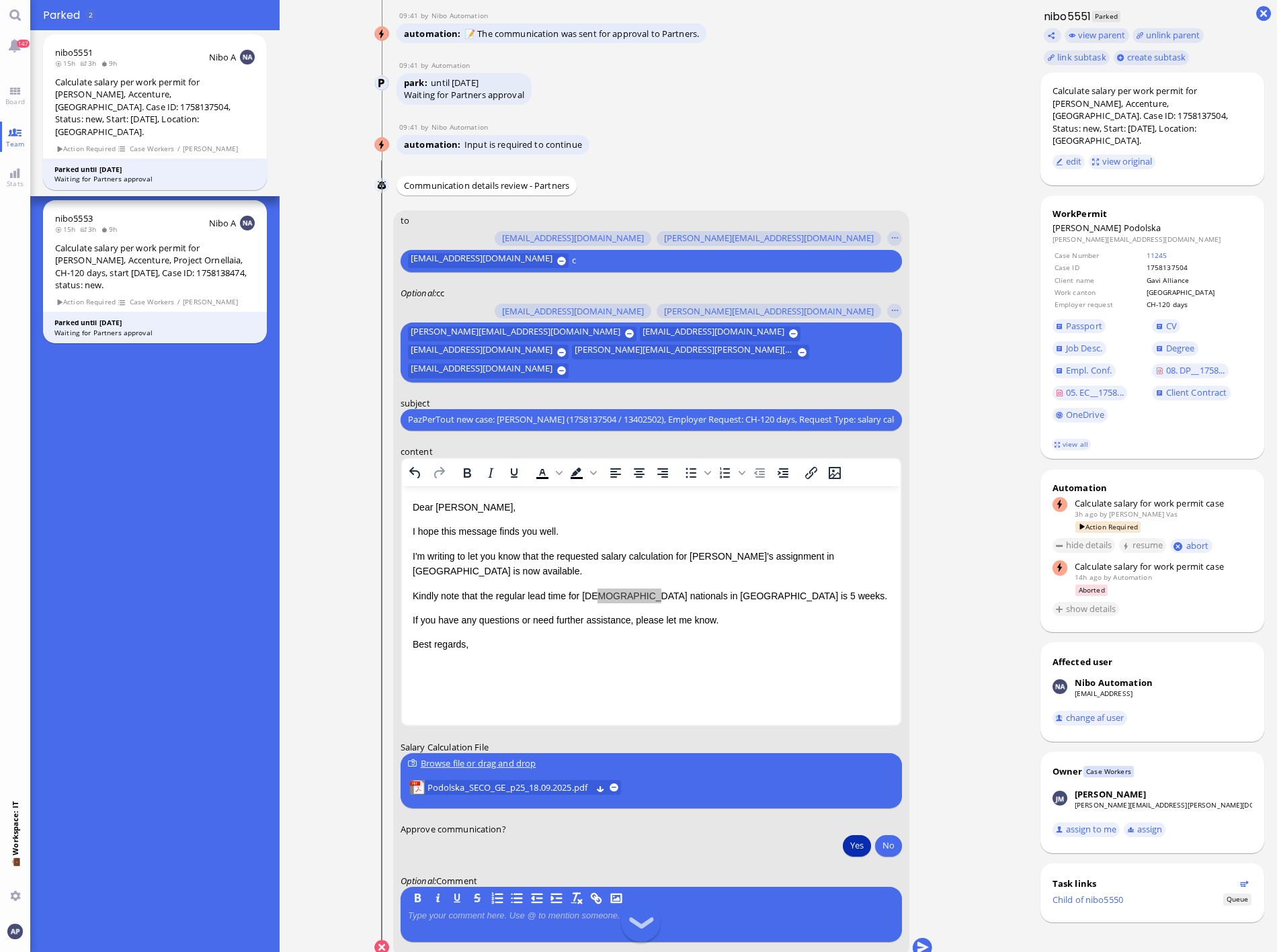
scroll to position [1, 0]
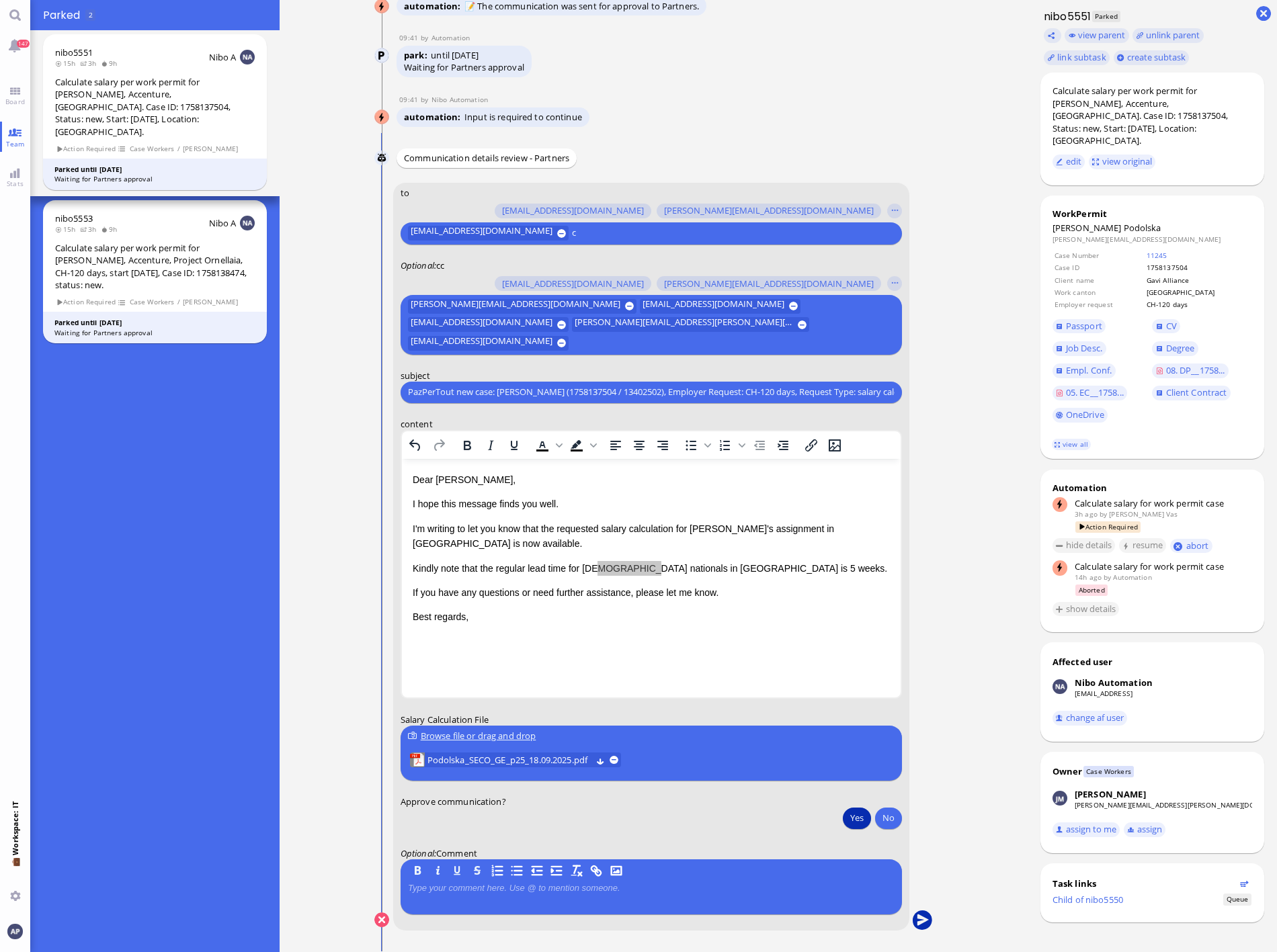
click at [917, 631] on button "submit" at bounding box center [922, 921] width 20 height 20
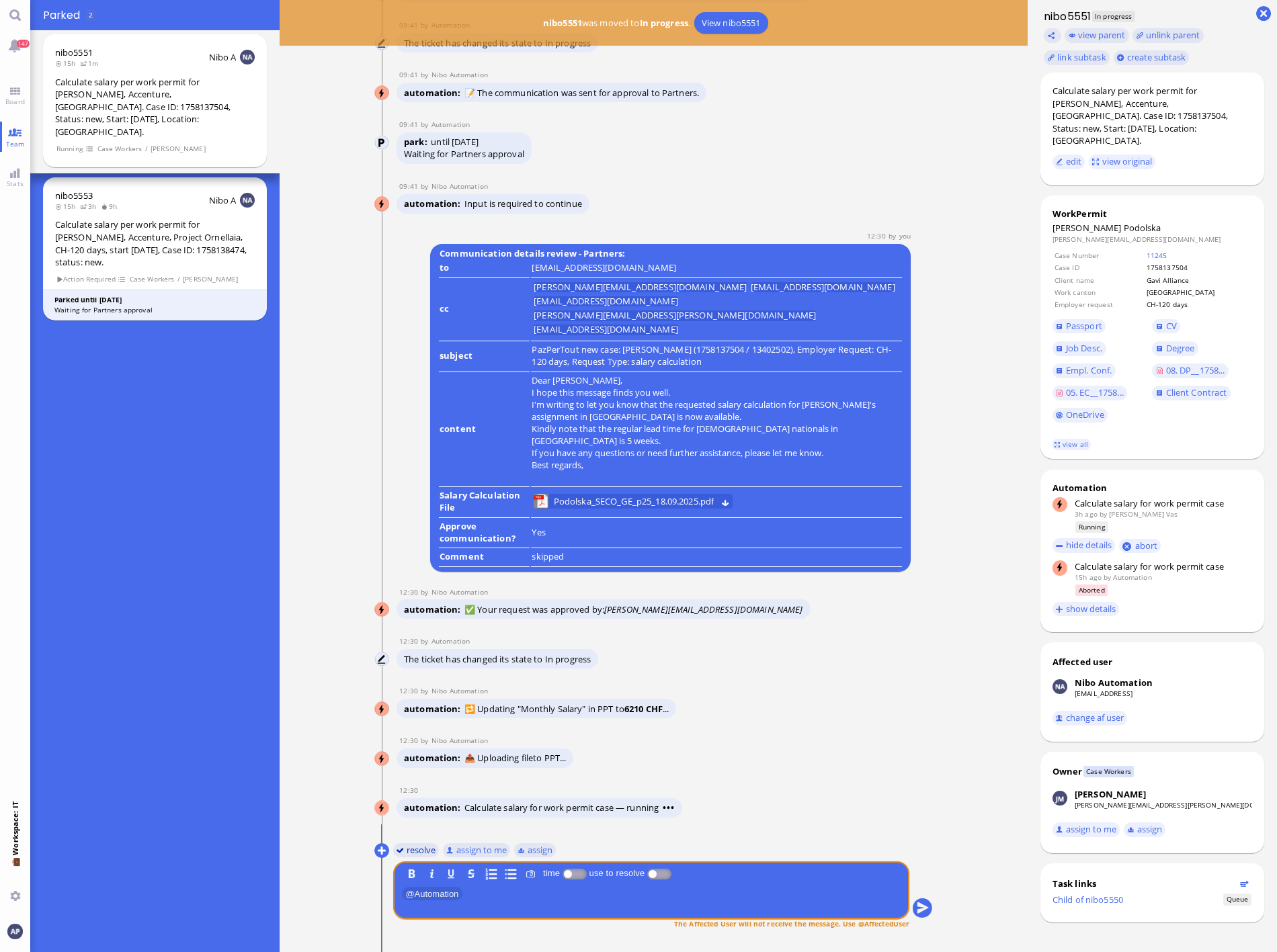
click at [406, 631] on button "resolve" at bounding box center [415, 850] width 46 height 15
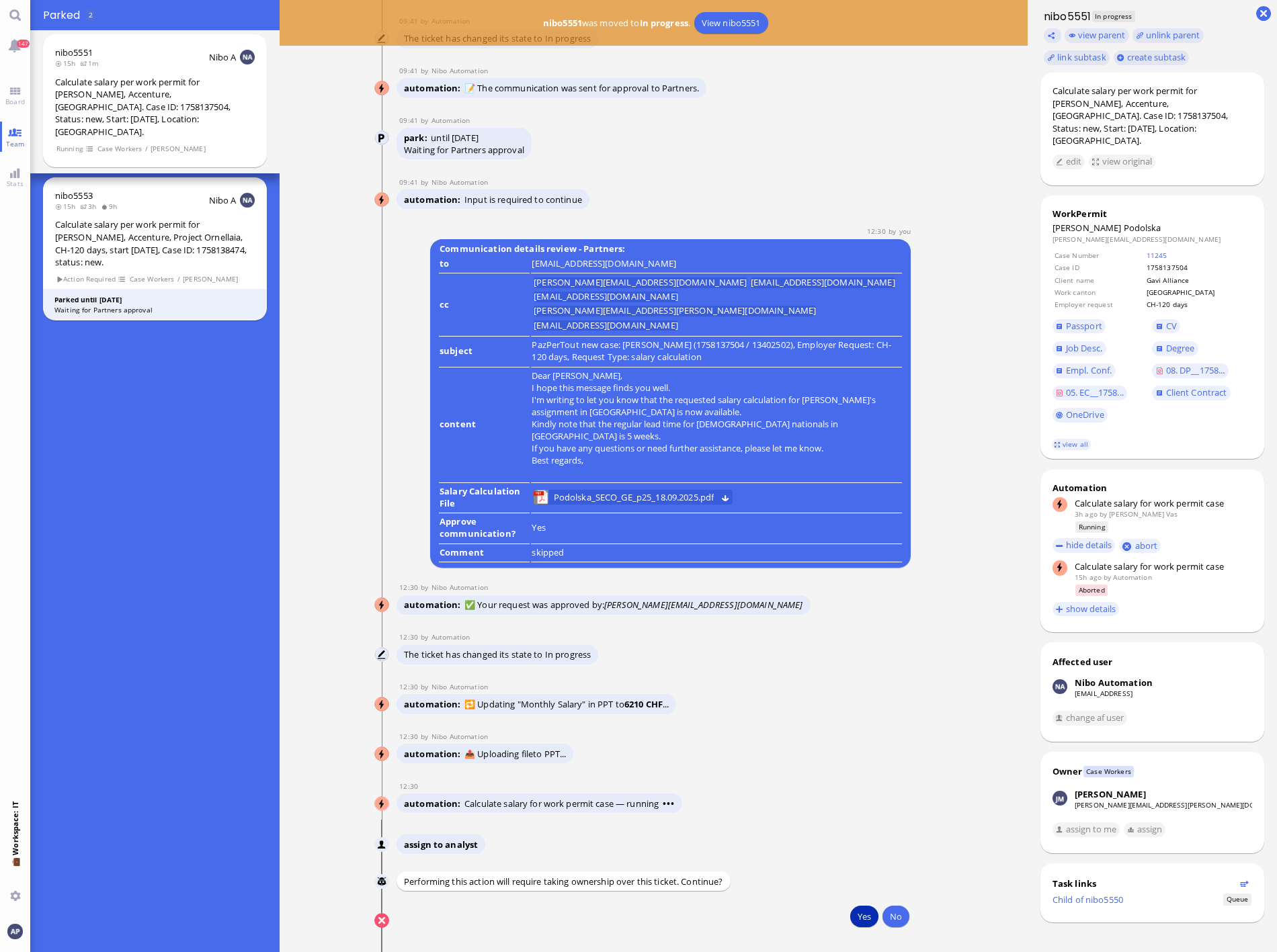
click at [854, 631] on button "Yes" at bounding box center [864, 917] width 28 height 21
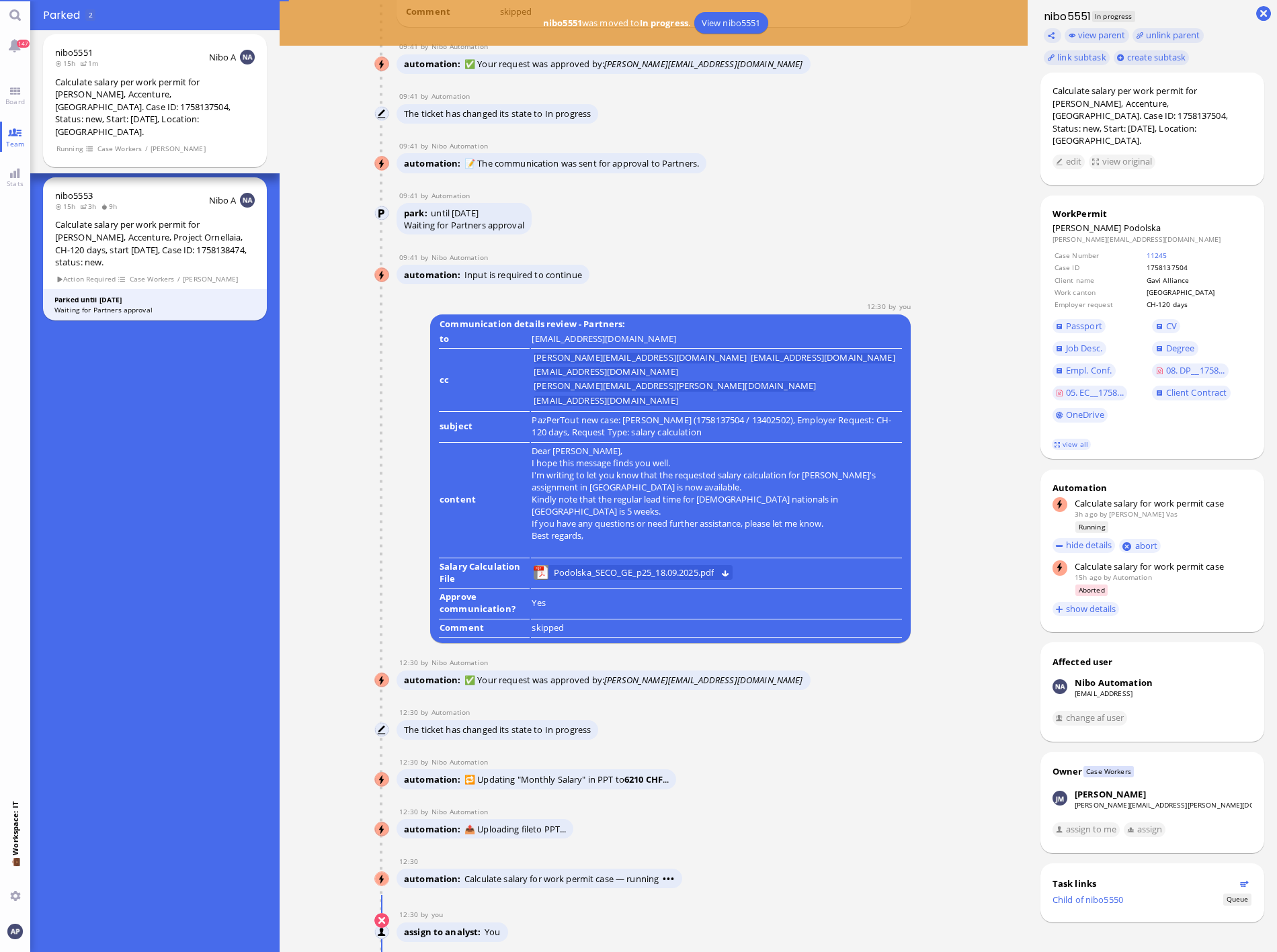
scroll to position [1, 0]
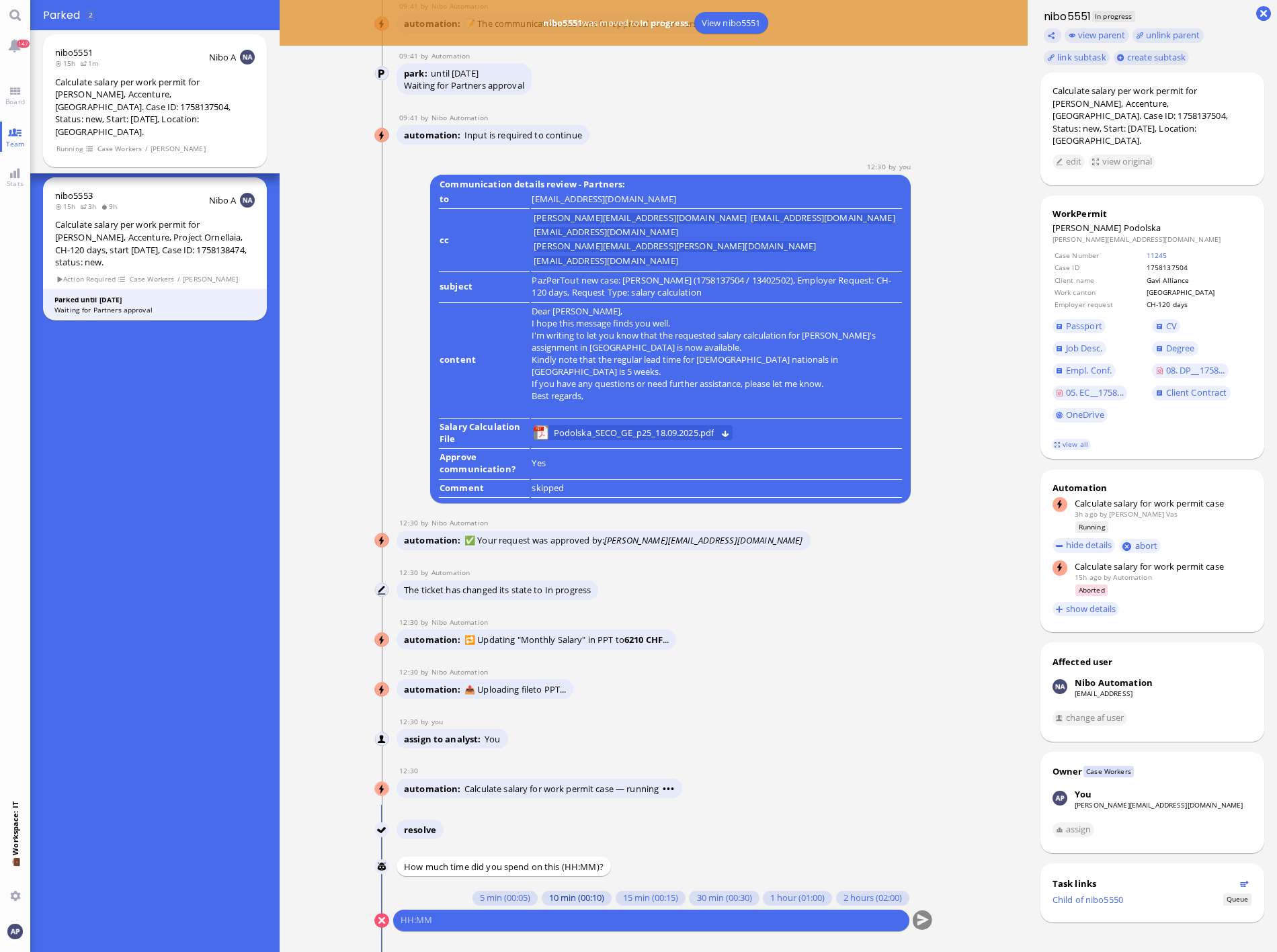
click at [542, 631] on button "10 min (00:10)" at bounding box center [575, 898] width 70 height 15
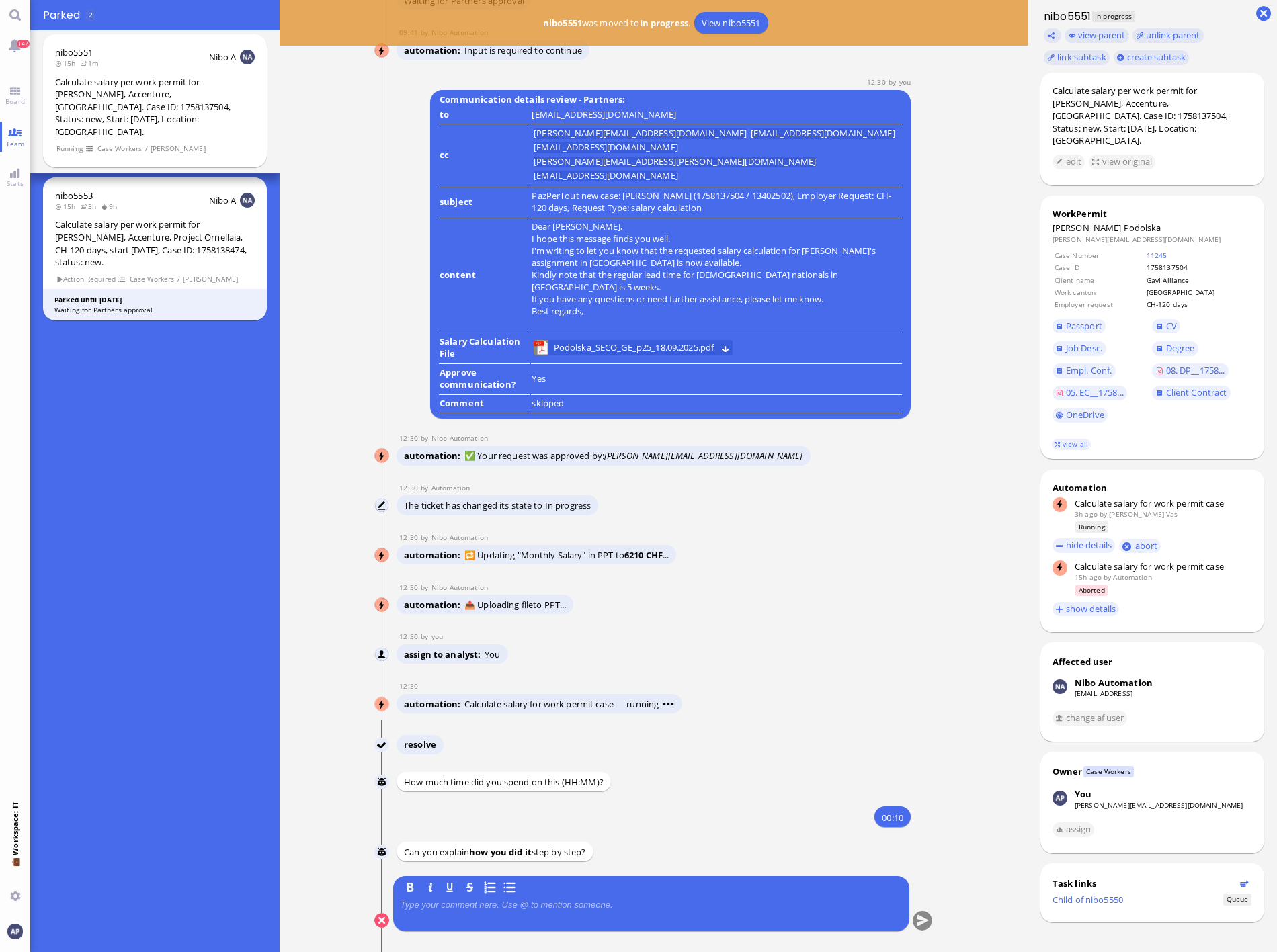
click at [491, 631] on p at bounding box center [651, 905] width 501 height 11
click at [916, 631] on button "submit" at bounding box center [922, 922] width 20 height 20
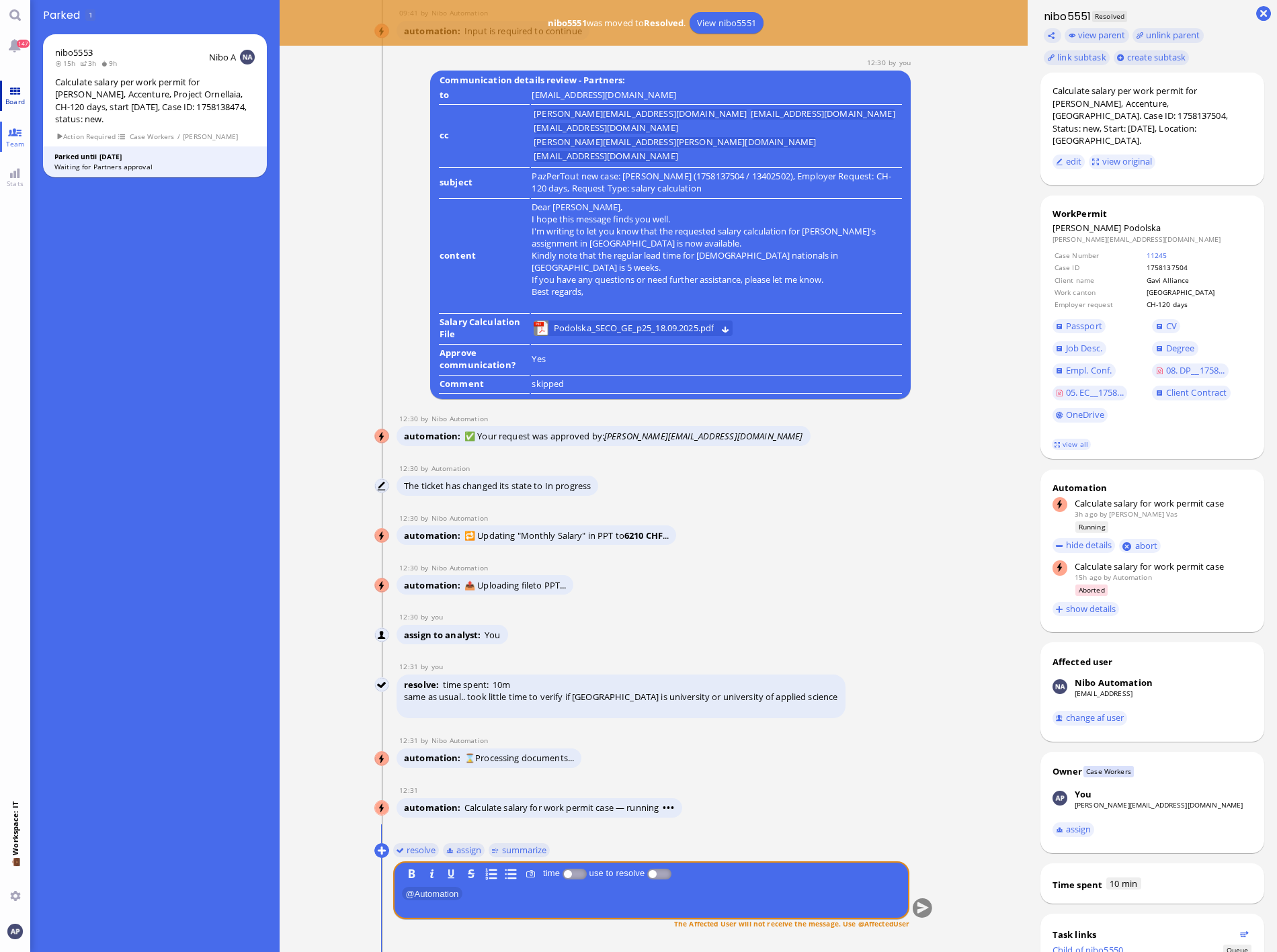
click at [21, 86] on link "Board" at bounding box center [15, 96] width 31 height 30
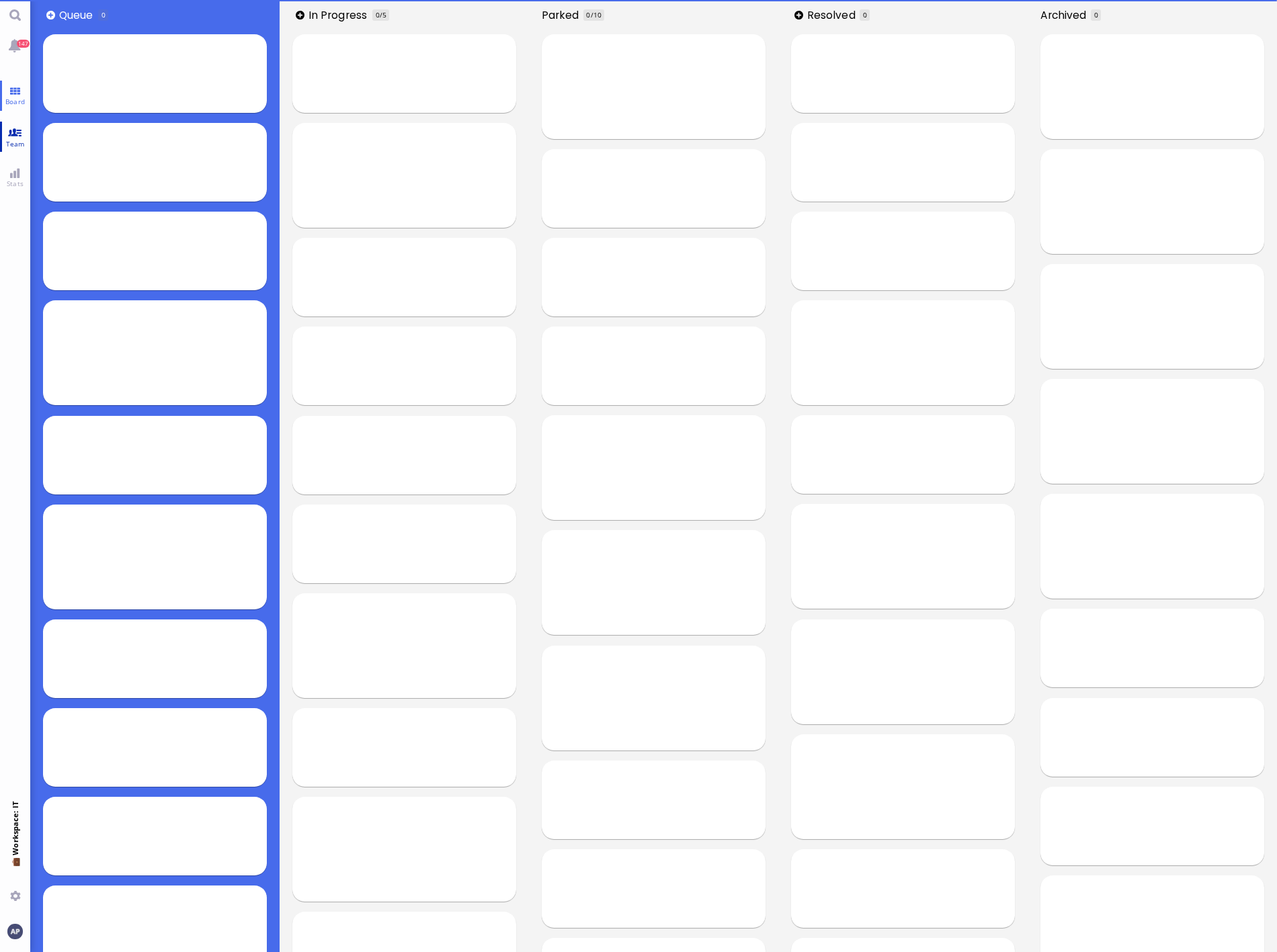
click at [16, 147] on span "Team" at bounding box center [15, 143] width 26 height 9
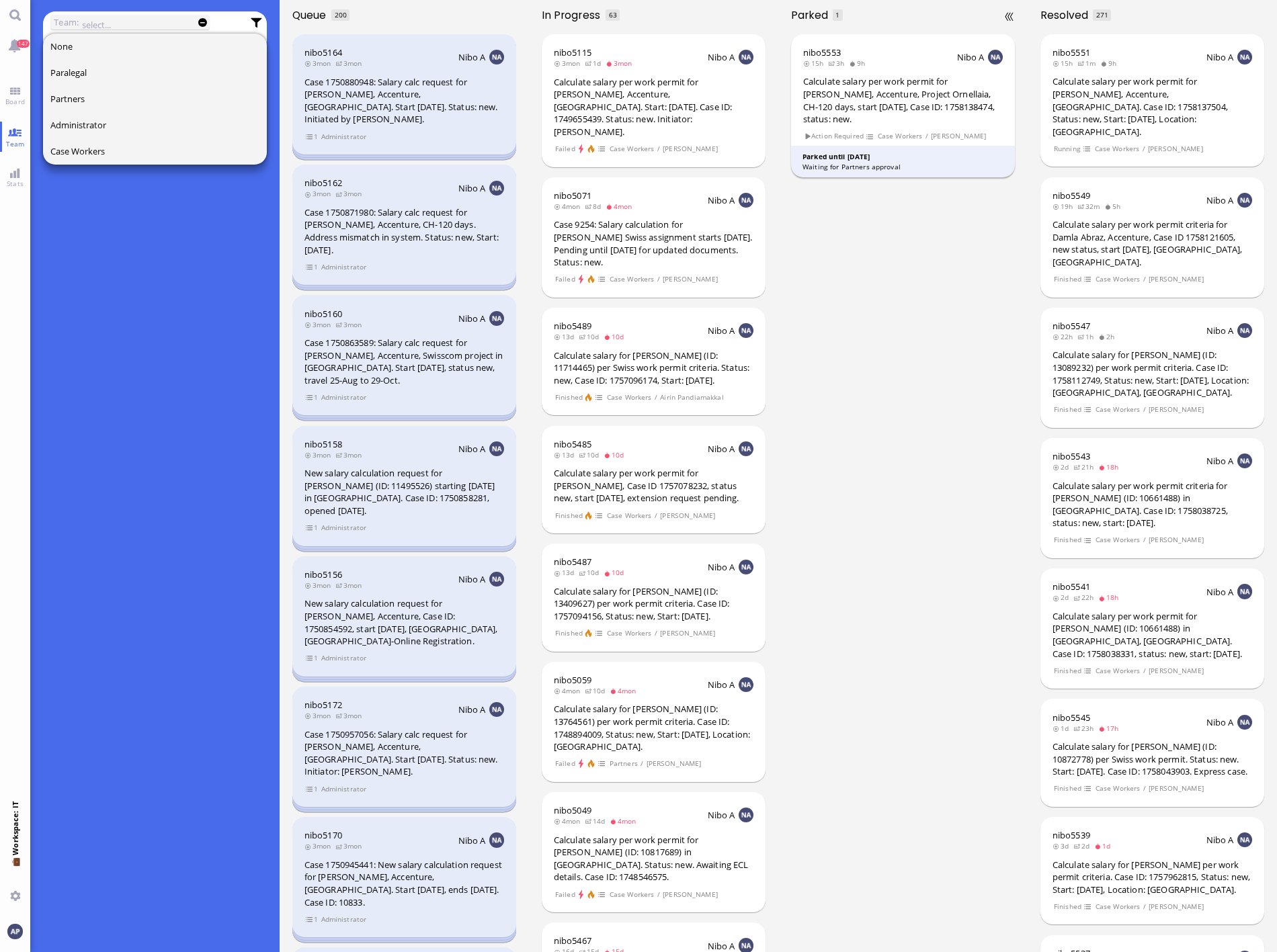
click at [898, 101] on div "Calculate salary per work permit for [PERSON_NAME], Accenture, Project Ornellai…" at bounding box center [903, 100] width 200 height 49
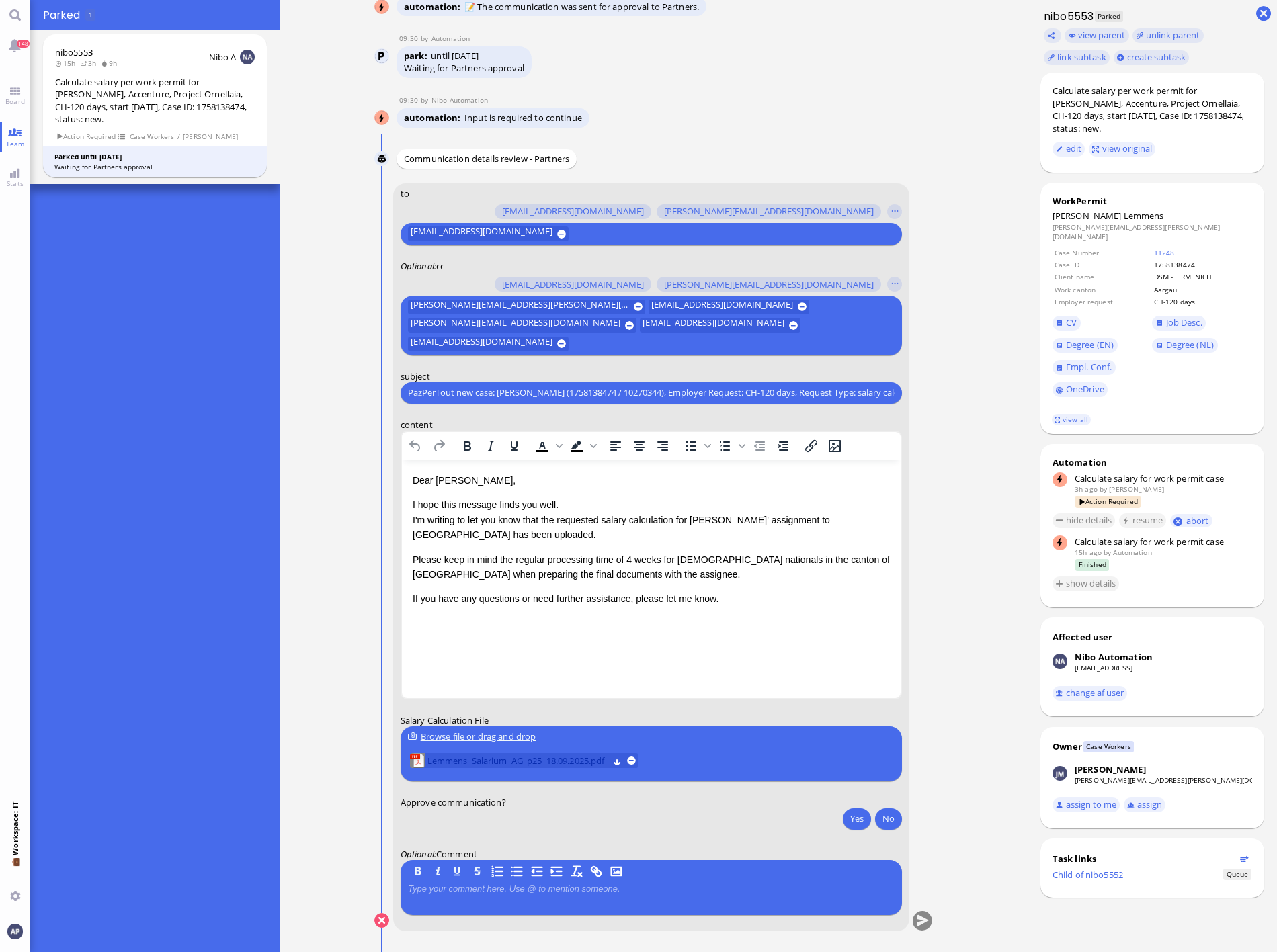
click at [544, 631] on span "Lemmens_Salarium_AG_p25_18.09.2025.pdf" at bounding box center [518, 761] width 181 height 15
click at [486, 530] on p "I hope this message finds you well. I'm writing to let you know that the reques…" at bounding box center [650, 519] width 477 height 45
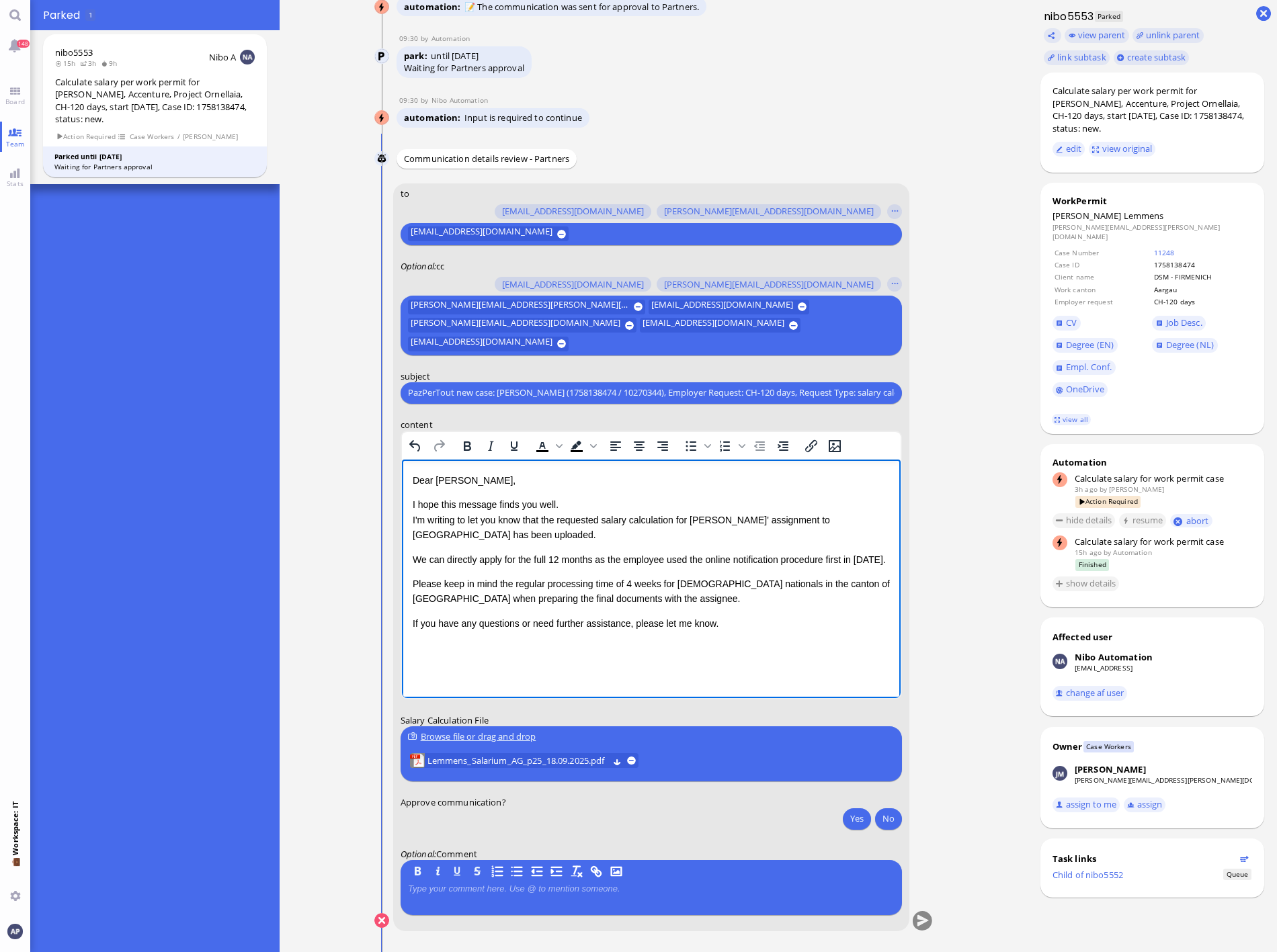
click at [857, 560] on p "We can directly apply for the full 12 months as the employee used the online no…" at bounding box center [650, 559] width 477 height 15
click at [844, 631] on button "Yes" at bounding box center [857, 818] width 28 height 21
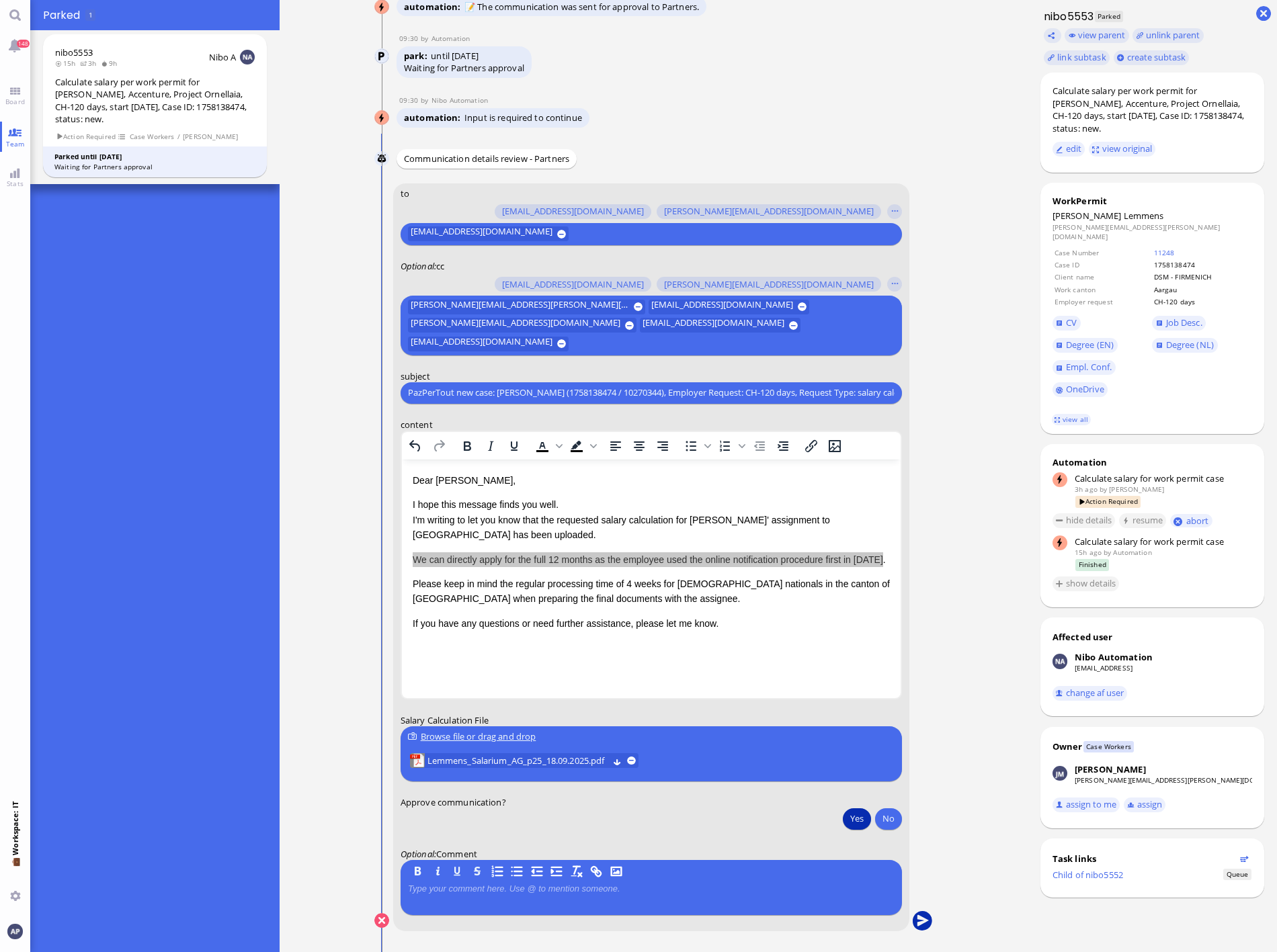
click at [914, 631] on button "submit" at bounding box center [922, 922] width 20 height 20
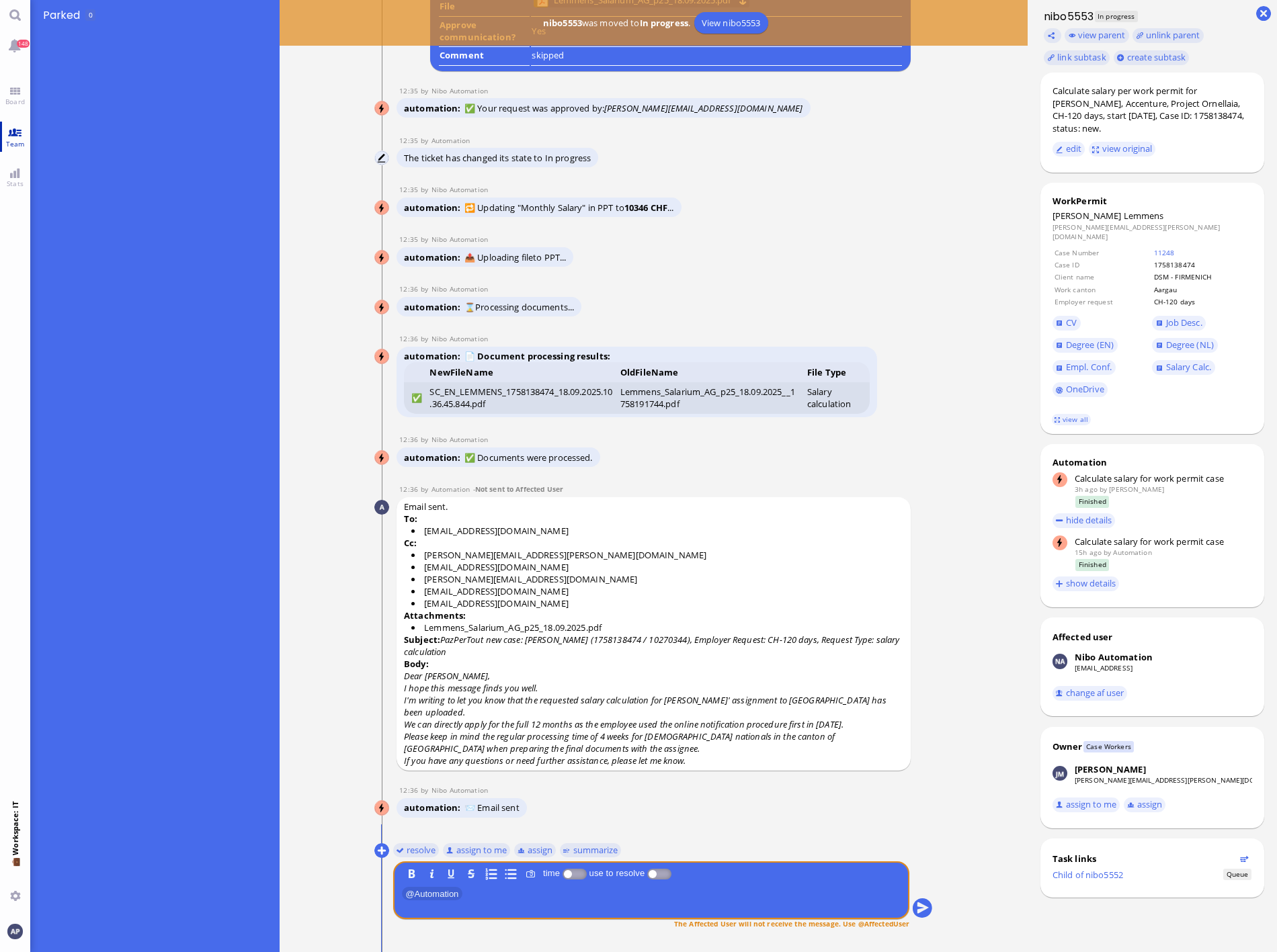
click at [7, 91] on link "Board" at bounding box center [15, 96] width 31 height 30
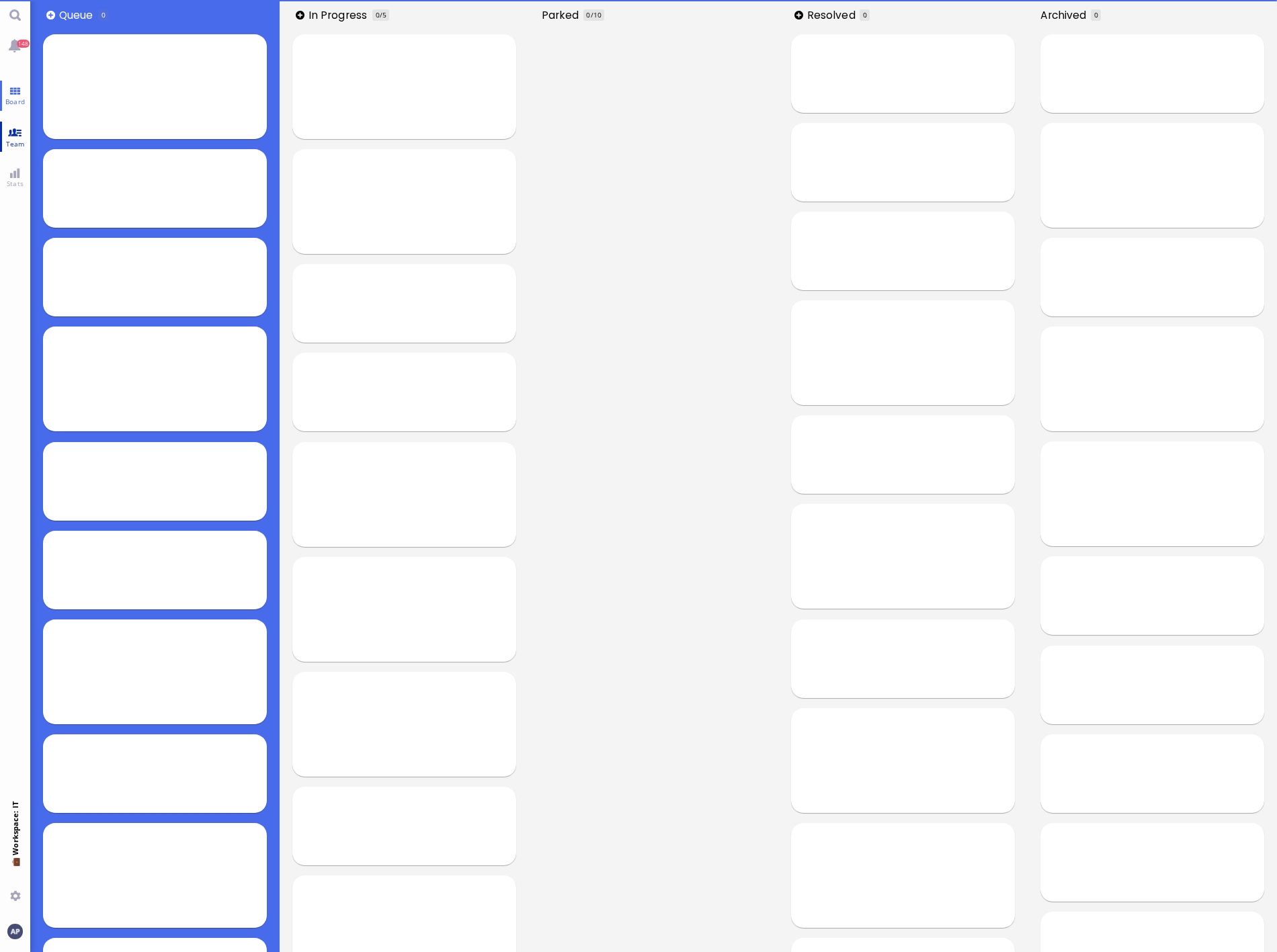
click at [20, 131] on link "Team" at bounding box center [15, 137] width 31 height 30
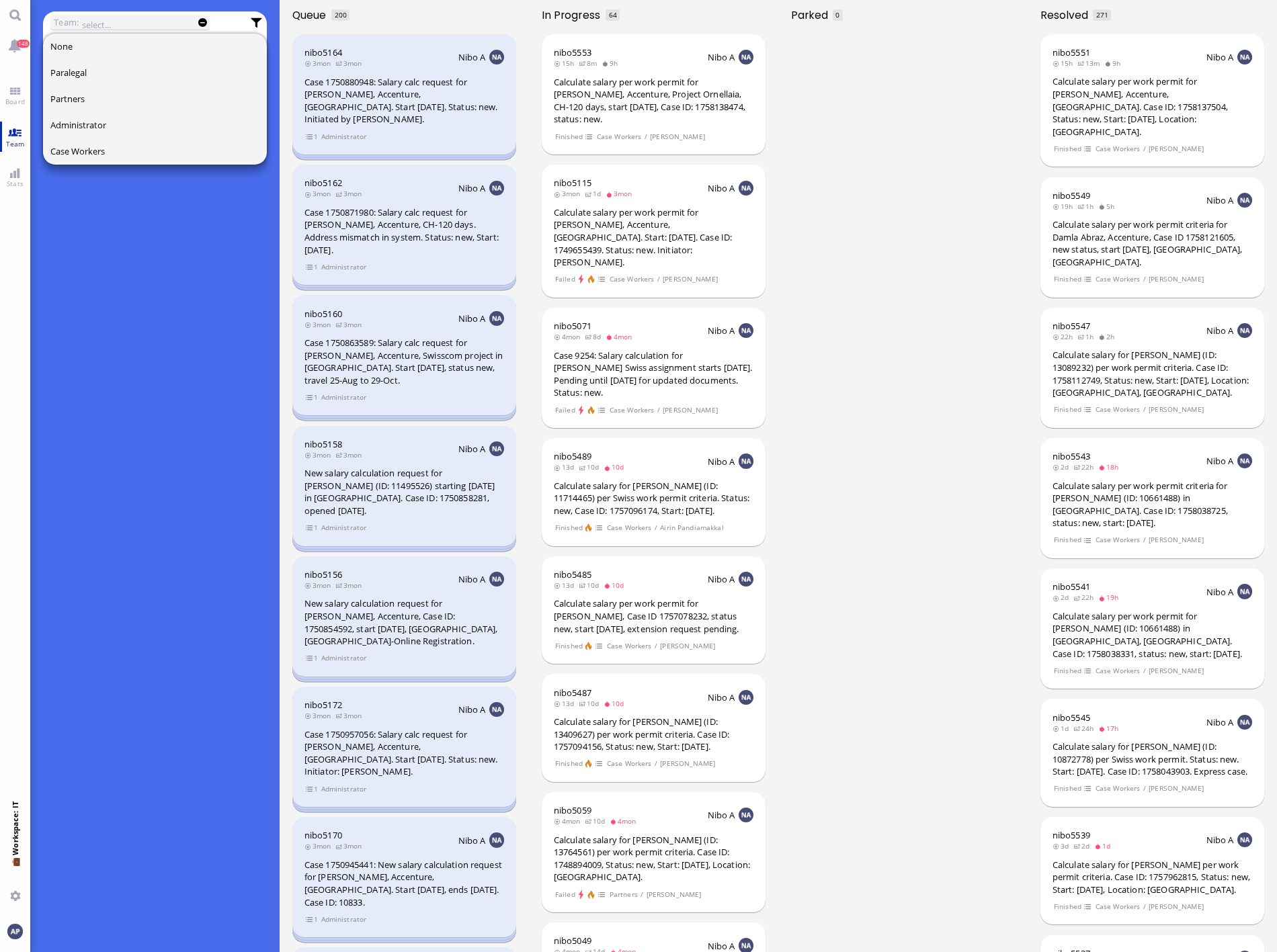
click at [8, 139] on span "Team" at bounding box center [15, 143] width 26 height 9
